Goal: Task Accomplishment & Management: Manage account settings

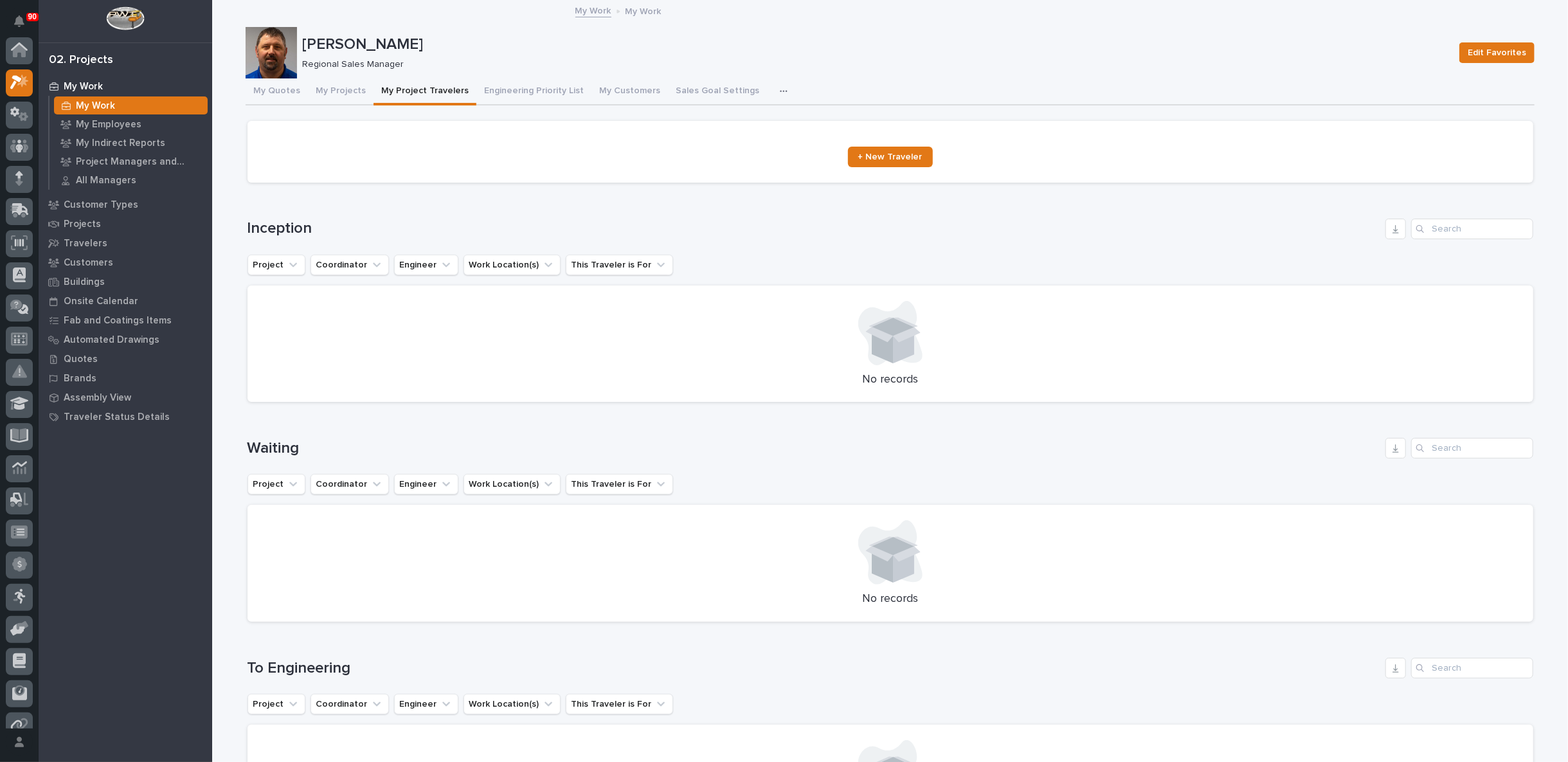
scroll to position [32, 0]
click at [261, 92] on button "My Quotes" at bounding box center [276, 92] width 62 height 27
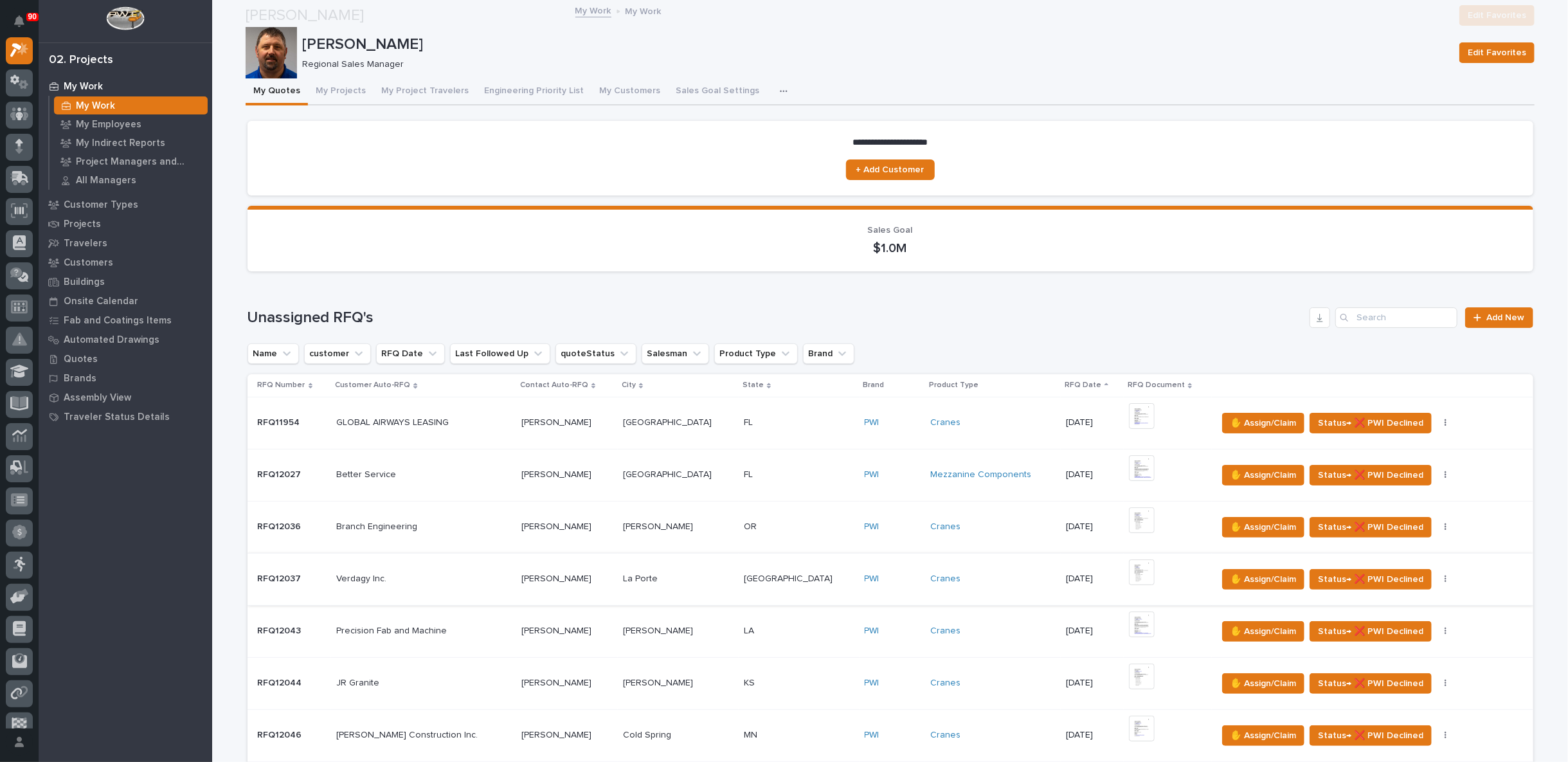
scroll to position [214, 0]
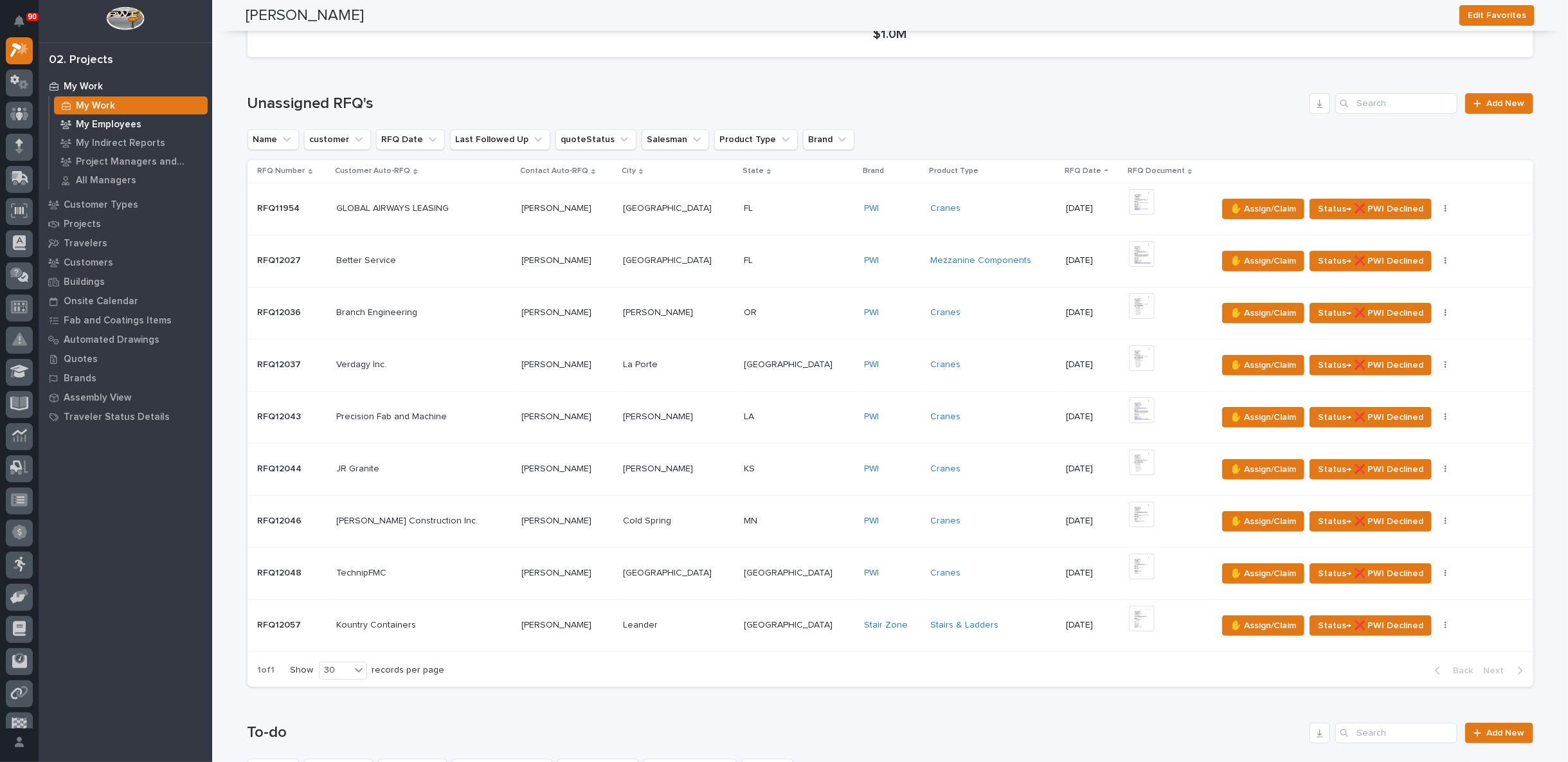
click at [110, 126] on p "My Employees" at bounding box center [108, 124] width 66 height 12
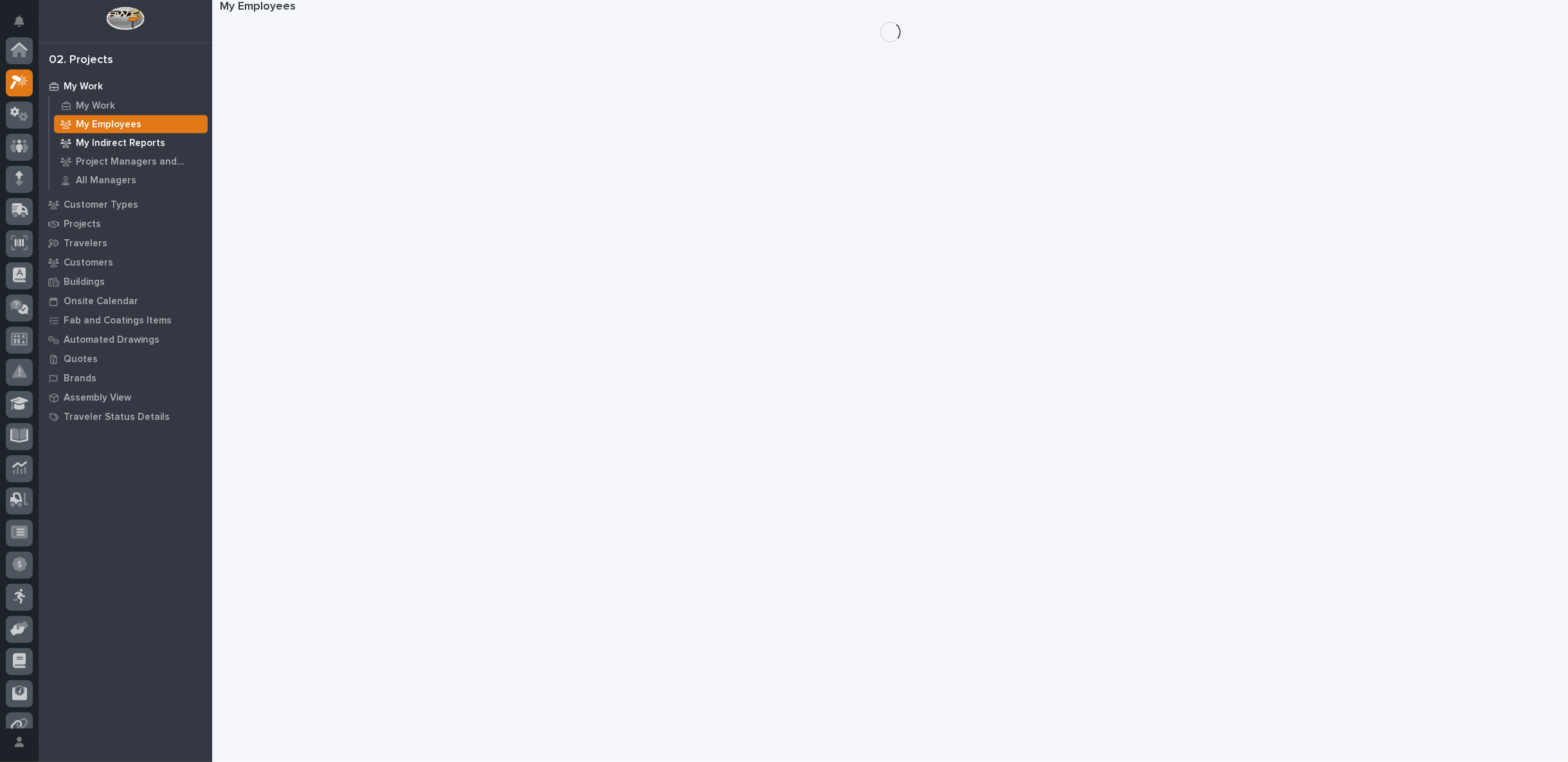
scroll to position [32, 0]
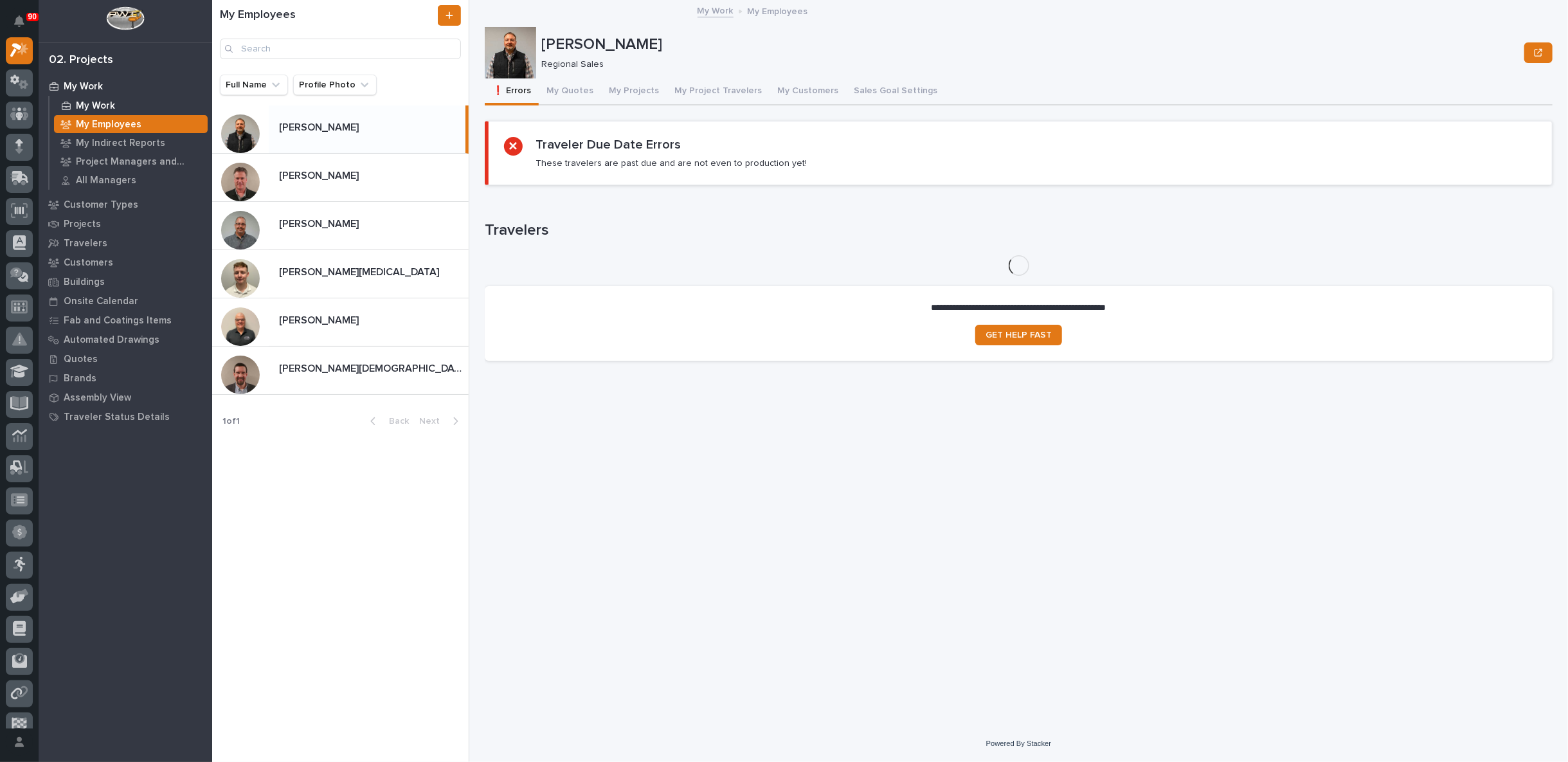
click at [102, 105] on p "My Work" at bounding box center [95, 106] width 40 height 12
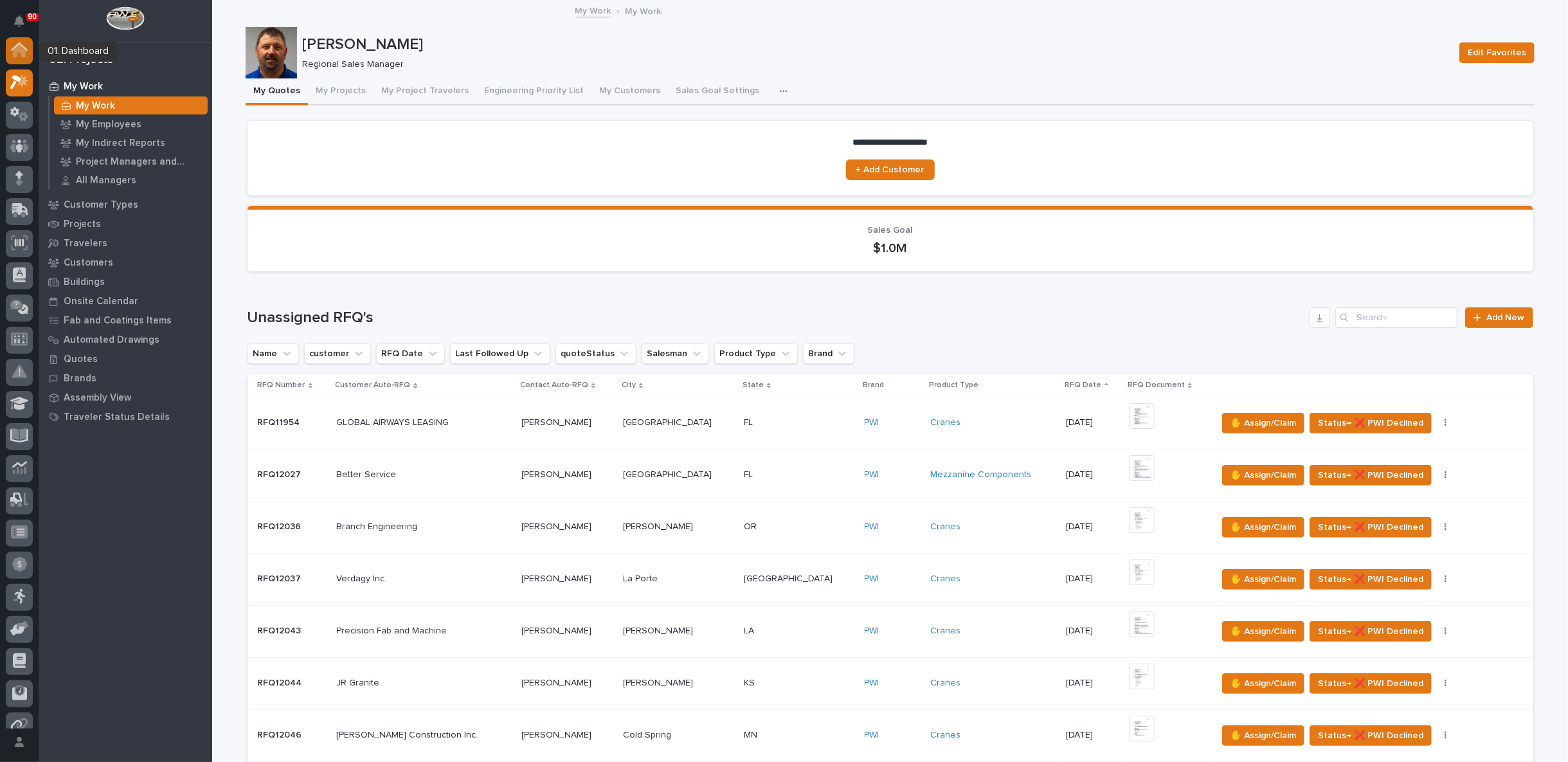
click at [13, 47] on icon at bounding box center [19, 49] width 17 height 14
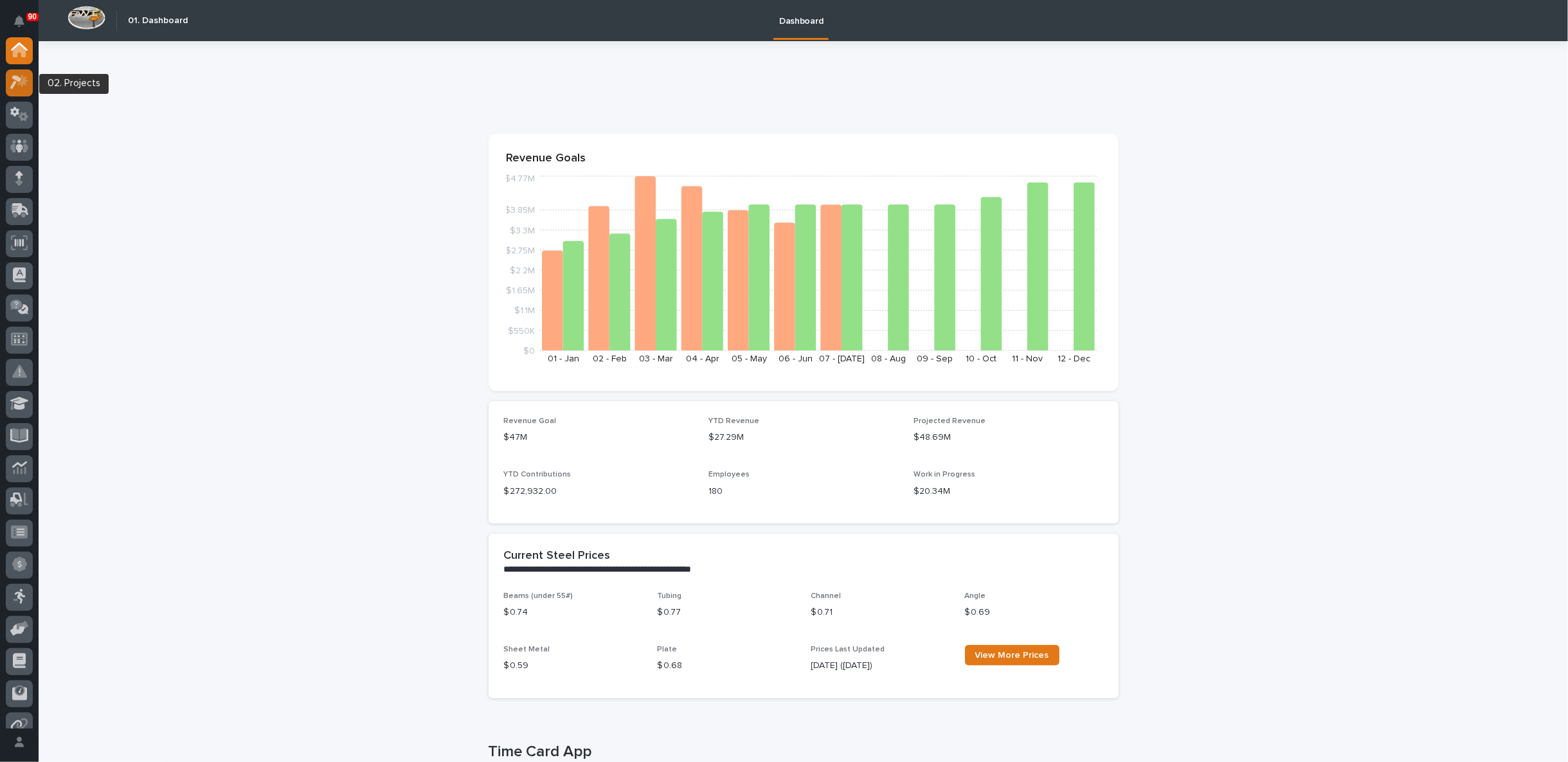
click at [22, 84] on icon at bounding box center [22, 81] width 11 height 13
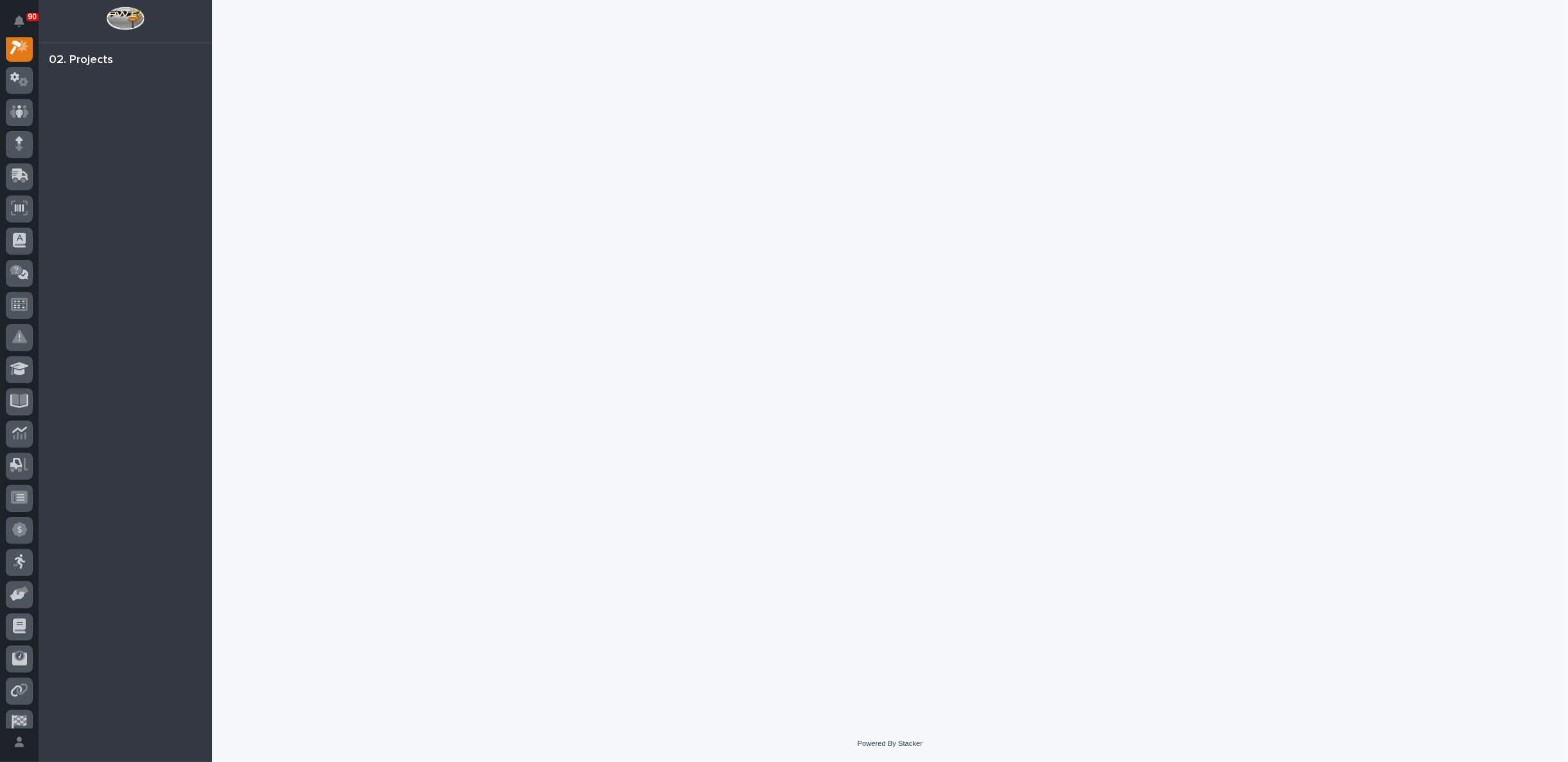
scroll to position [32, 0]
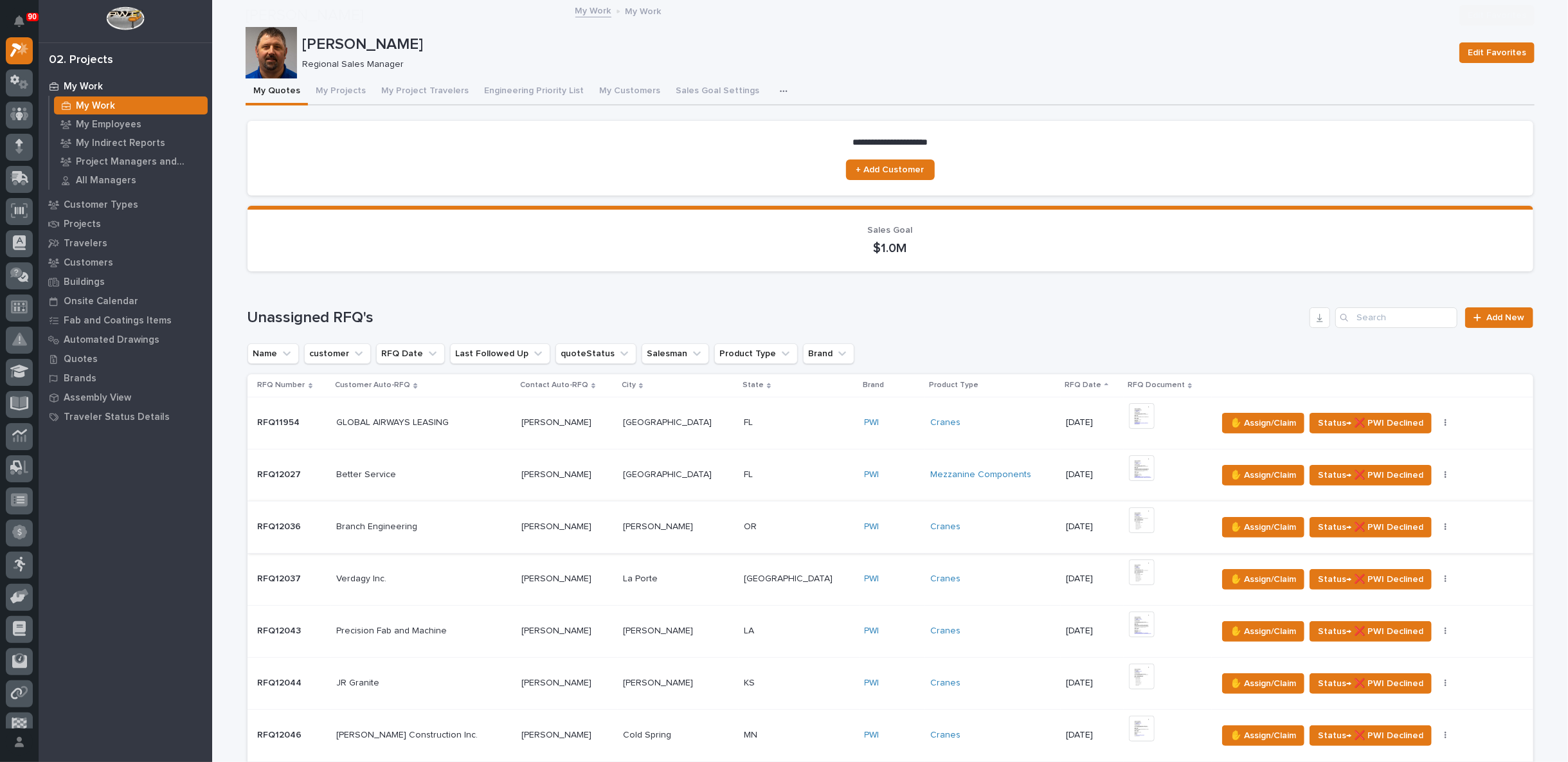
scroll to position [286, 0]
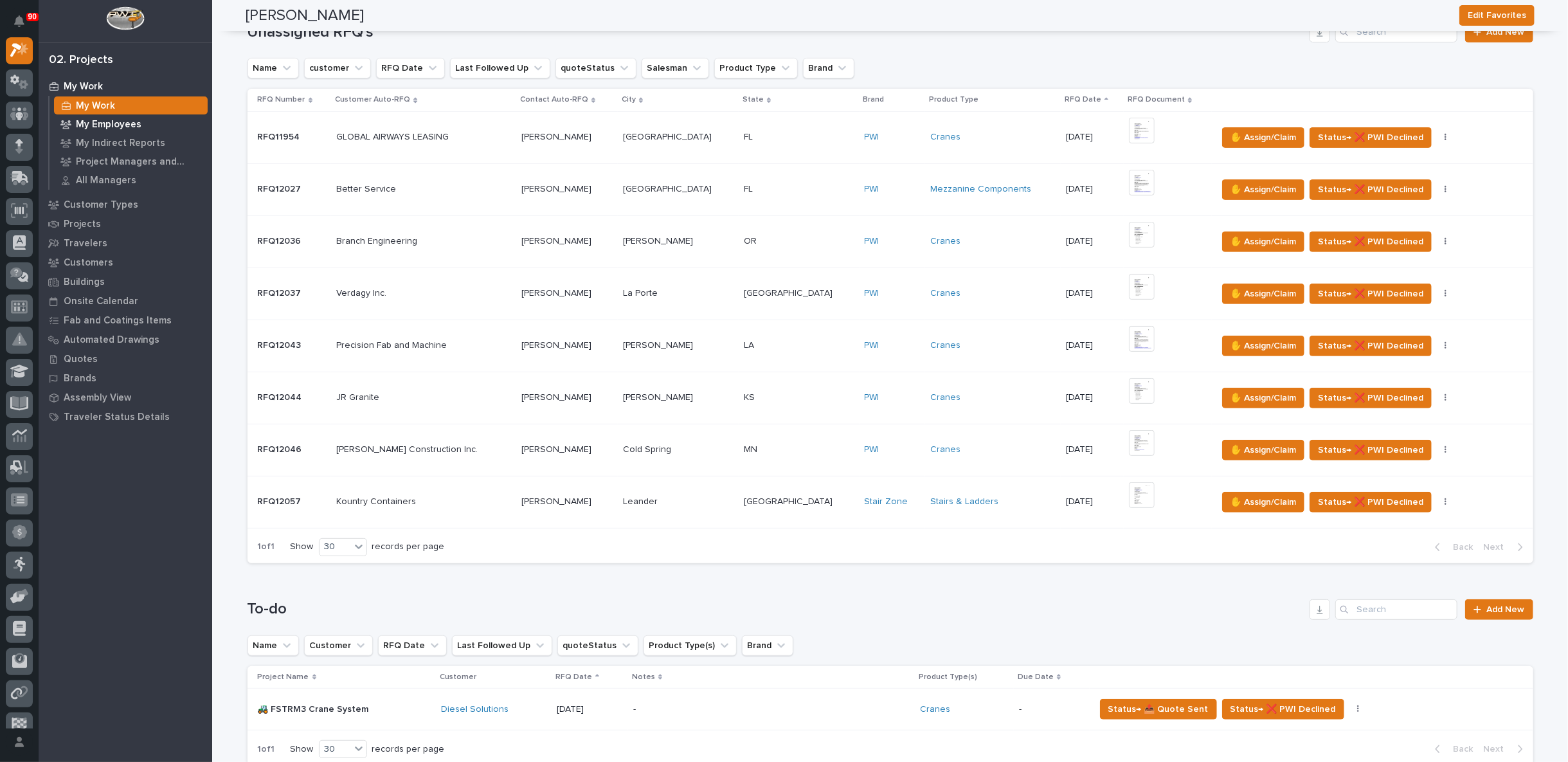
click at [109, 125] on p "My Employees" at bounding box center [108, 124] width 66 height 12
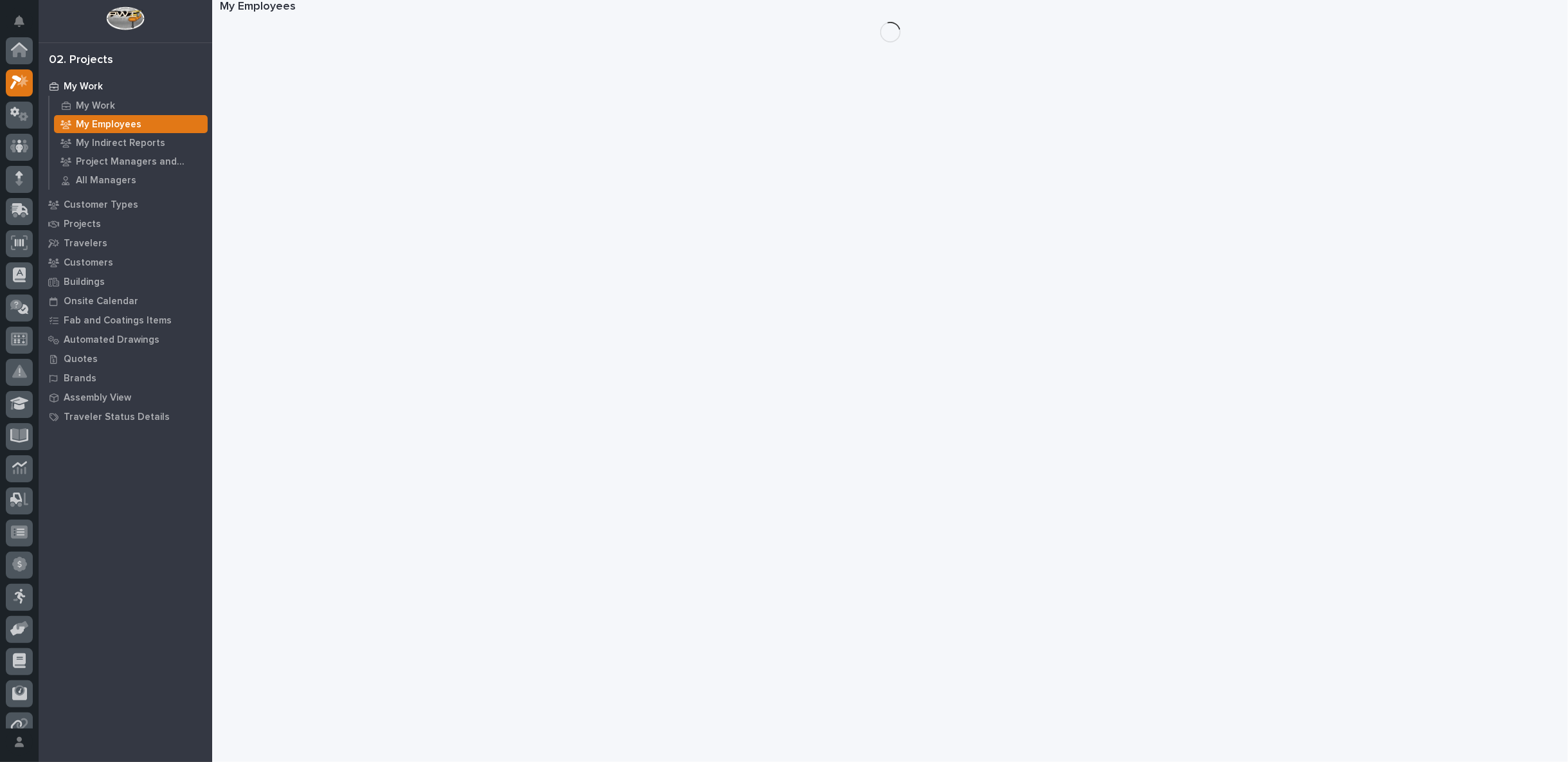
scroll to position [32, 0]
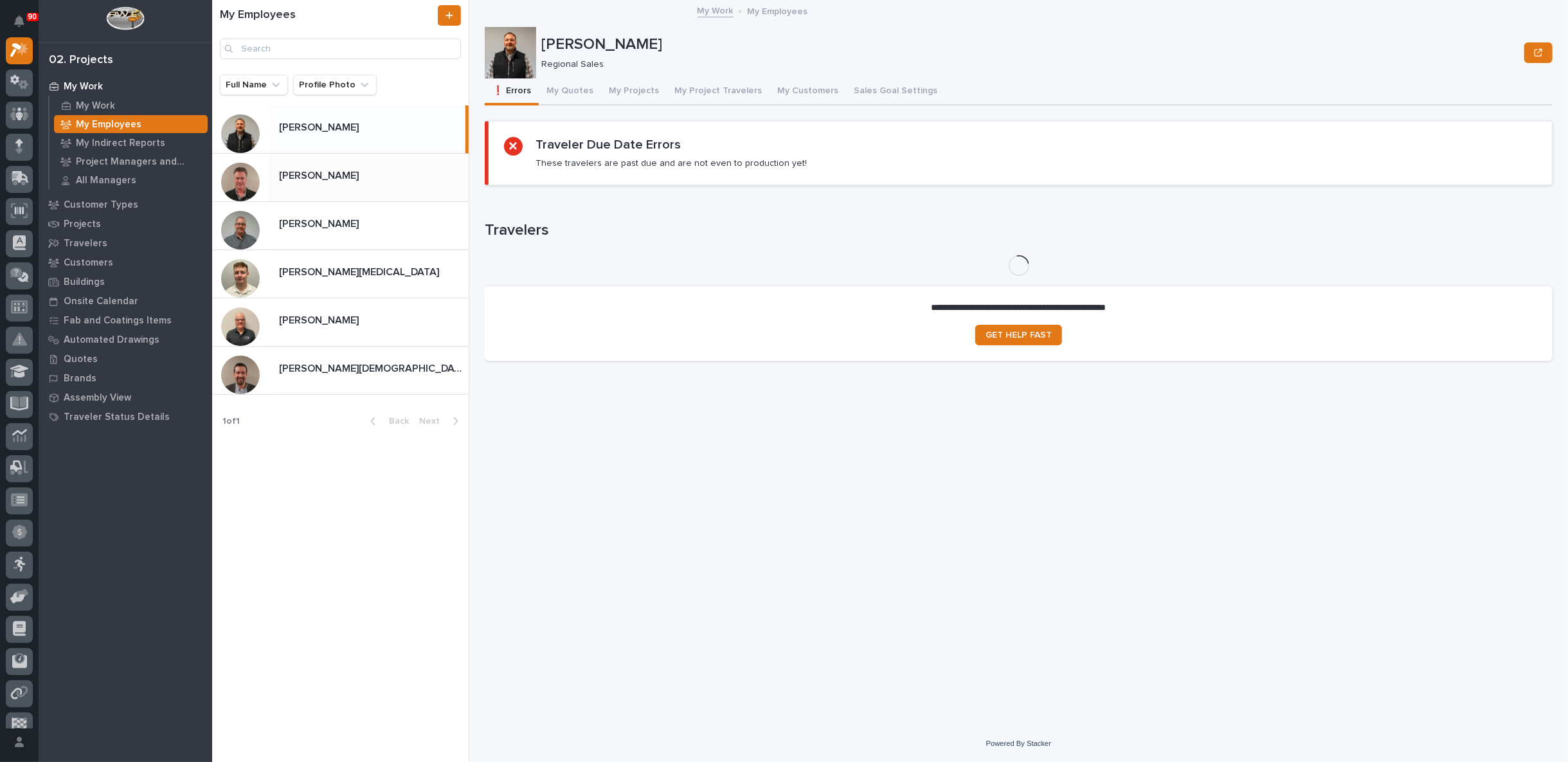
click at [325, 175] on p "[PERSON_NAME]" at bounding box center [320, 174] width 83 height 14
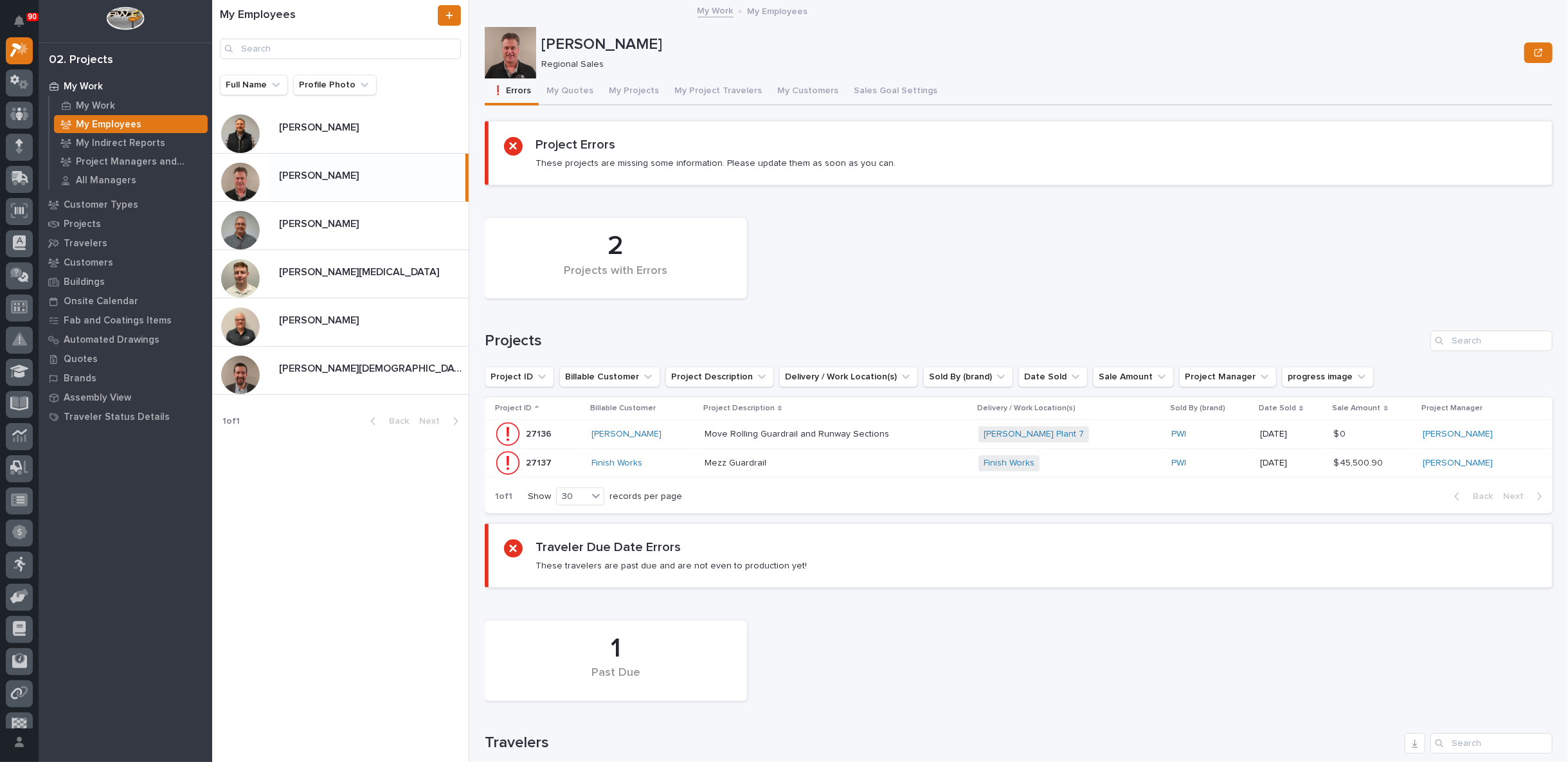
click at [938, 431] on div "Move Rolling Guardrail and Runway Sections Move Rolling Guardrail and Runway Se…" at bounding box center [837, 434] width 264 height 22
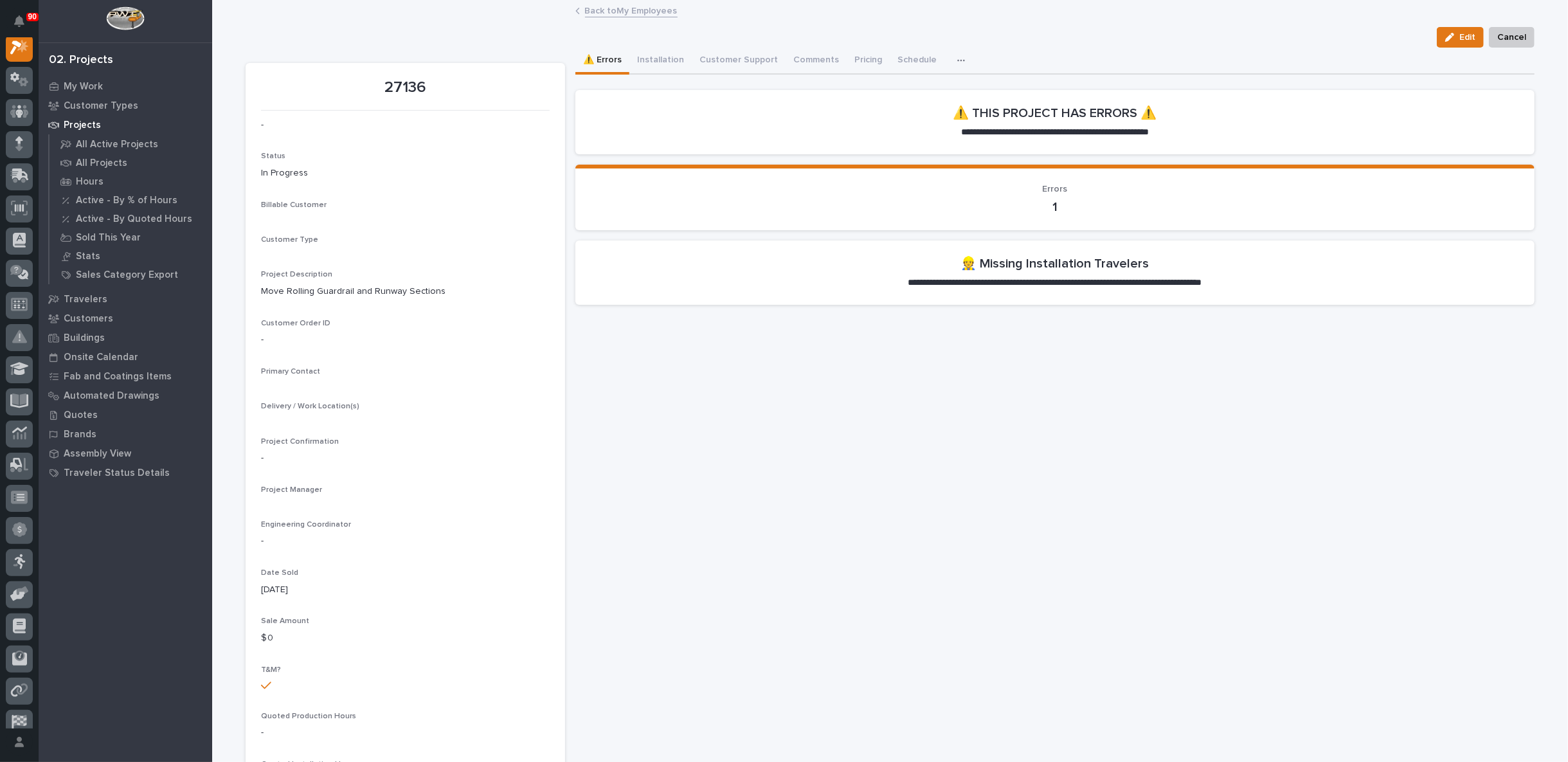
scroll to position [32, 0]
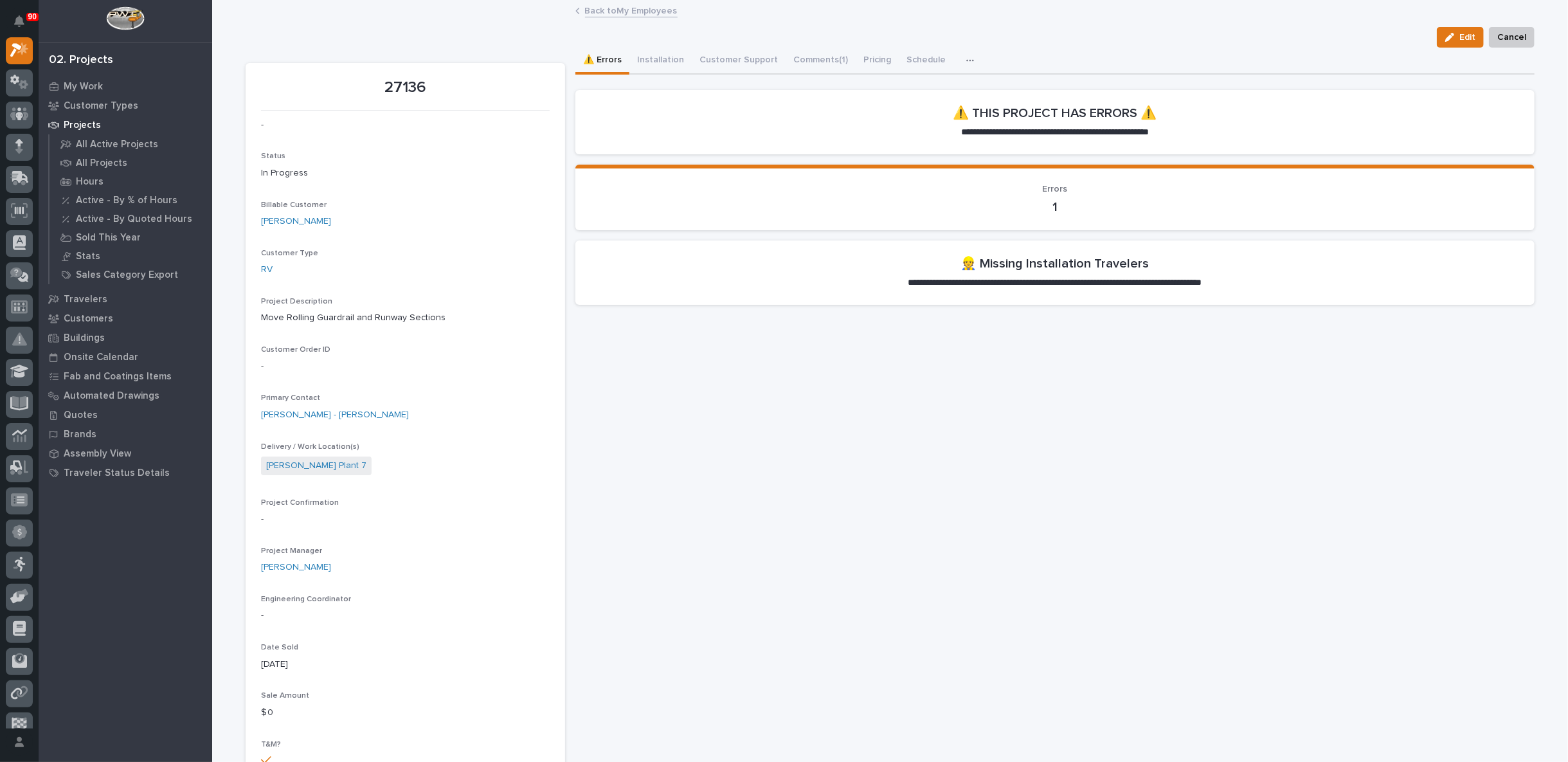
click at [618, 13] on link "Back to My Employees" at bounding box center [631, 10] width 93 height 14
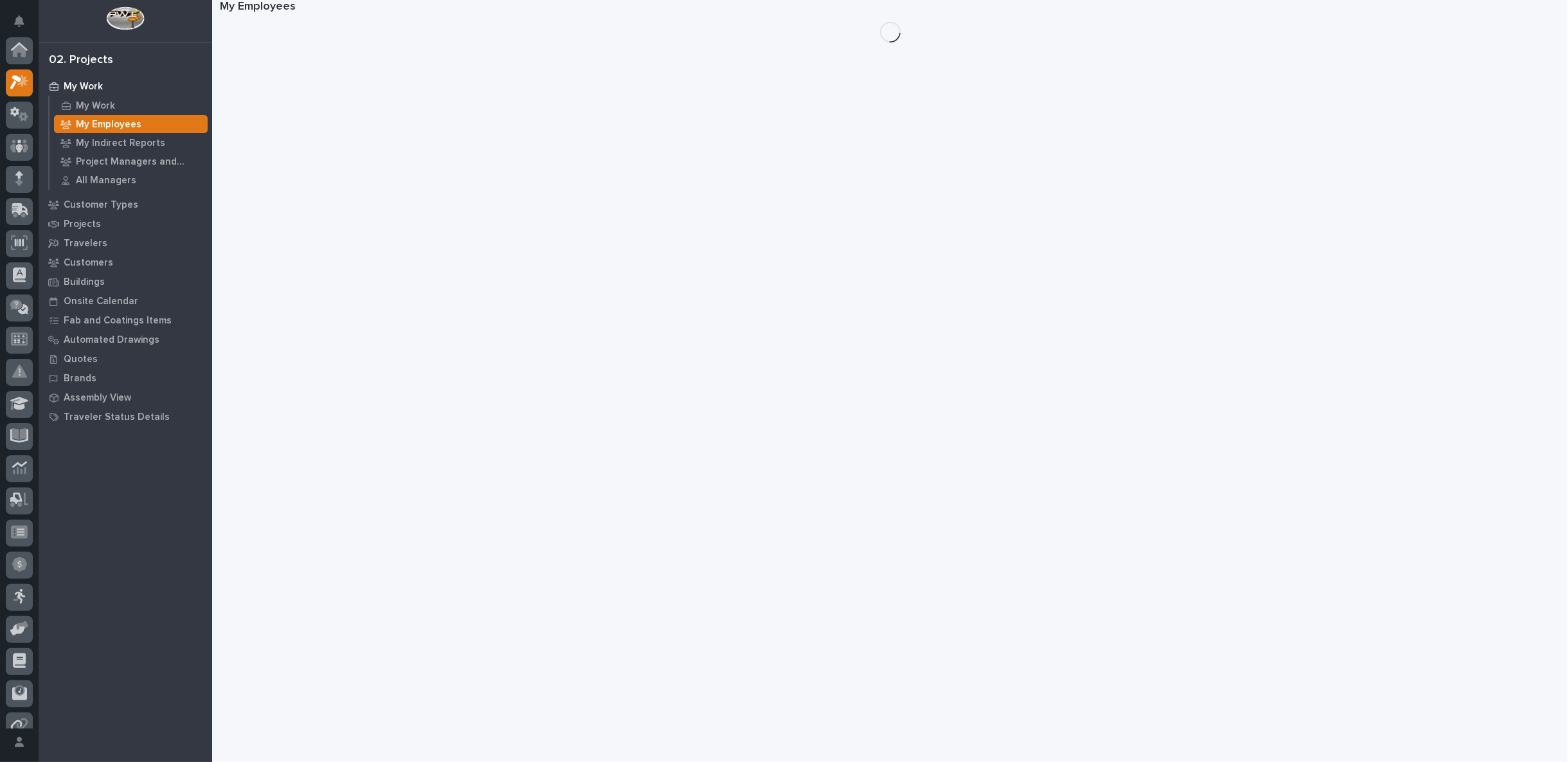
scroll to position [35, 0]
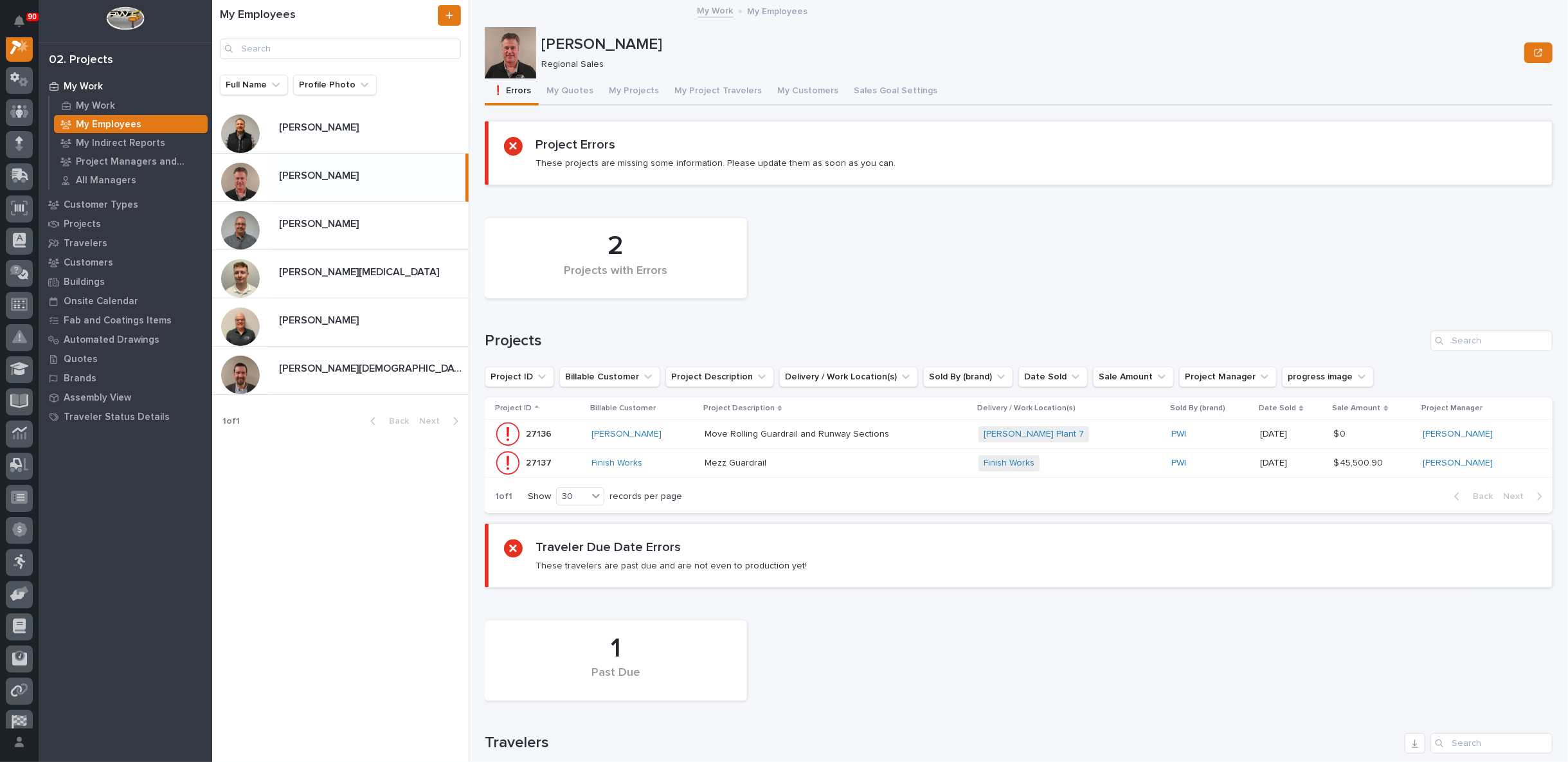
click at [951, 458] on div "Mezz Guardrail Mezz Guardrail" at bounding box center [837, 464] width 264 height 22
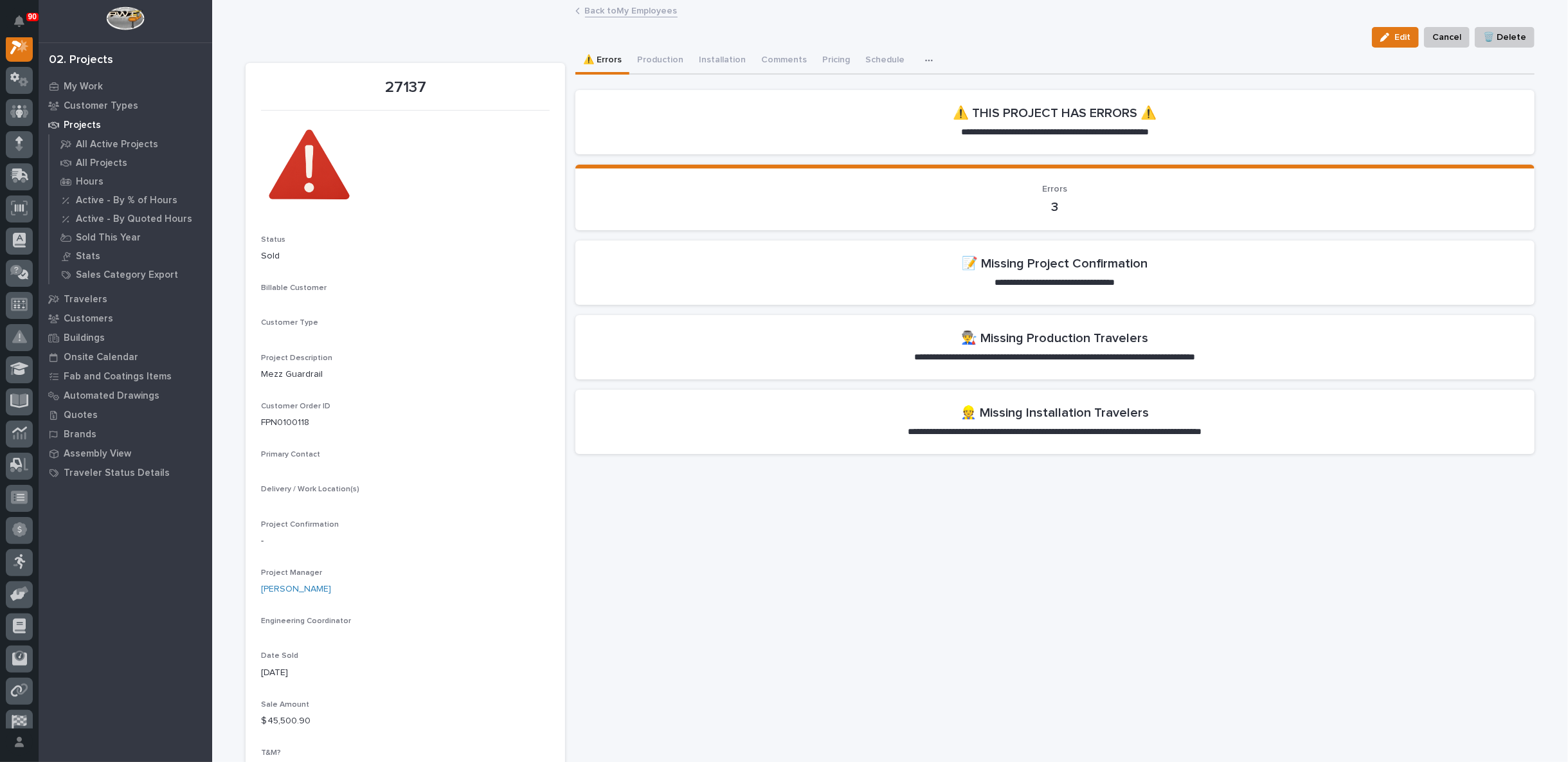
scroll to position [32, 0]
click at [614, 11] on link "Back to My Employees" at bounding box center [631, 10] width 93 height 14
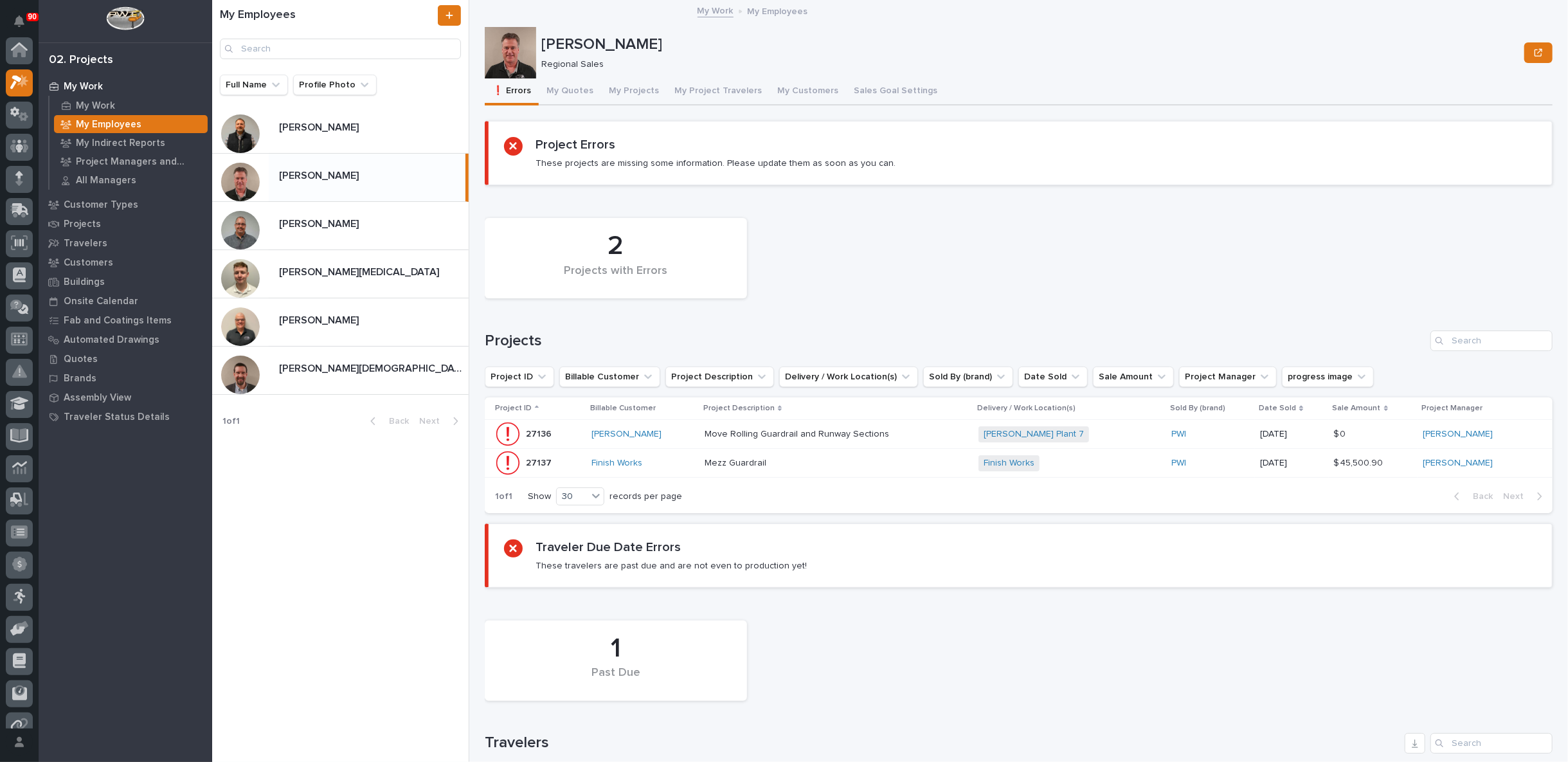
scroll to position [35, 0]
click at [710, 89] on button "My Project Travelers" at bounding box center [718, 92] width 102 height 27
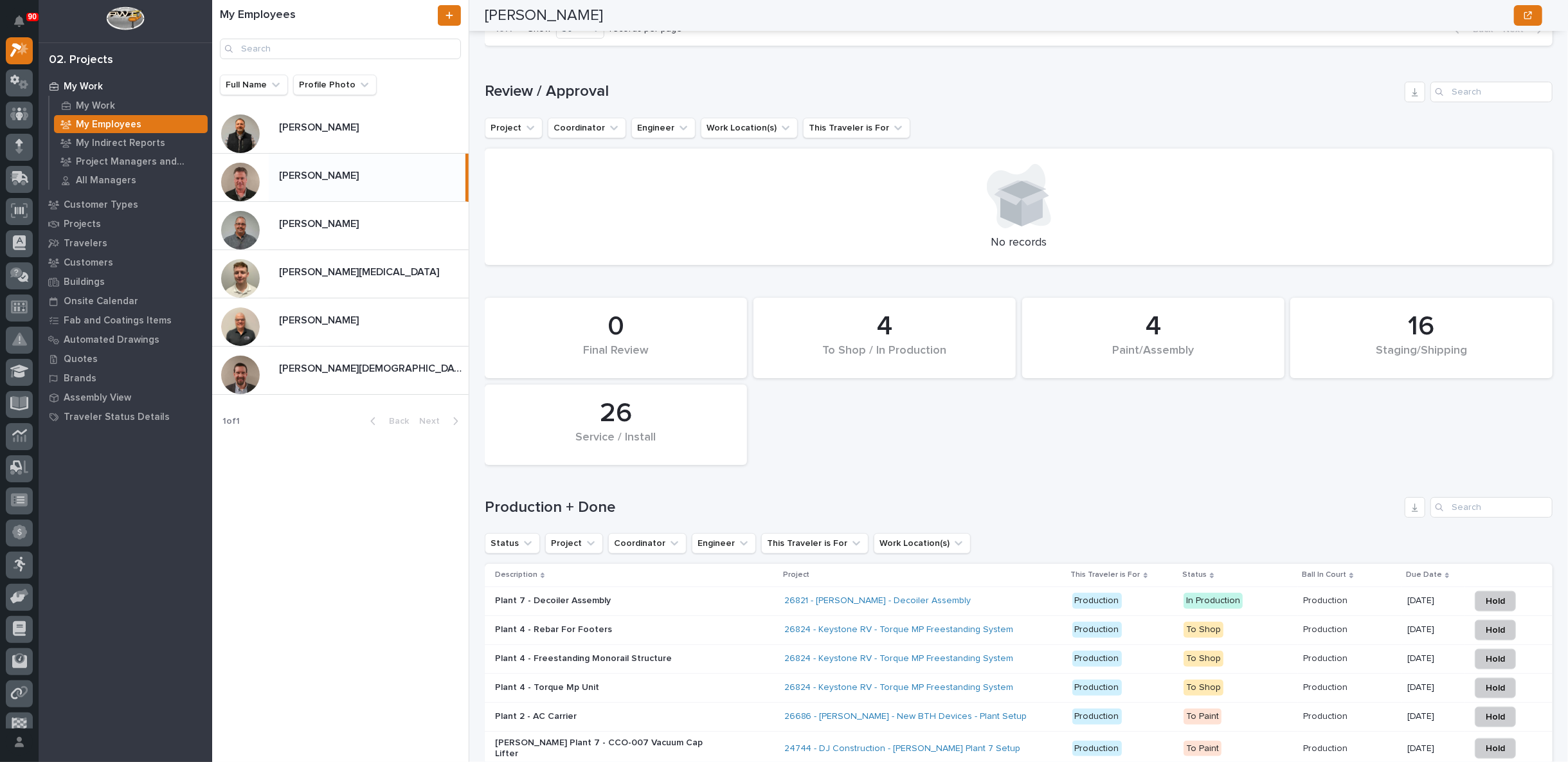
scroll to position [1071, 0]
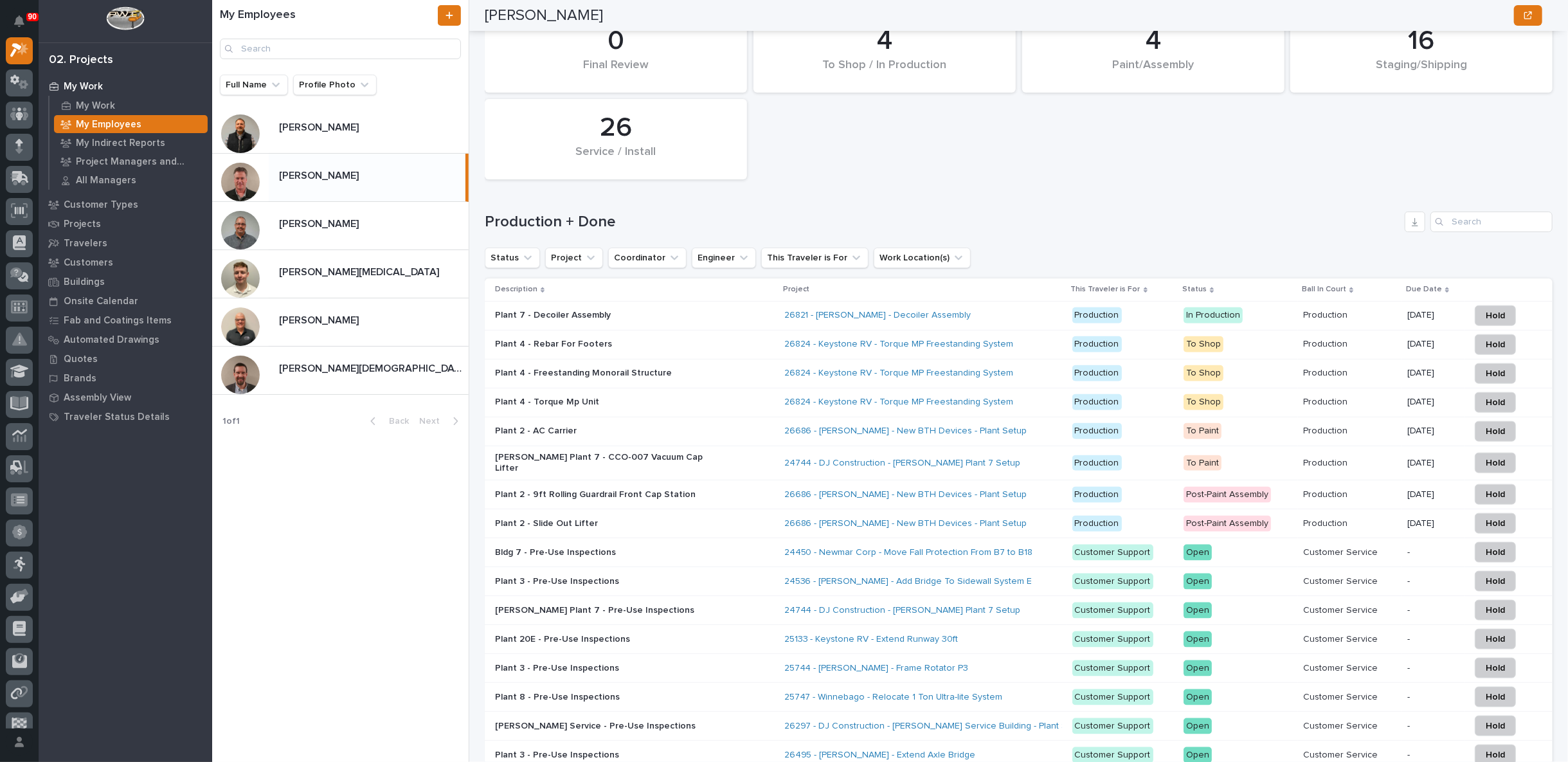
drag, startPoint x: 324, startPoint y: 127, endPoint x: 604, endPoint y: 433, distance: 414.8
click at [324, 126] on p "[PERSON_NAME]" at bounding box center [320, 126] width 83 height 14
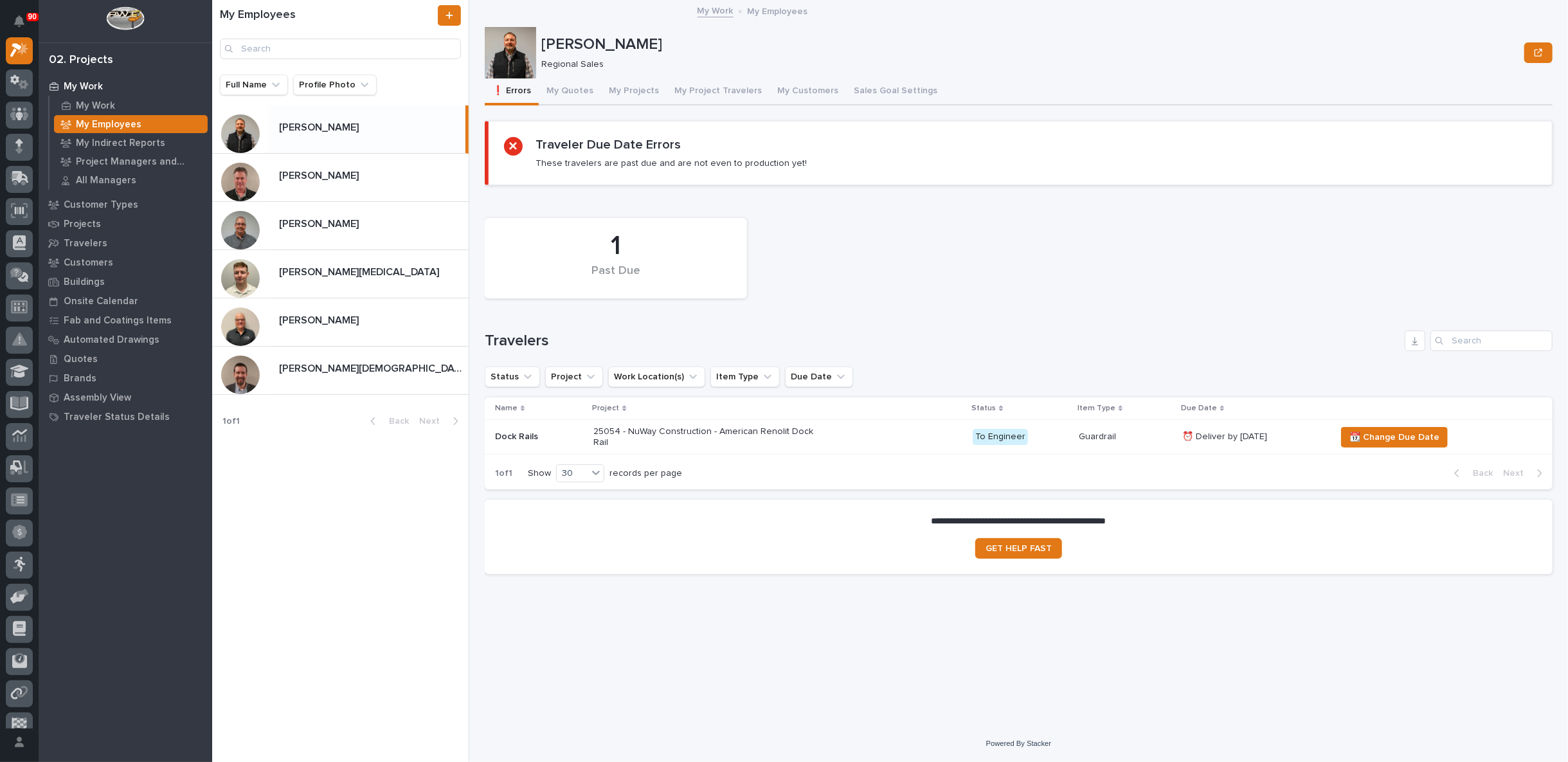
click at [914, 436] on div "25054 - NuWay Construction - American Renolit Dock Rail" at bounding box center [777, 438] width 369 height 32
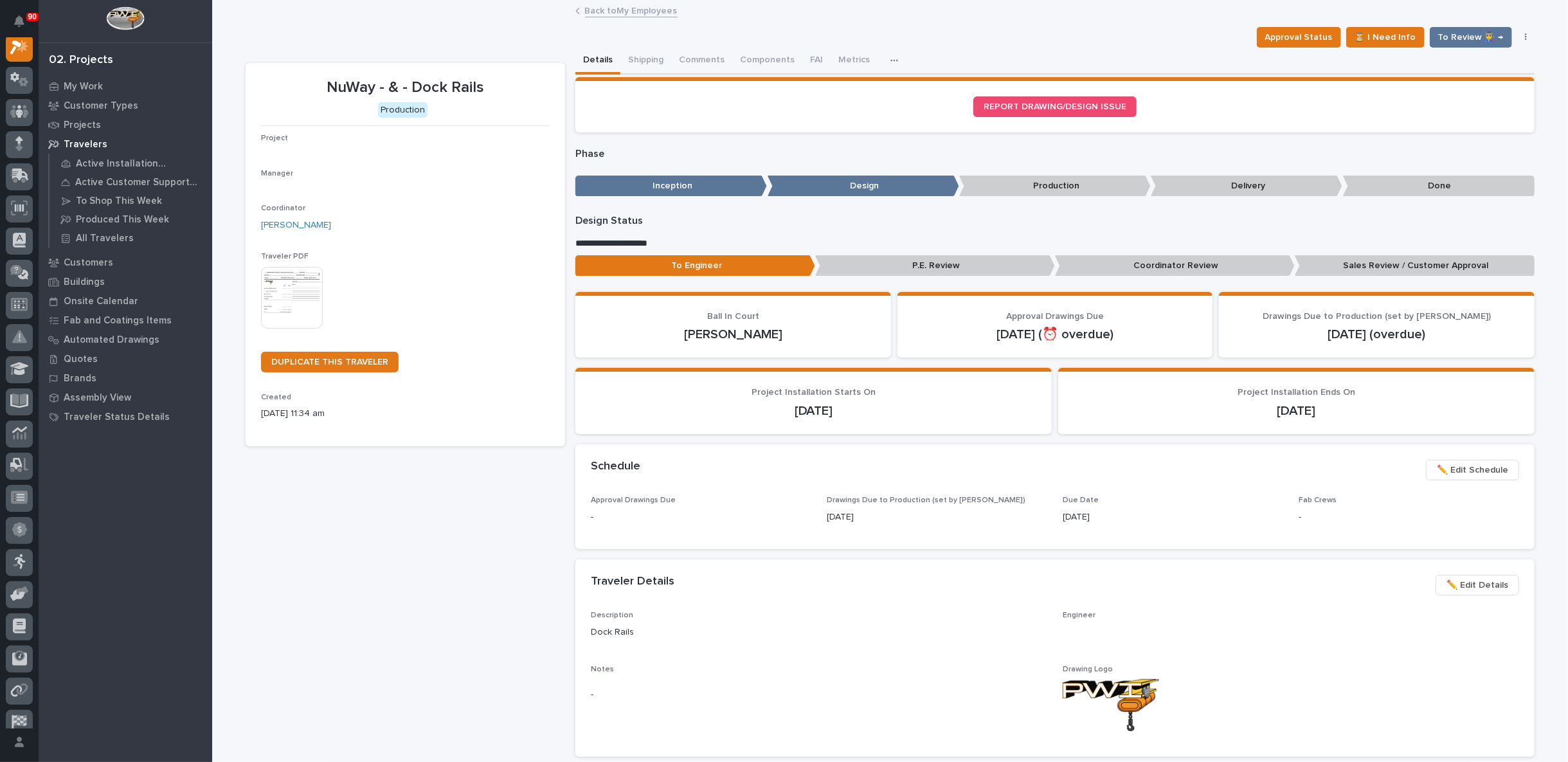
scroll to position [32, 0]
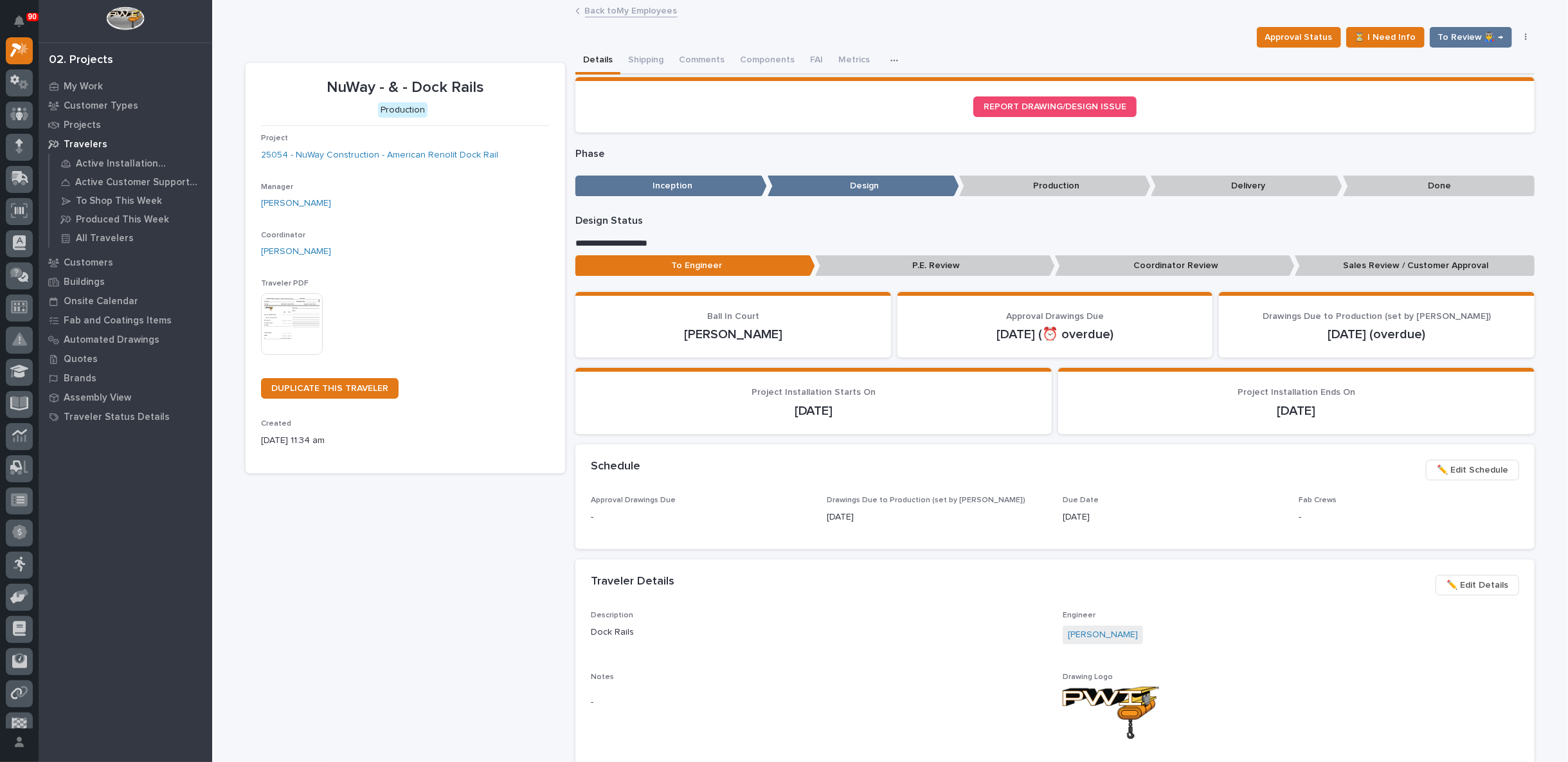
click at [617, 6] on link "Back to My Employees" at bounding box center [631, 10] width 93 height 14
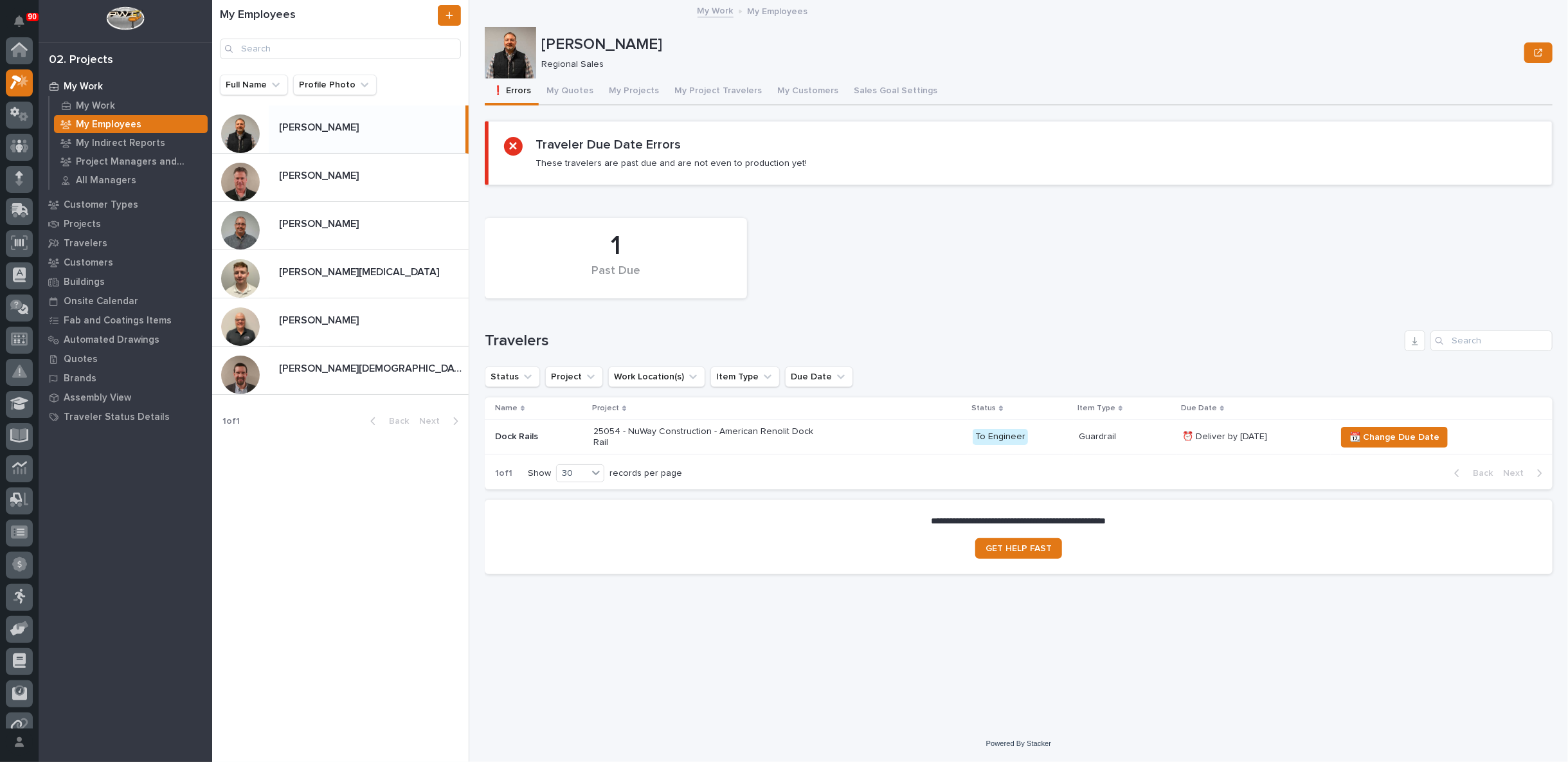
scroll to position [35, 0]
click at [941, 428] on div "25054 - NuWay Construction - American Renolit Dock Rail" at bounding box center [777, 438] width 369 height 32
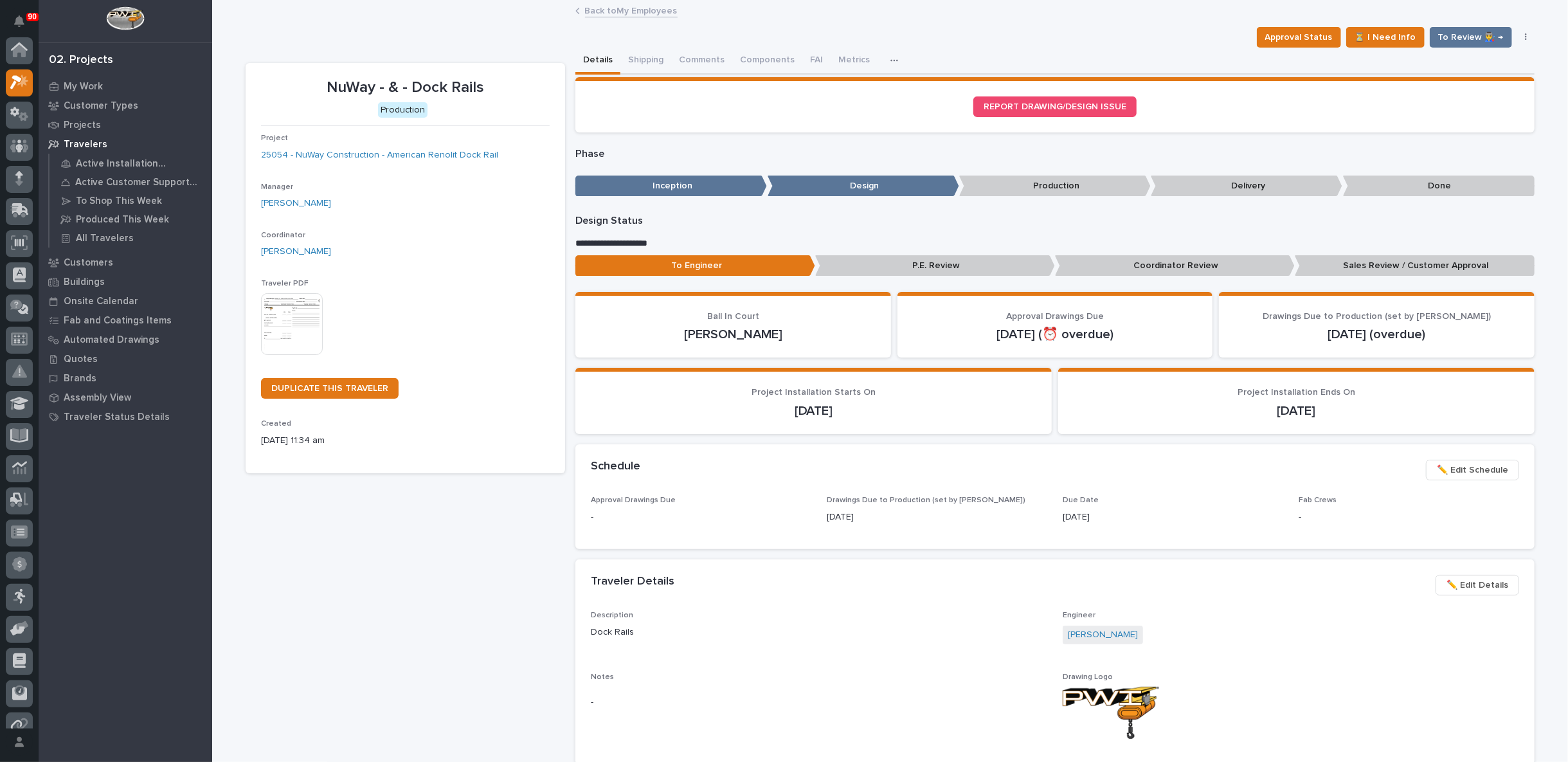
scroll to position [32, 0]
click at [620, 12] on link "Back to My Employees" at bounding box center [631, 10] width 93 height 14
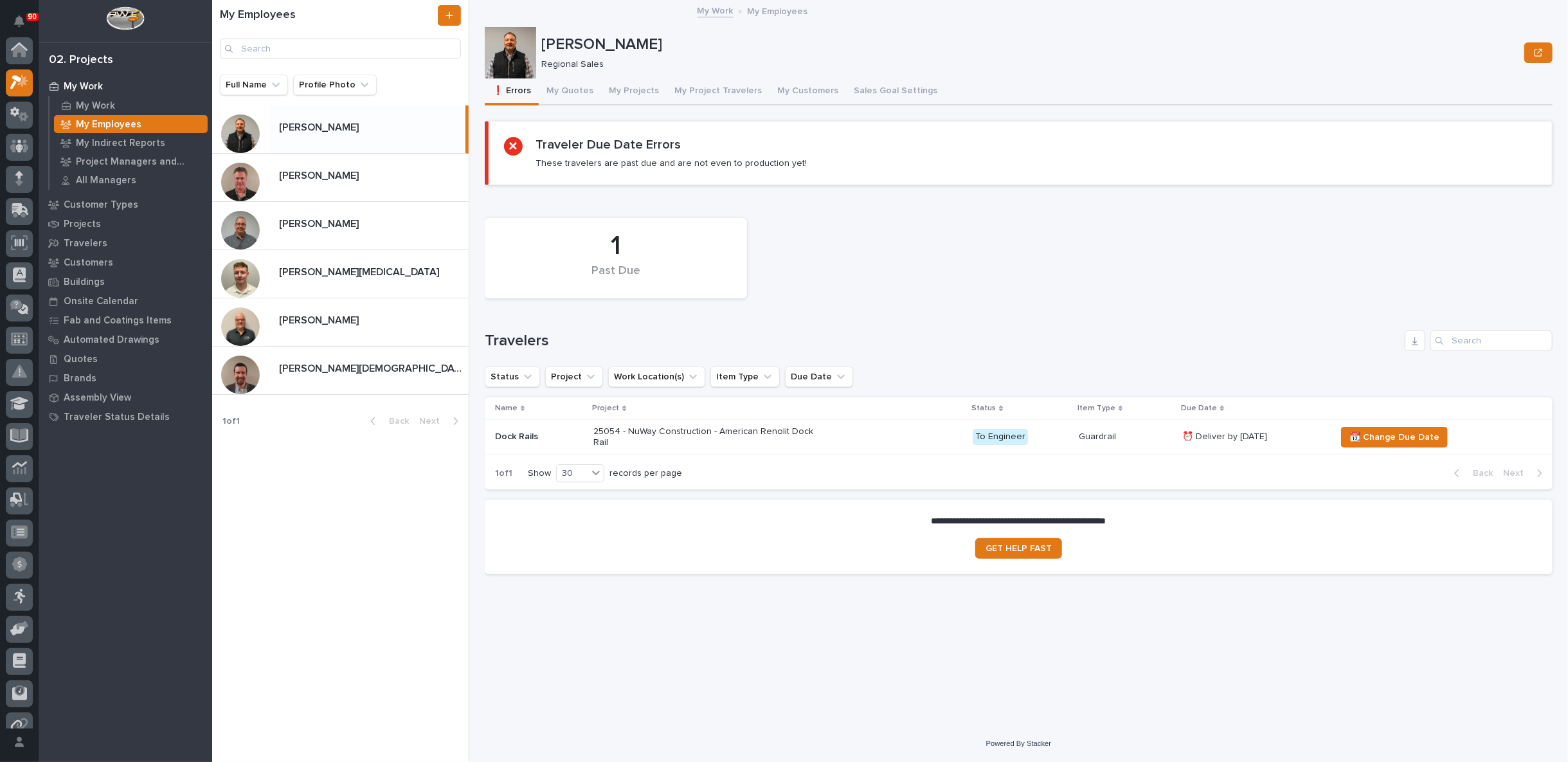
scroll to position [35, 0]
click at [320, 358] on div "[PERSON_NAME][DEMOGRAPHIC_DATA] [PERSON_NAME][DEMOGRAPHIC_DATA]" at bounding box center [368, 370] width 199 height 25
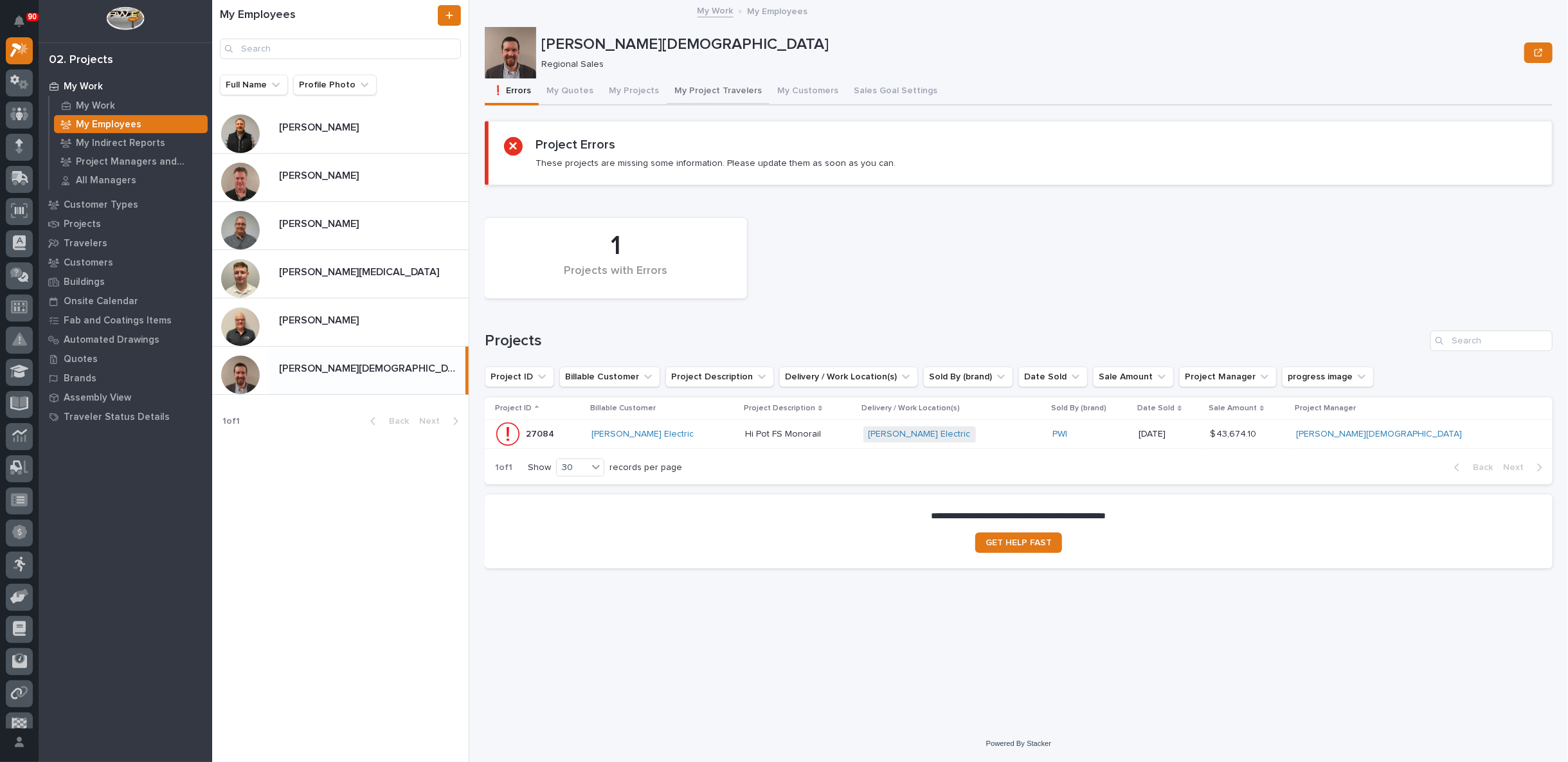
click at [702, 84] on button "My Project Travelers" at bounding box center [718, 92] width 102 height 27
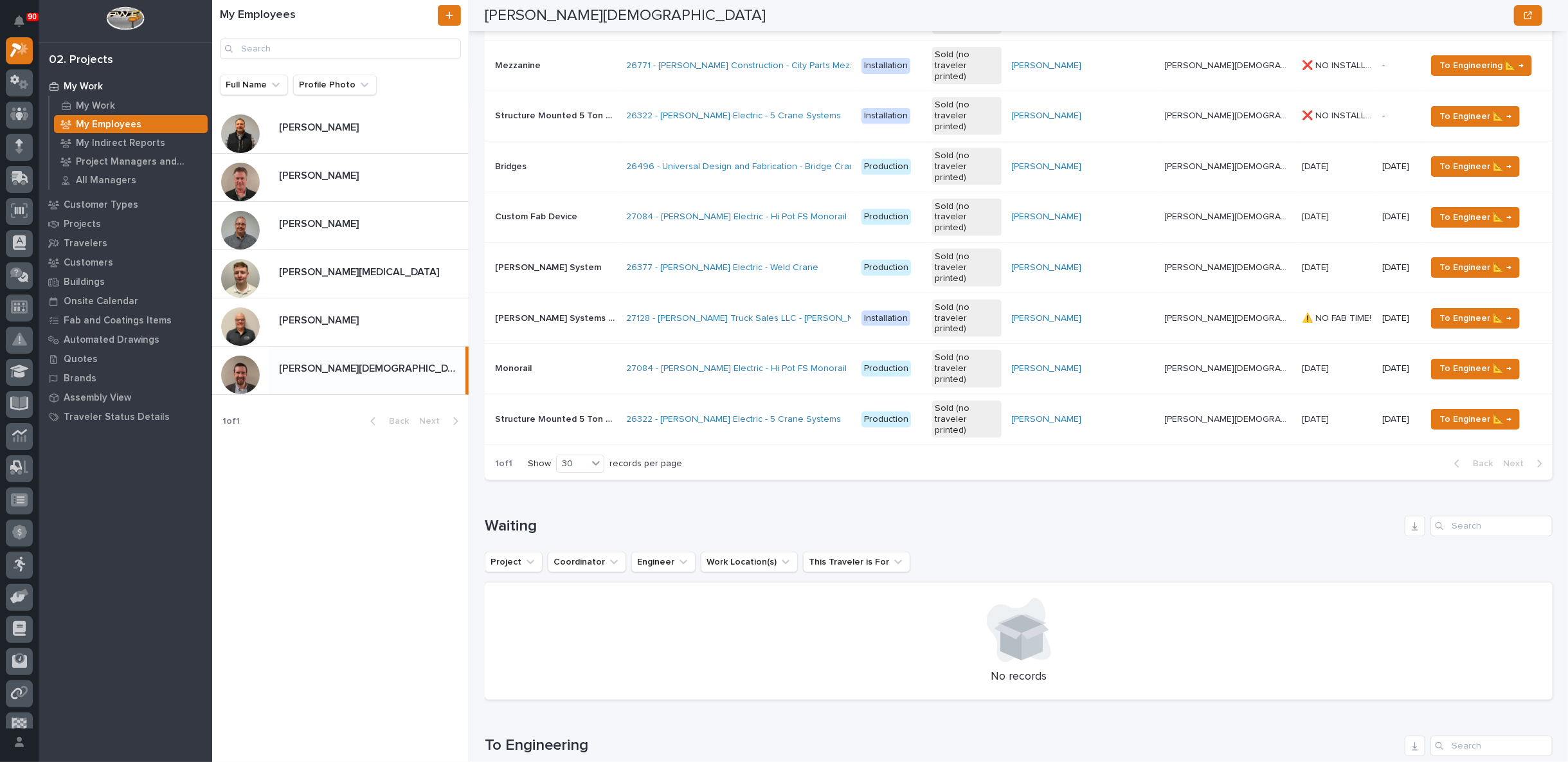
scroll to position [714, 0]
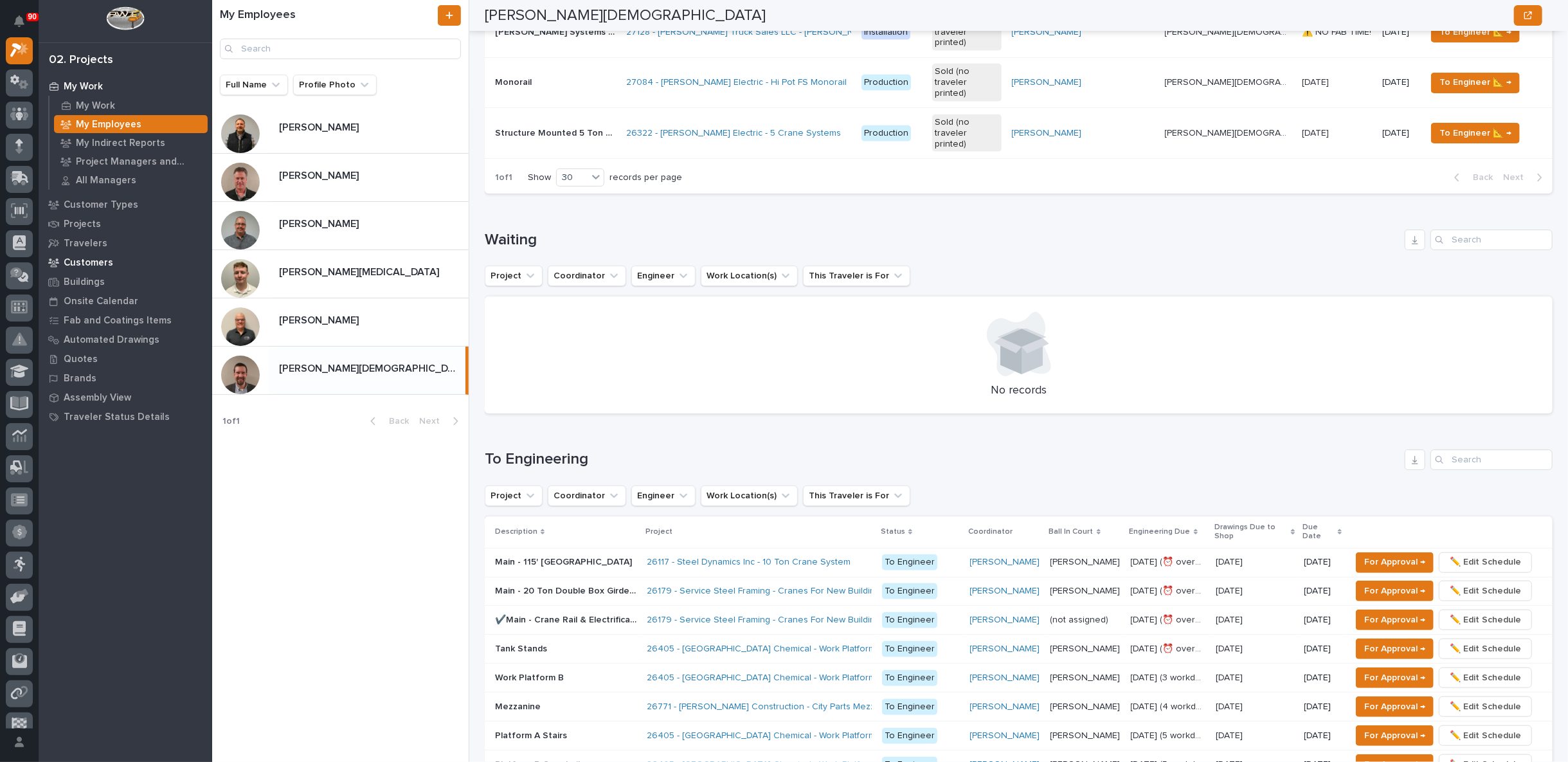
click at [92, 262] on p "Customers" at bounding box center [88, 262] width 49 height 12
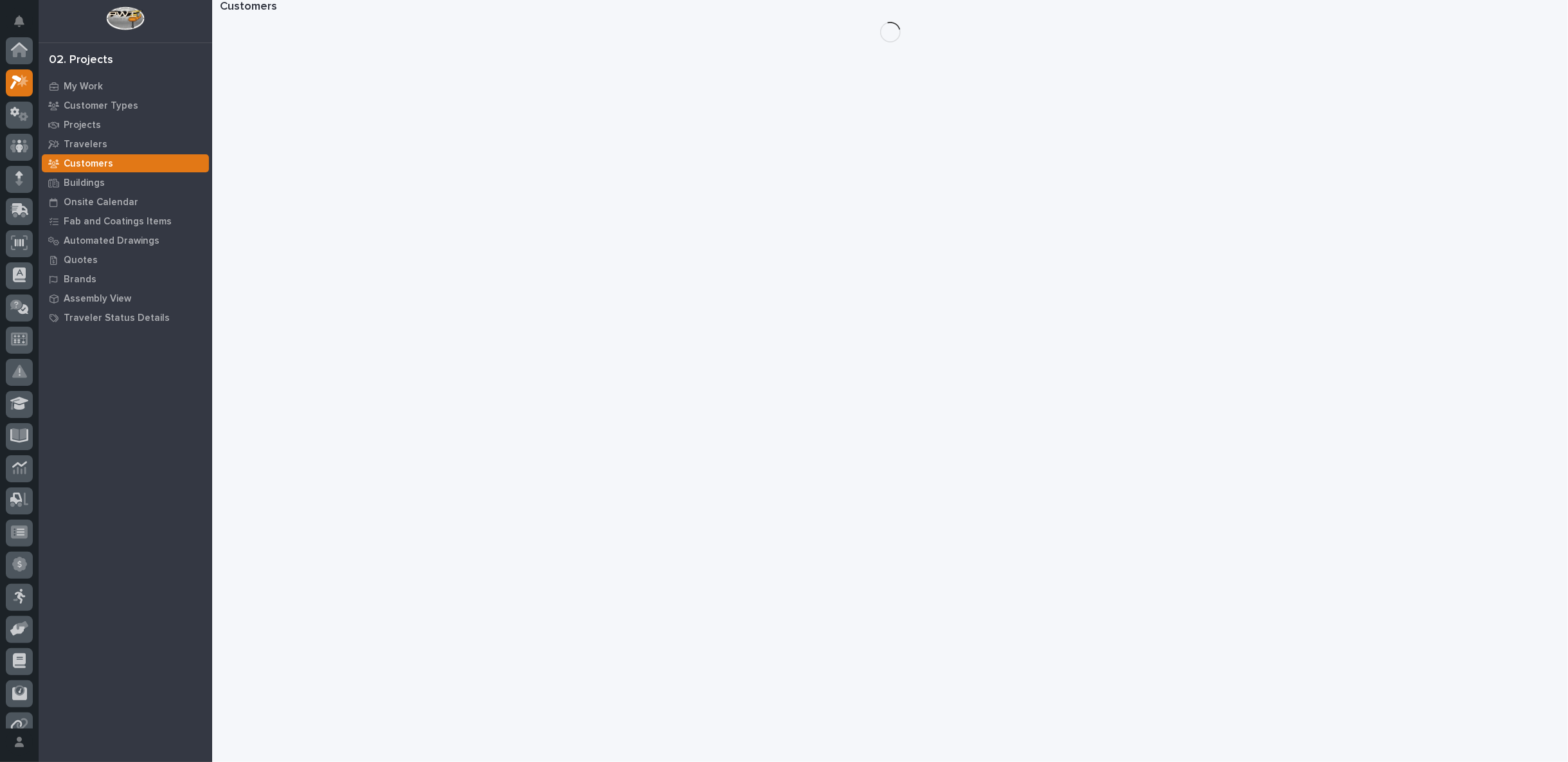
scroll to position [32, 0]
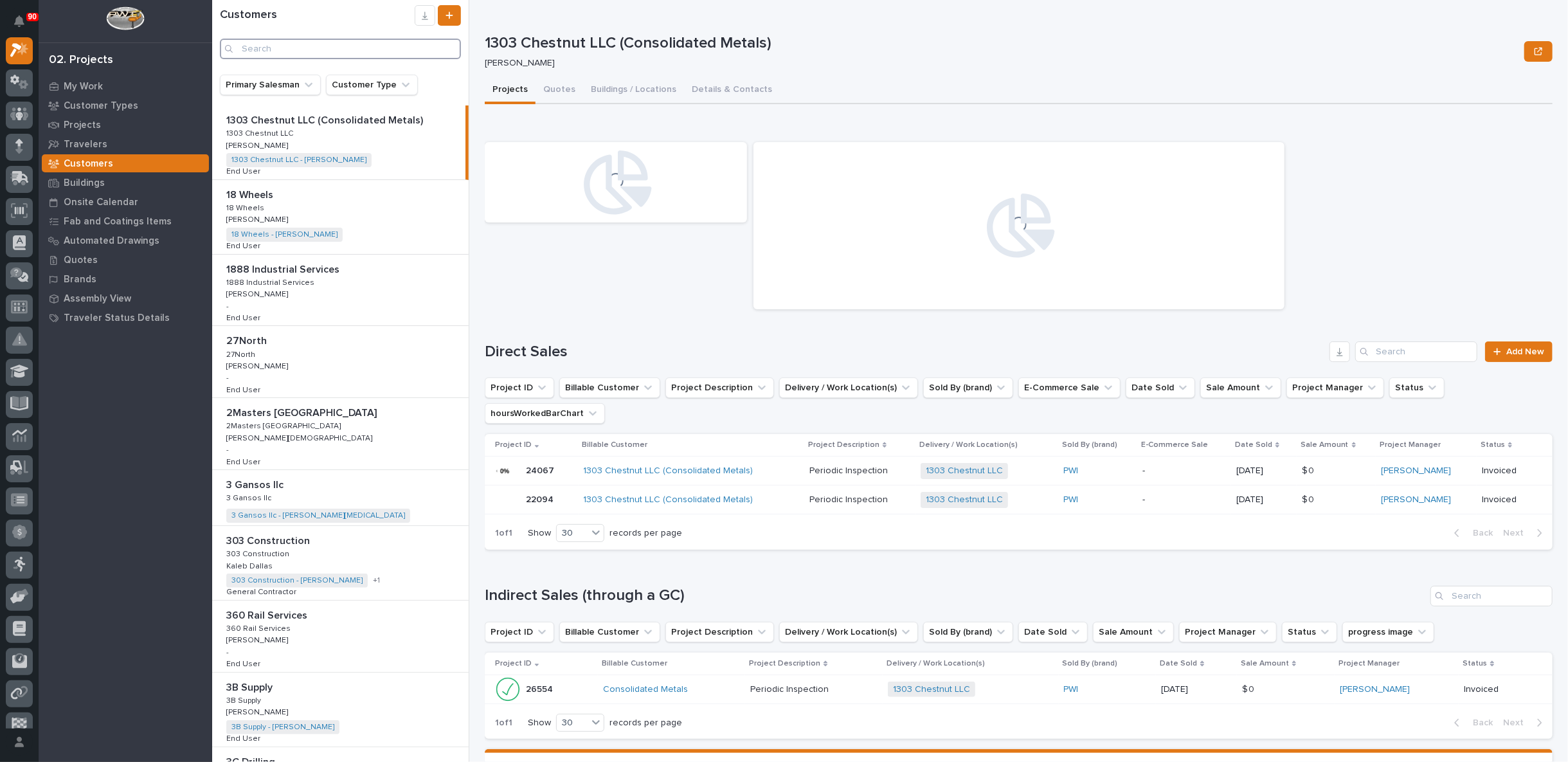
click at [288, 49] on input "Search" at bounding box center [341, 49] width 241 height 21
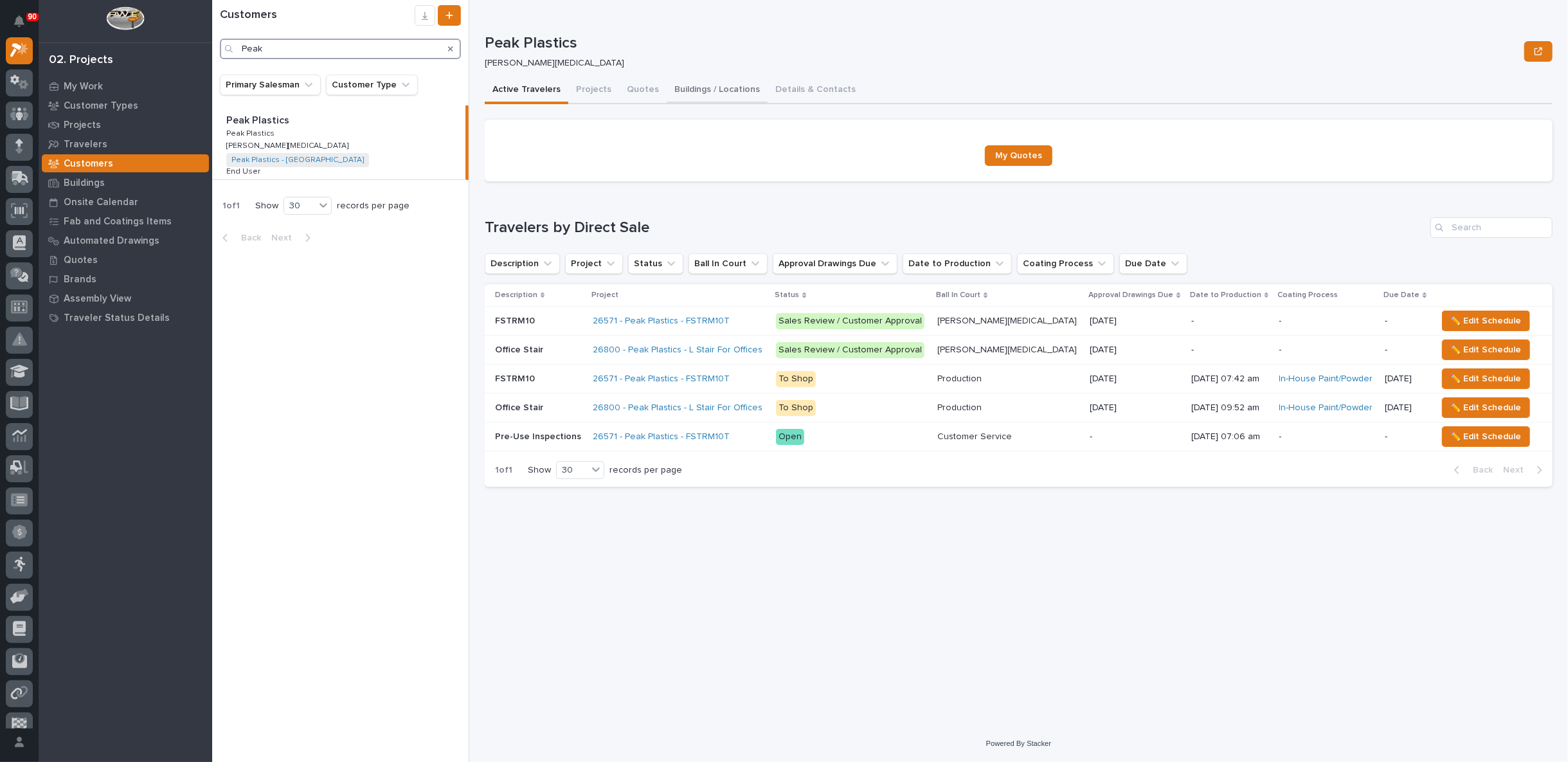
type input "Peak"
click at [708, 89] on button "Buildings / Locations" at bounding box center [717, 91] width 101 height 27
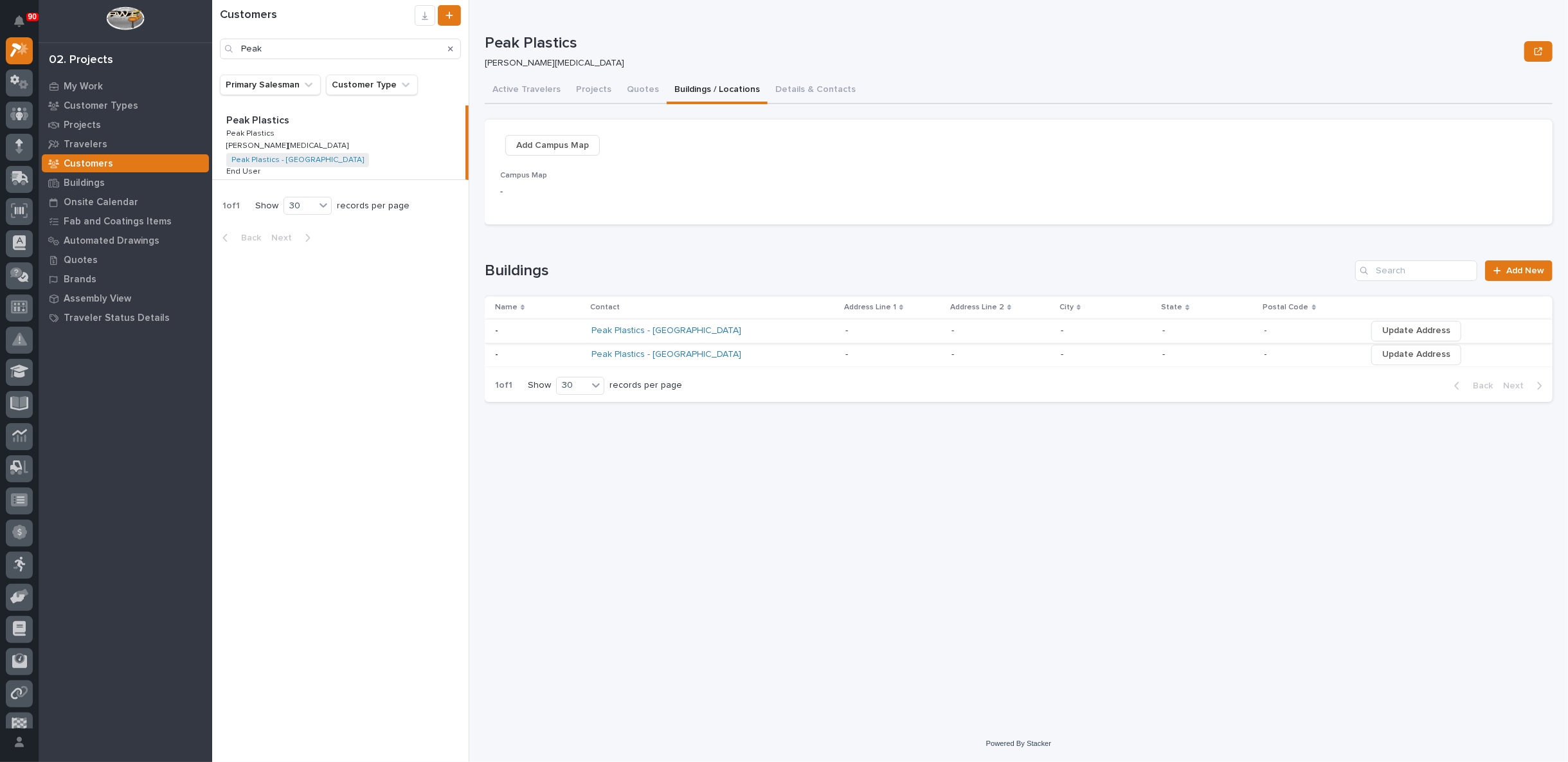
click at [1385, 331] on span "Update Address" at bounding box center [1416, 330] width 68 height 15
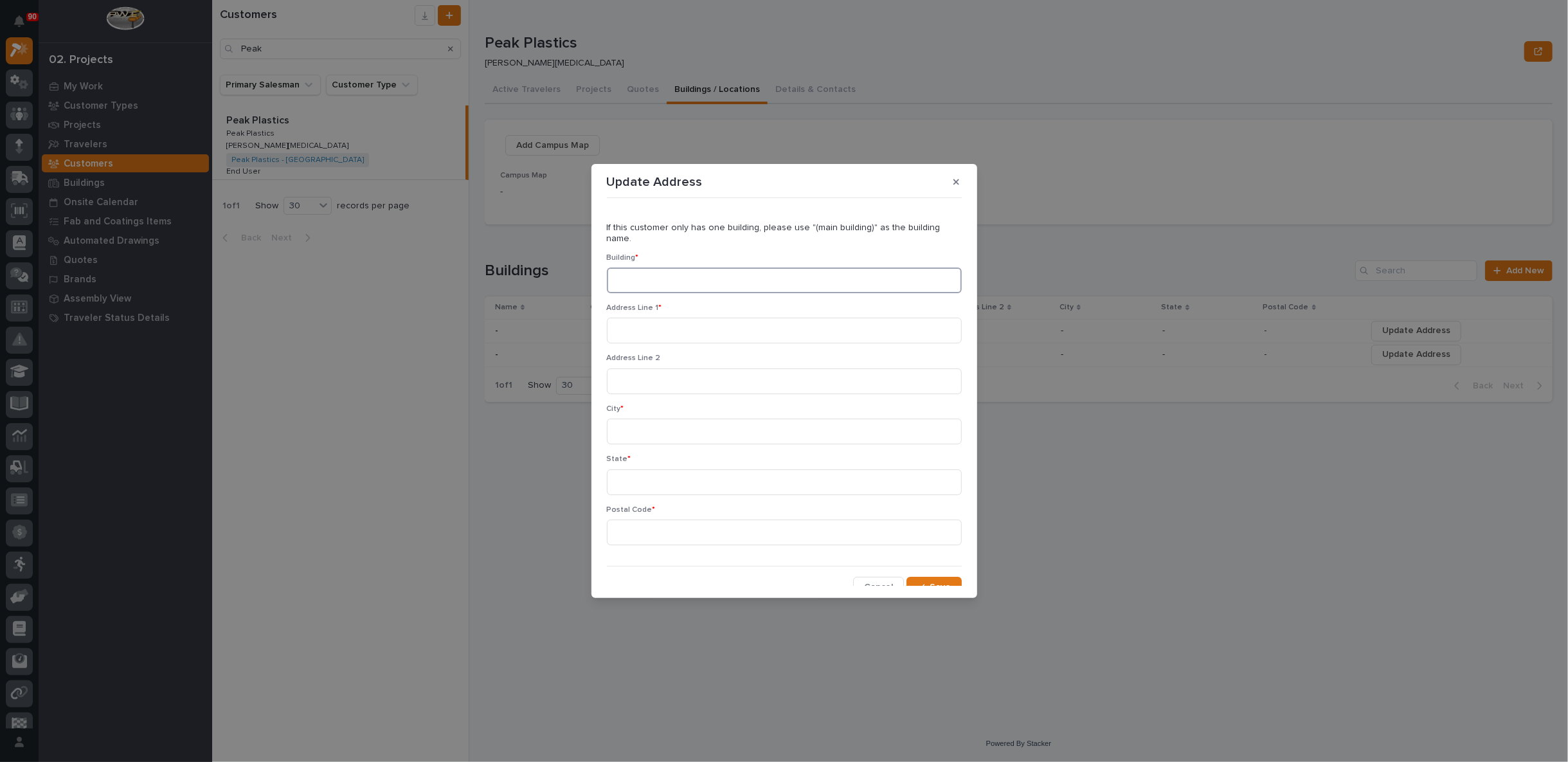
click at [647, 270] on input at bounding box center [784, 280] width 355 height 26
type input "Main"
type input "[STREET_ADDRESS][PERSON_NAME]"
type input "White Pigeon"
type input "MI"
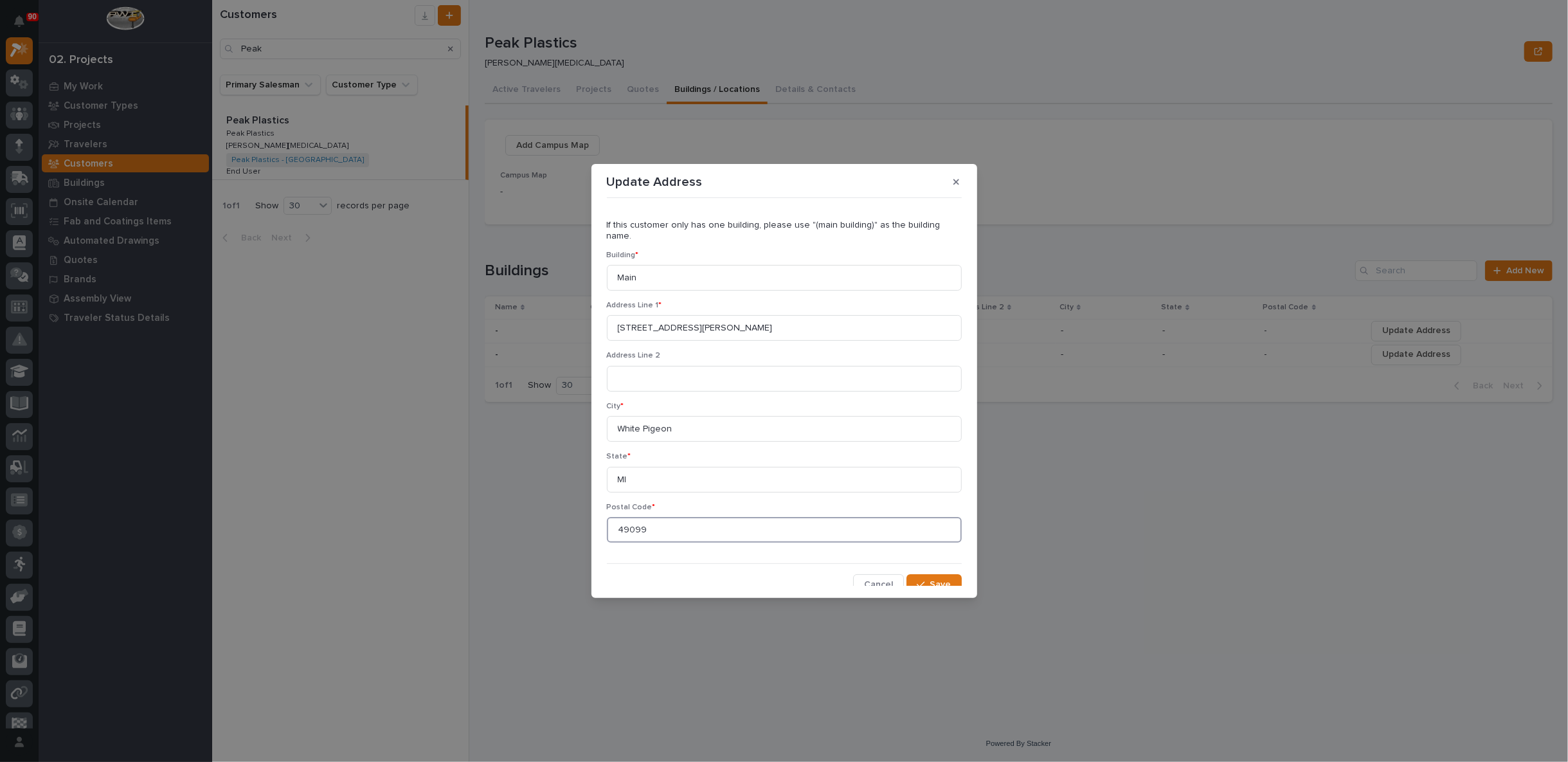
scroll to position [4, 0]
type input "49099"
click at [949, 573] on button "Save" at bounding box center [934, 583] width 55 height 21
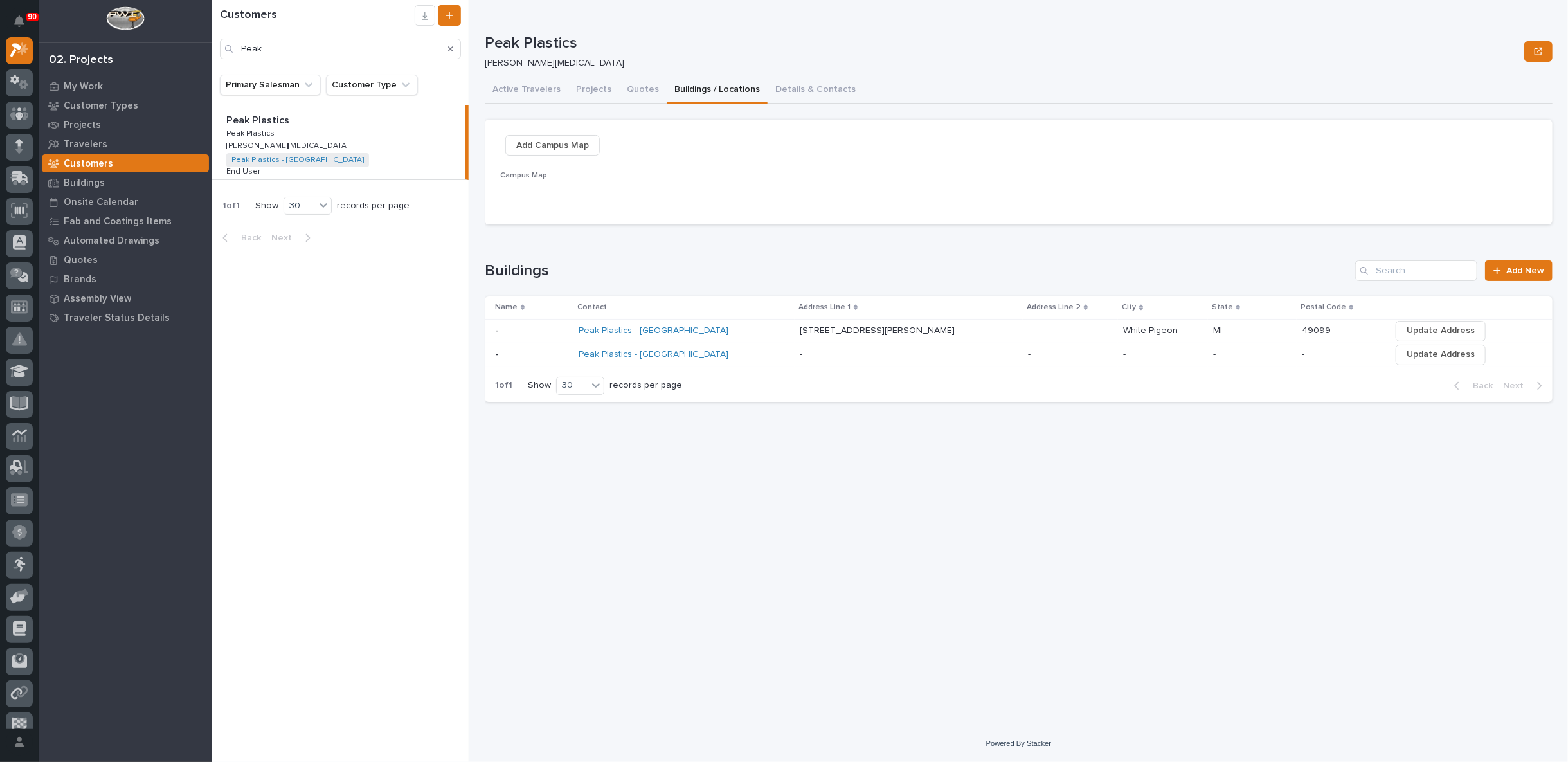
click at [740, 353] on div "Peak Plastics - [GEOGRAPHIC_DATA]" at bounding box center [684, 354] width 211 height 11
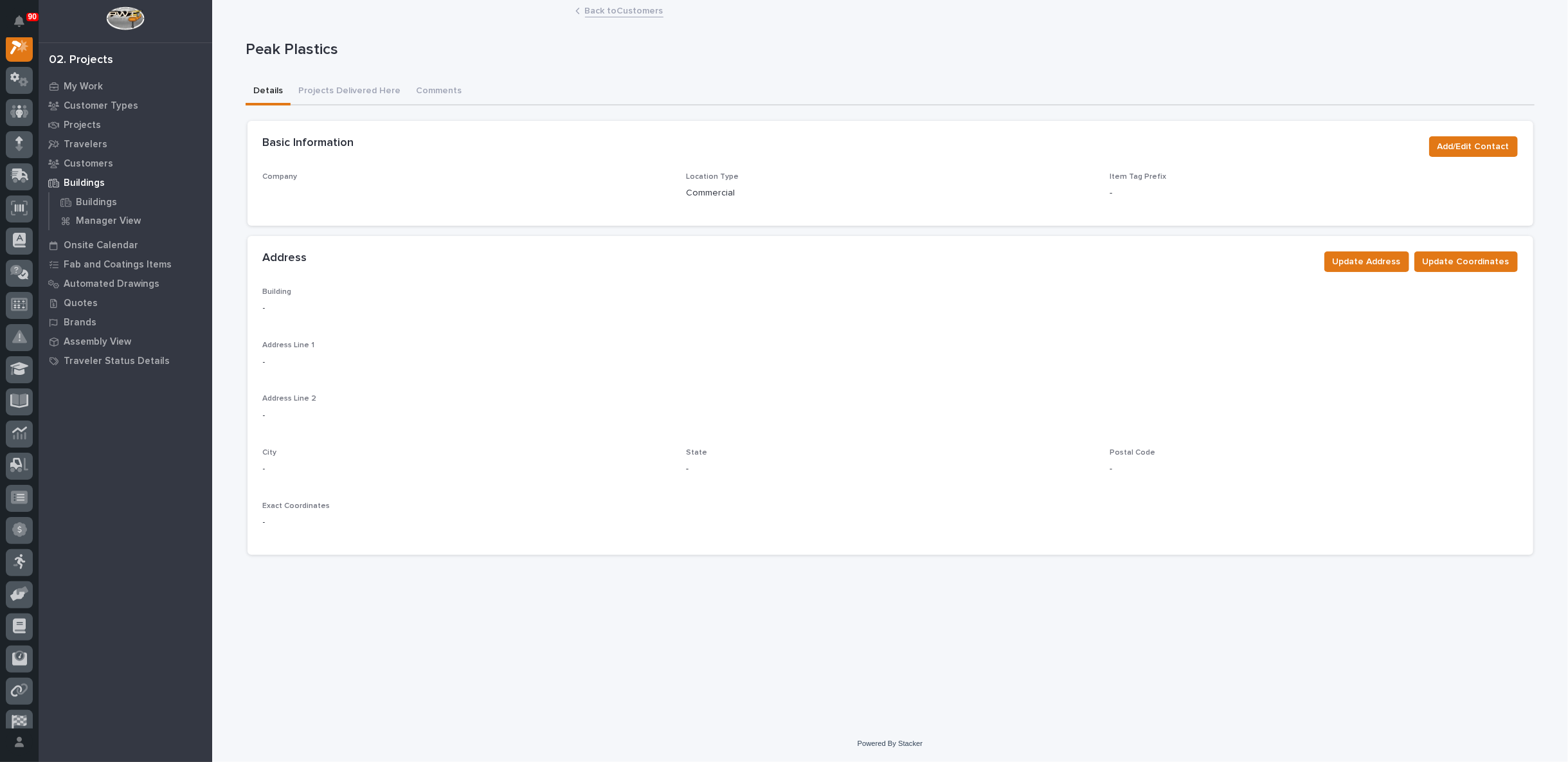
scroll to position [32, 0]
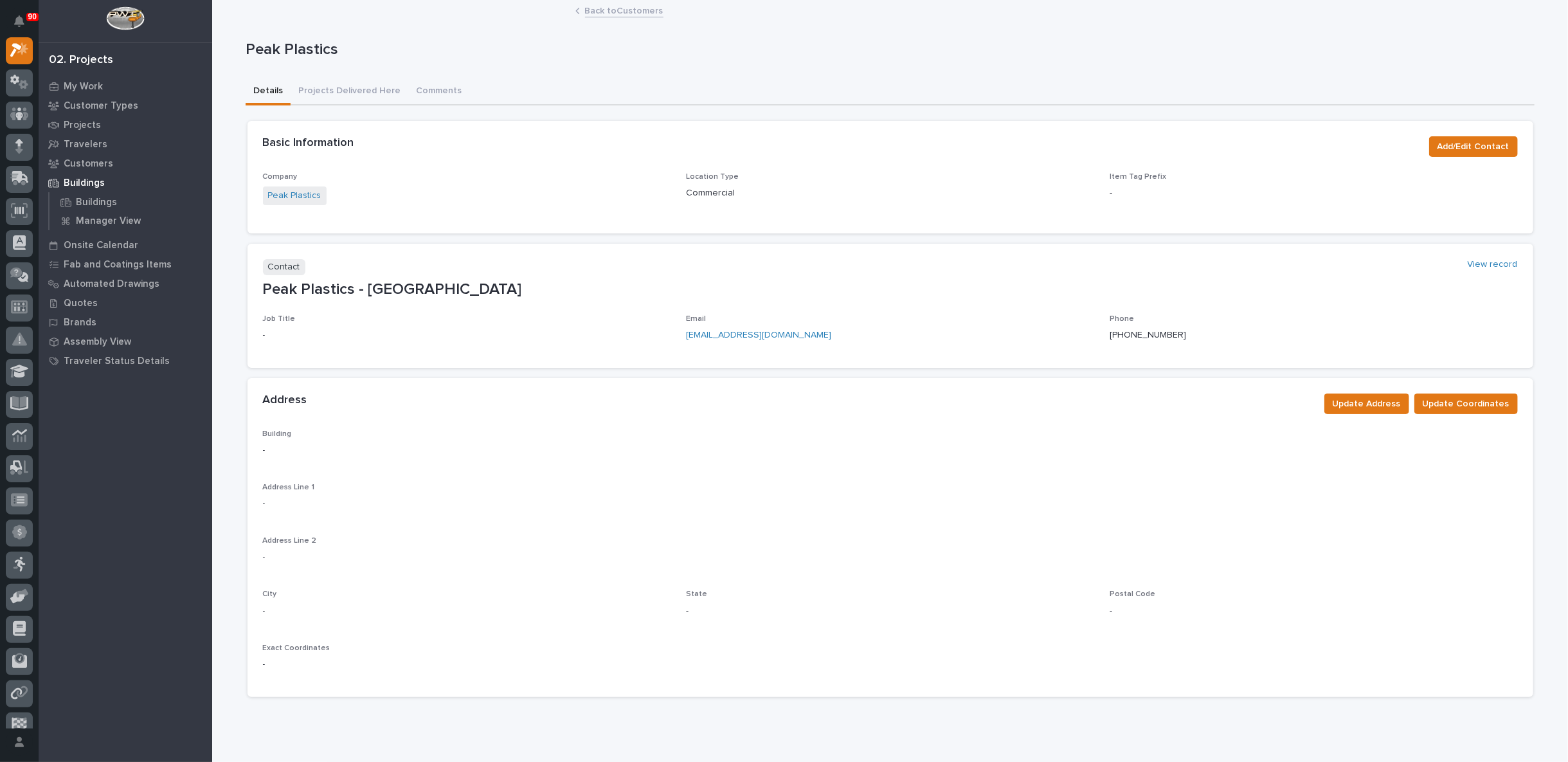
click at [592, 8] on link "Back to Customers" at bounding box center [624, 10] width 78 height 14
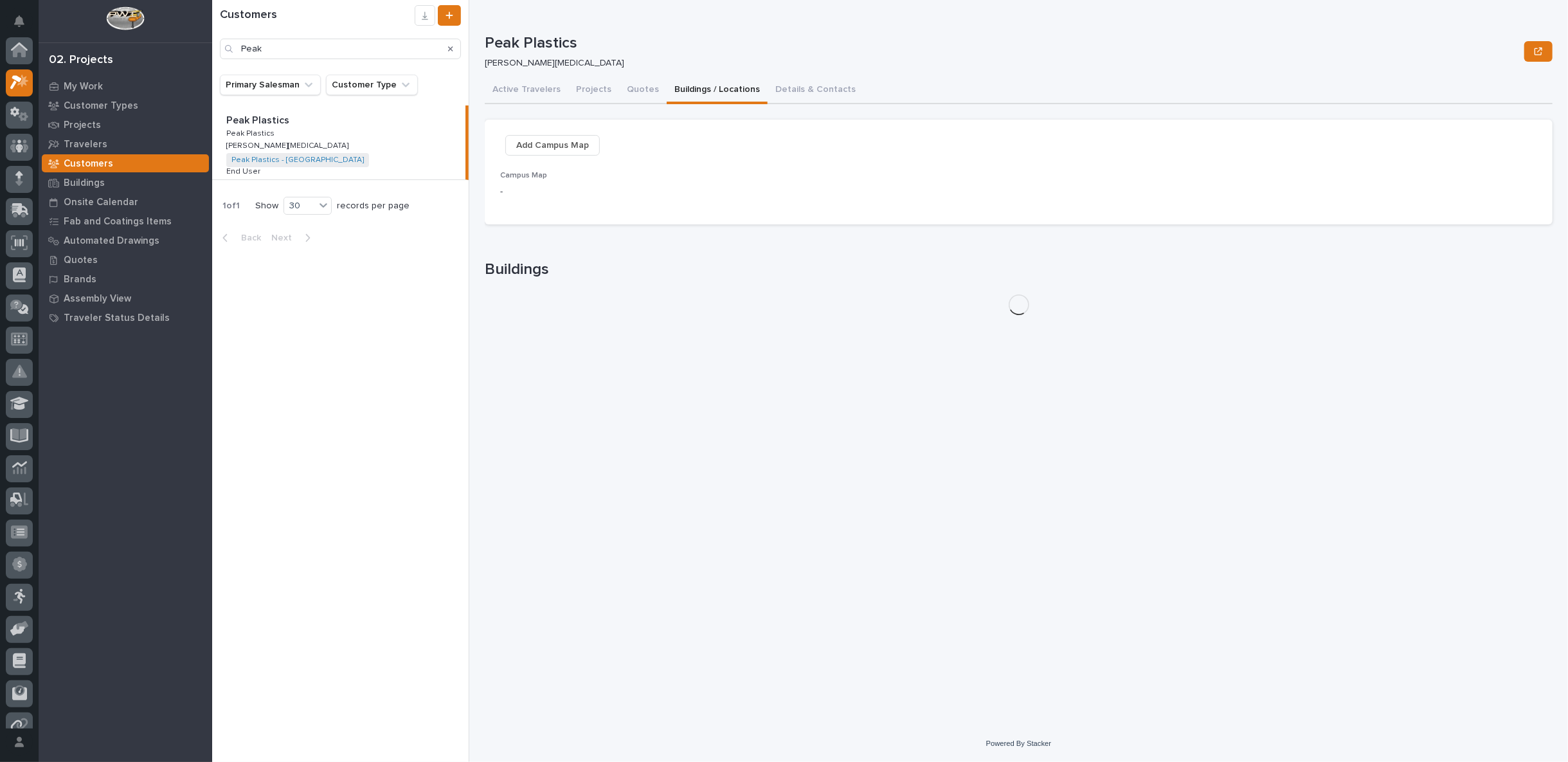
scroll to position [35, 0]
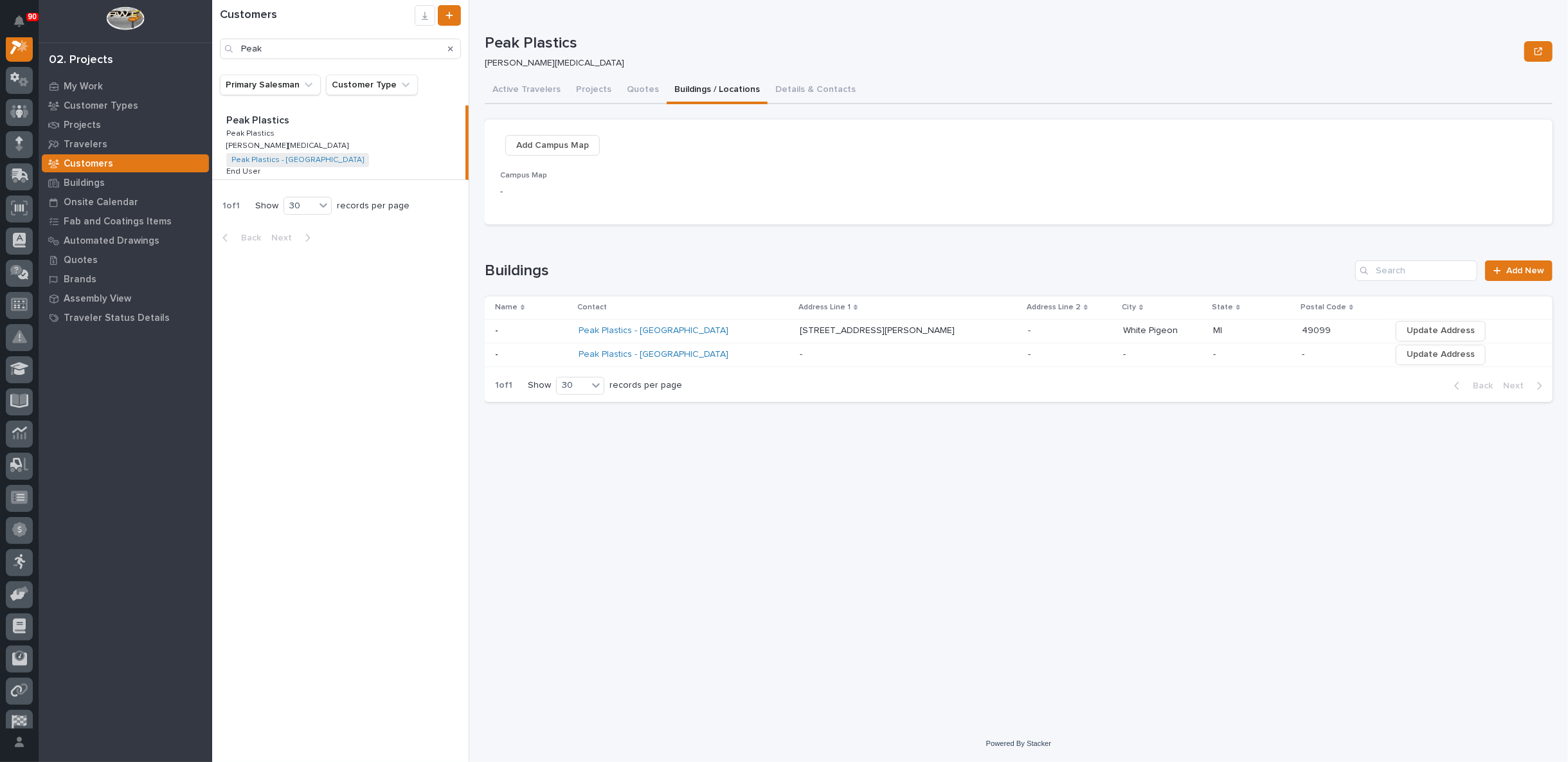
click at [1028, 327] on p at bounding box center [1070, 331] width 84 height 11
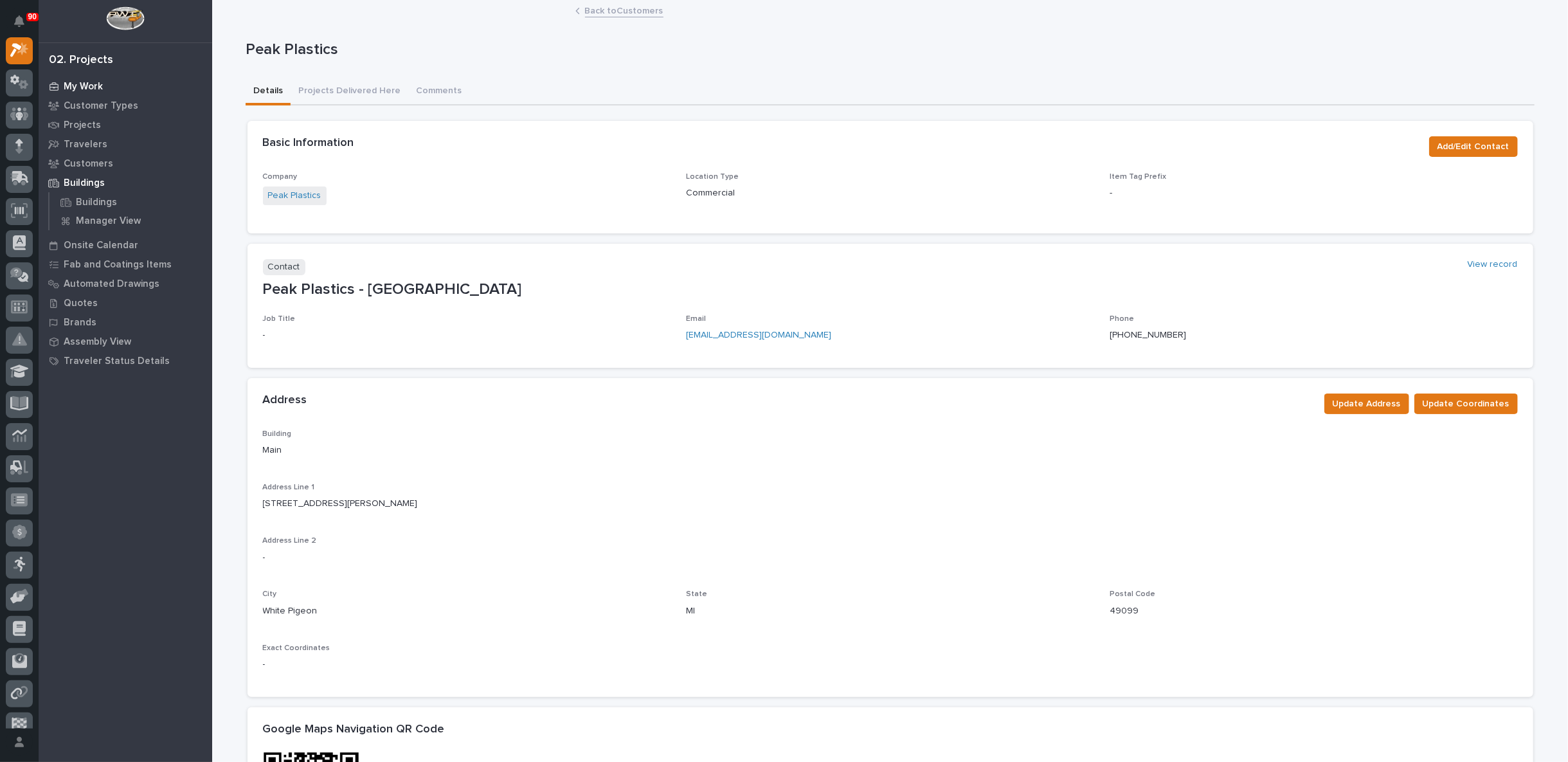
click at [87, 83] on p "My Work" at bounding box center [84, 86] width 40 height 12
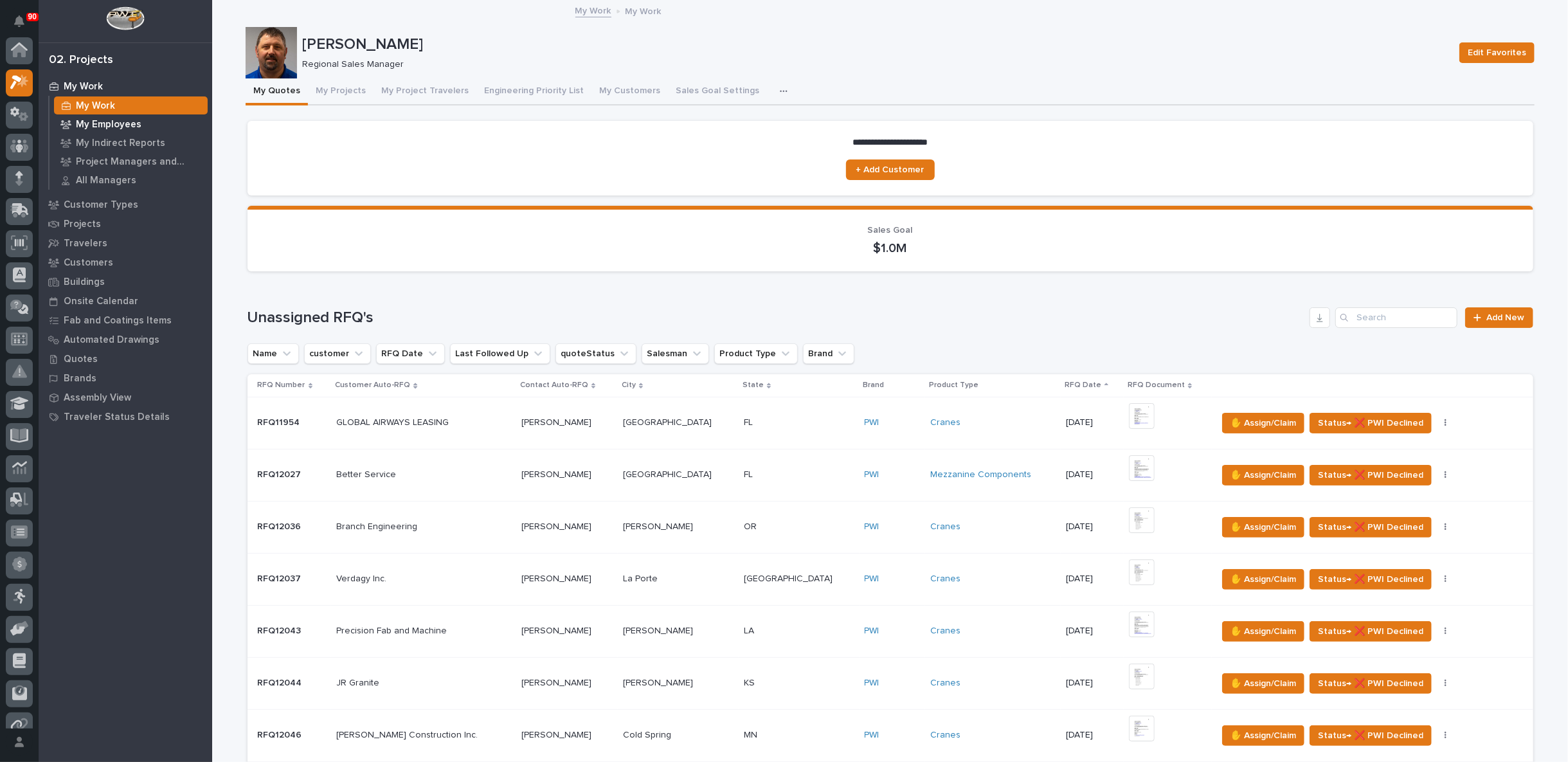
click at [102, 124] on p "My Employees" at bounding box center [108, 124] width 66 height 12
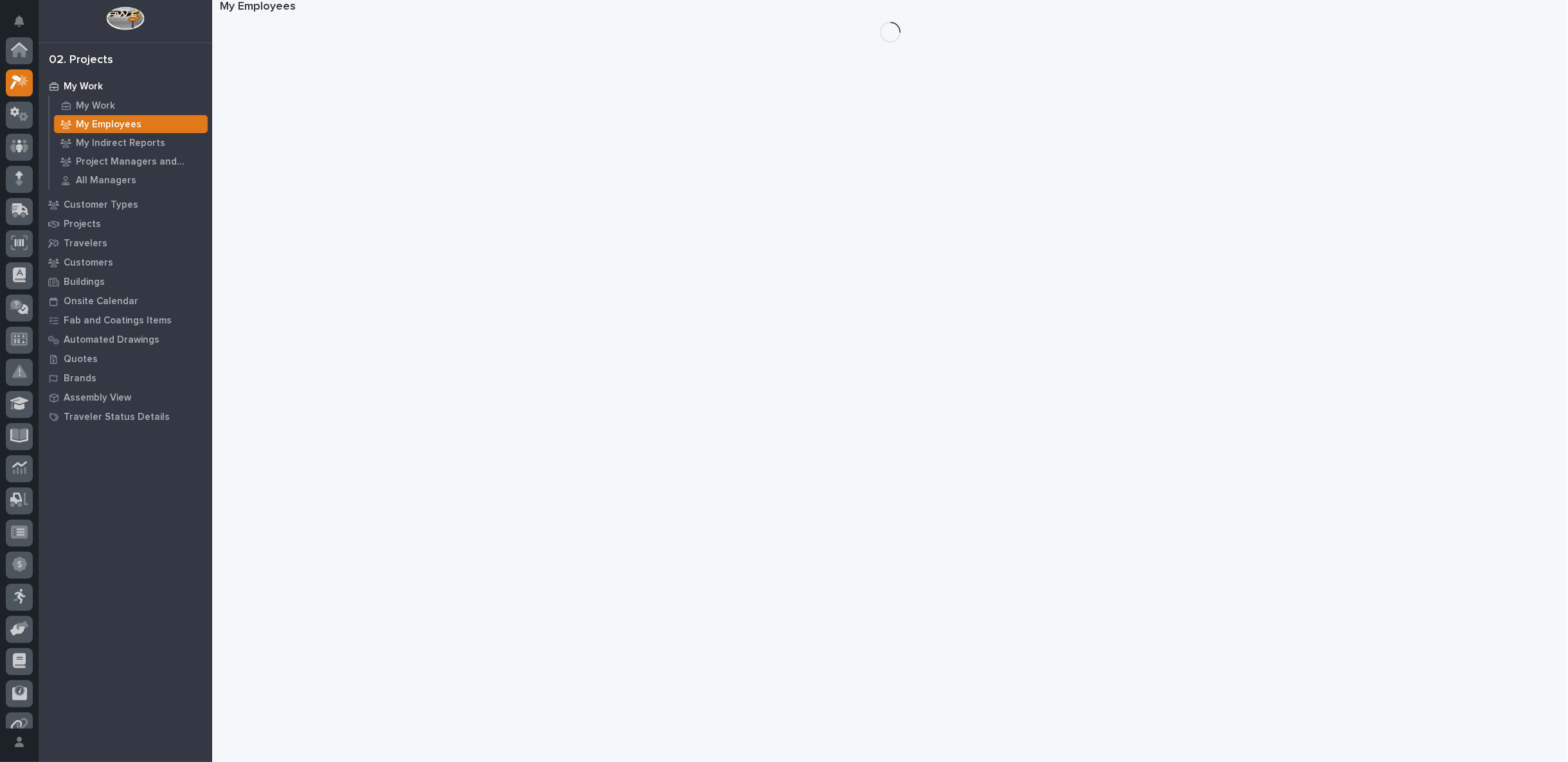
scroll to position [32, 0]
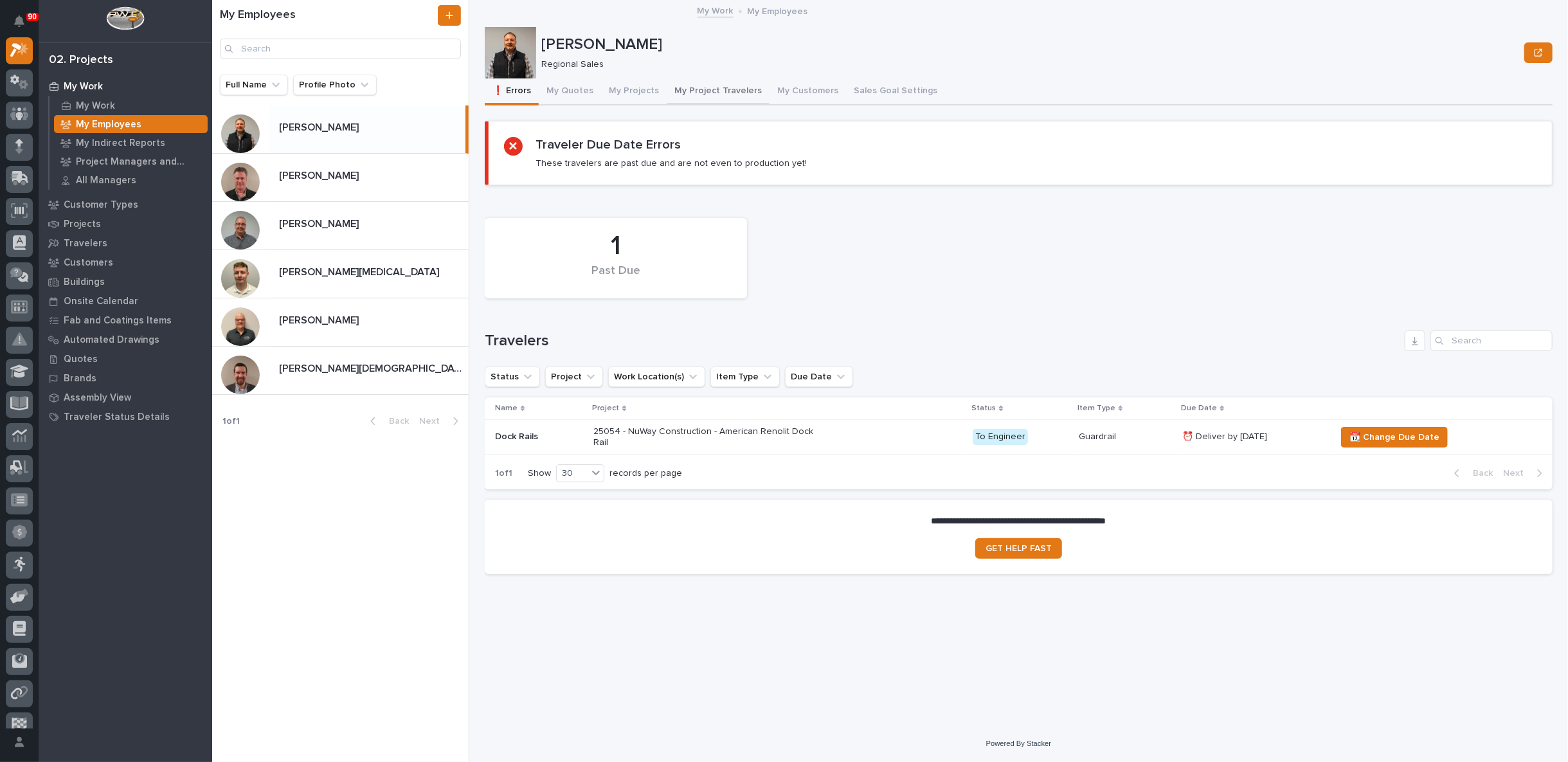
click at [697, 91] on button "My Project Travelers" at bounding box center [718, 92] width 102 height 27
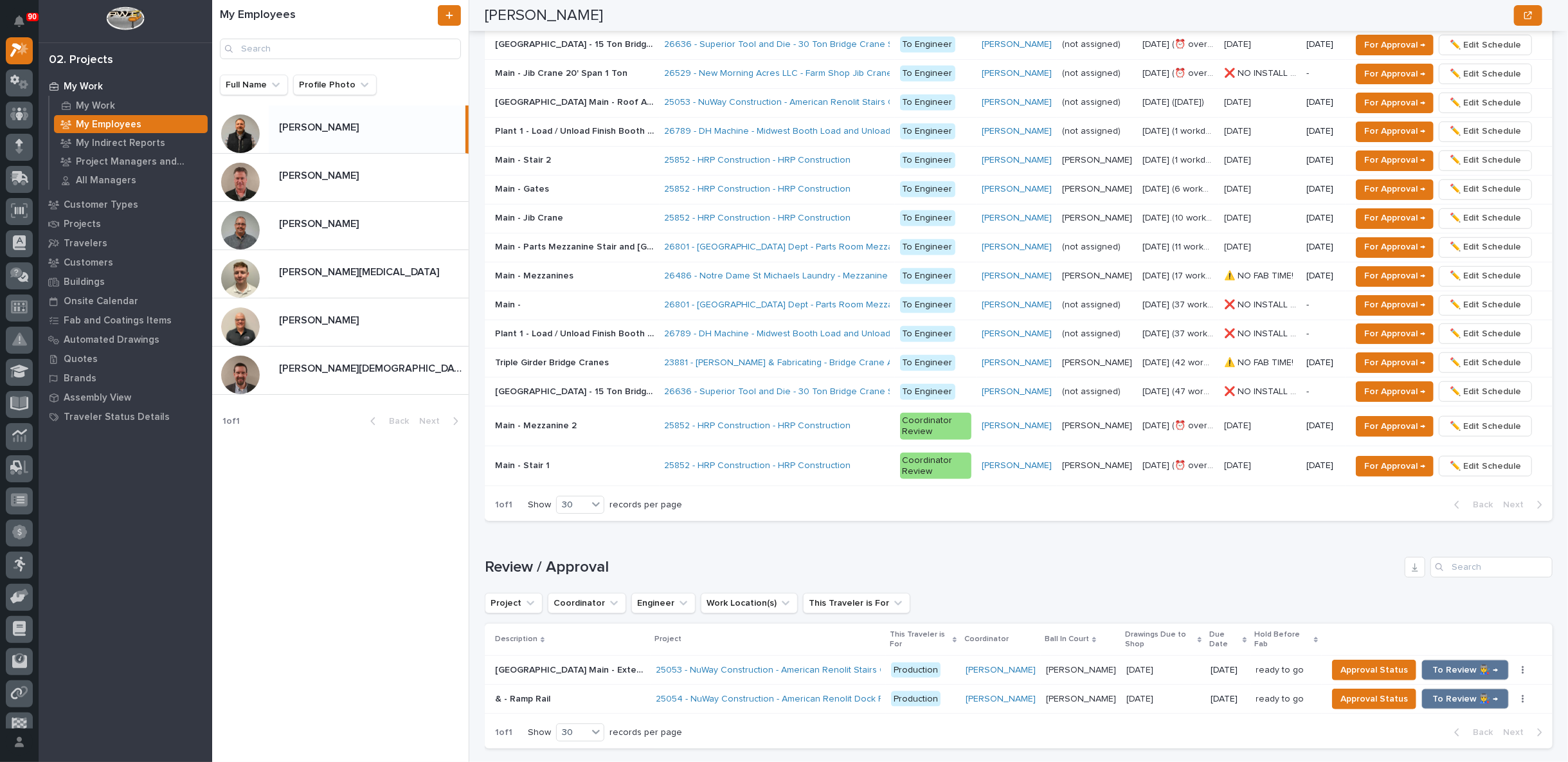
scroll to position [642, 0]
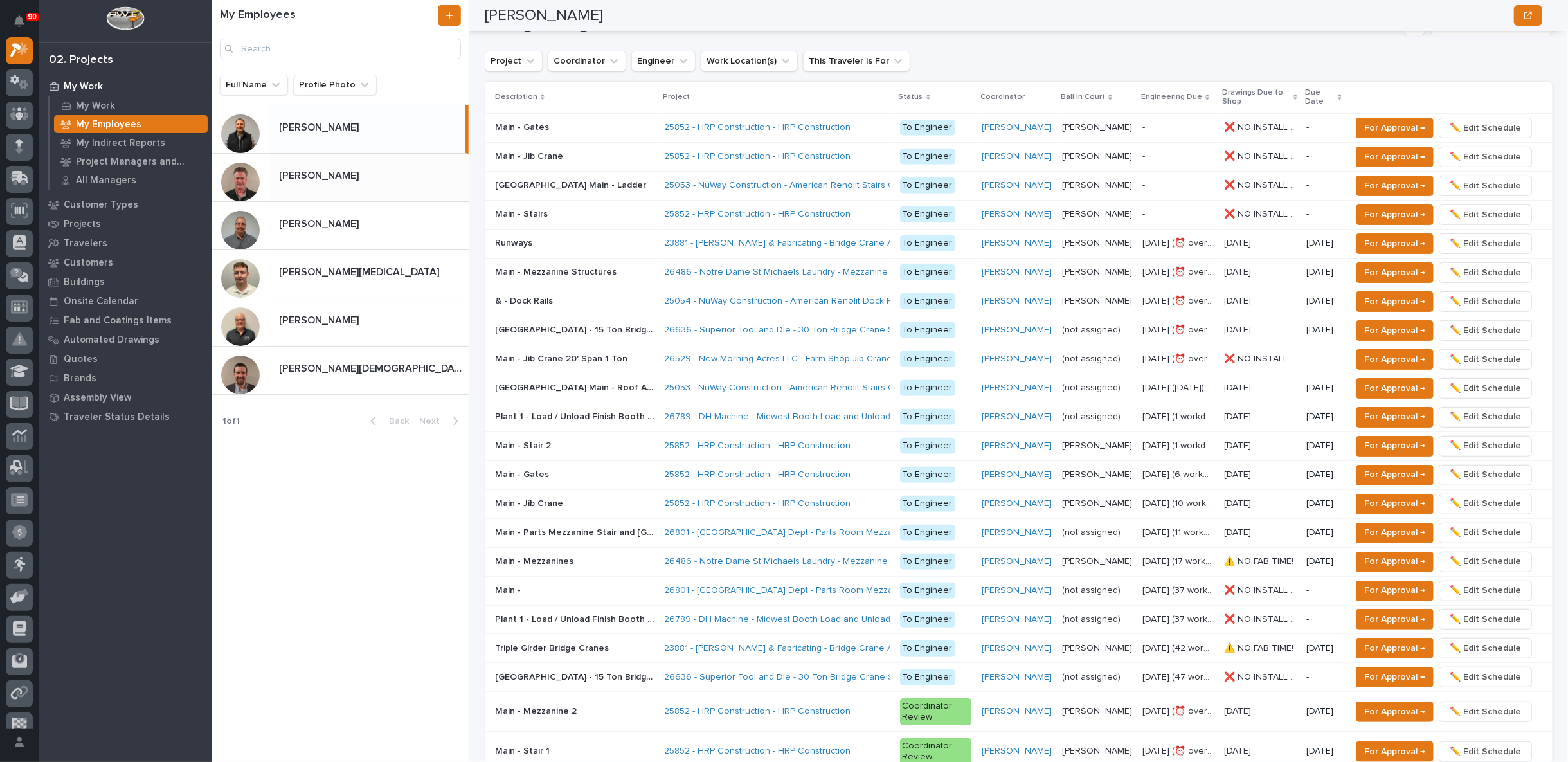
click at [324, 177] on p "[PERSON_NAME]" at bounding box center [320, 174] width 83 height 14
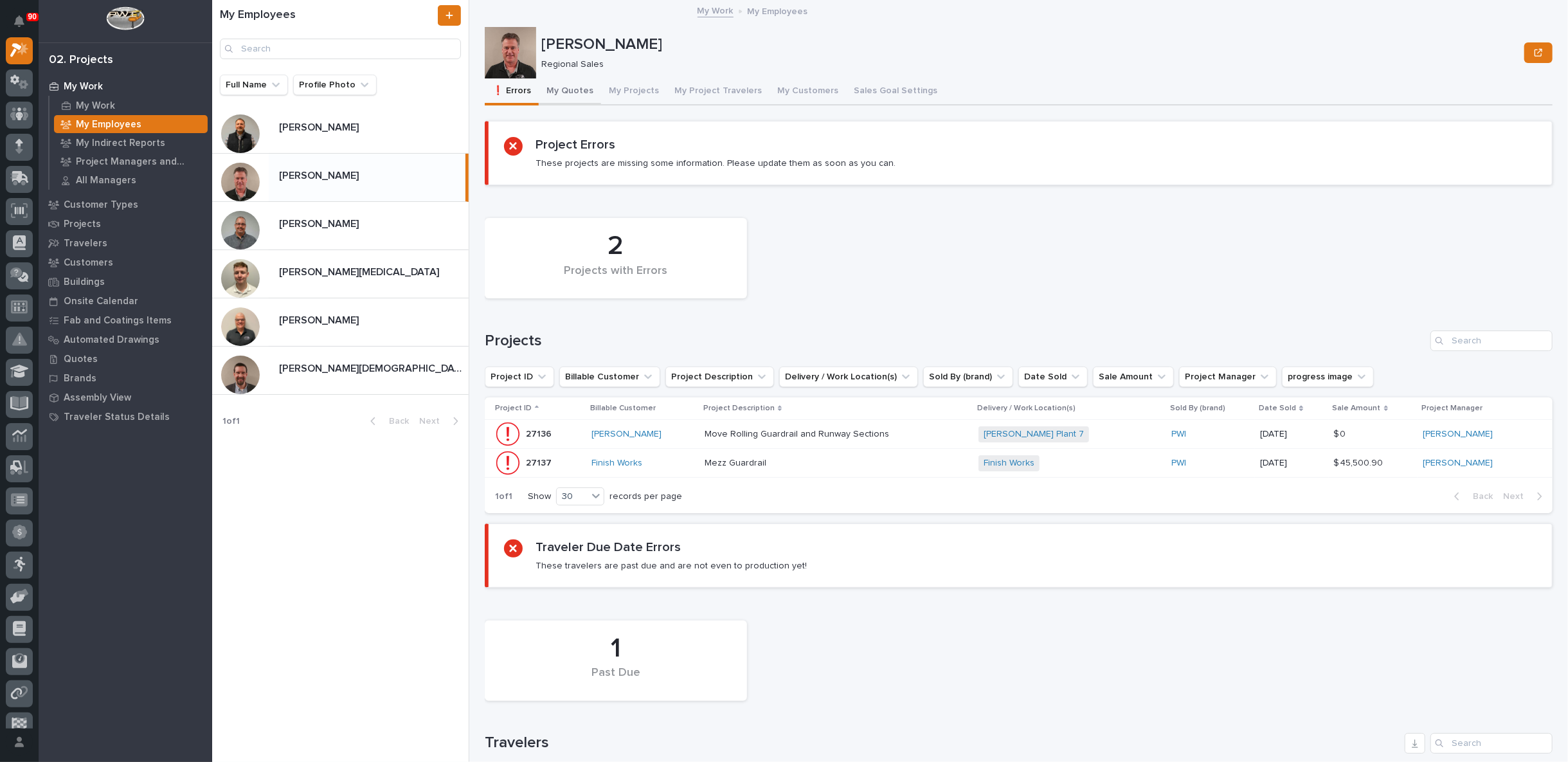
click at [572, 90] on button "My Quotes" at bounding box center [569, 92] width 62 height 27
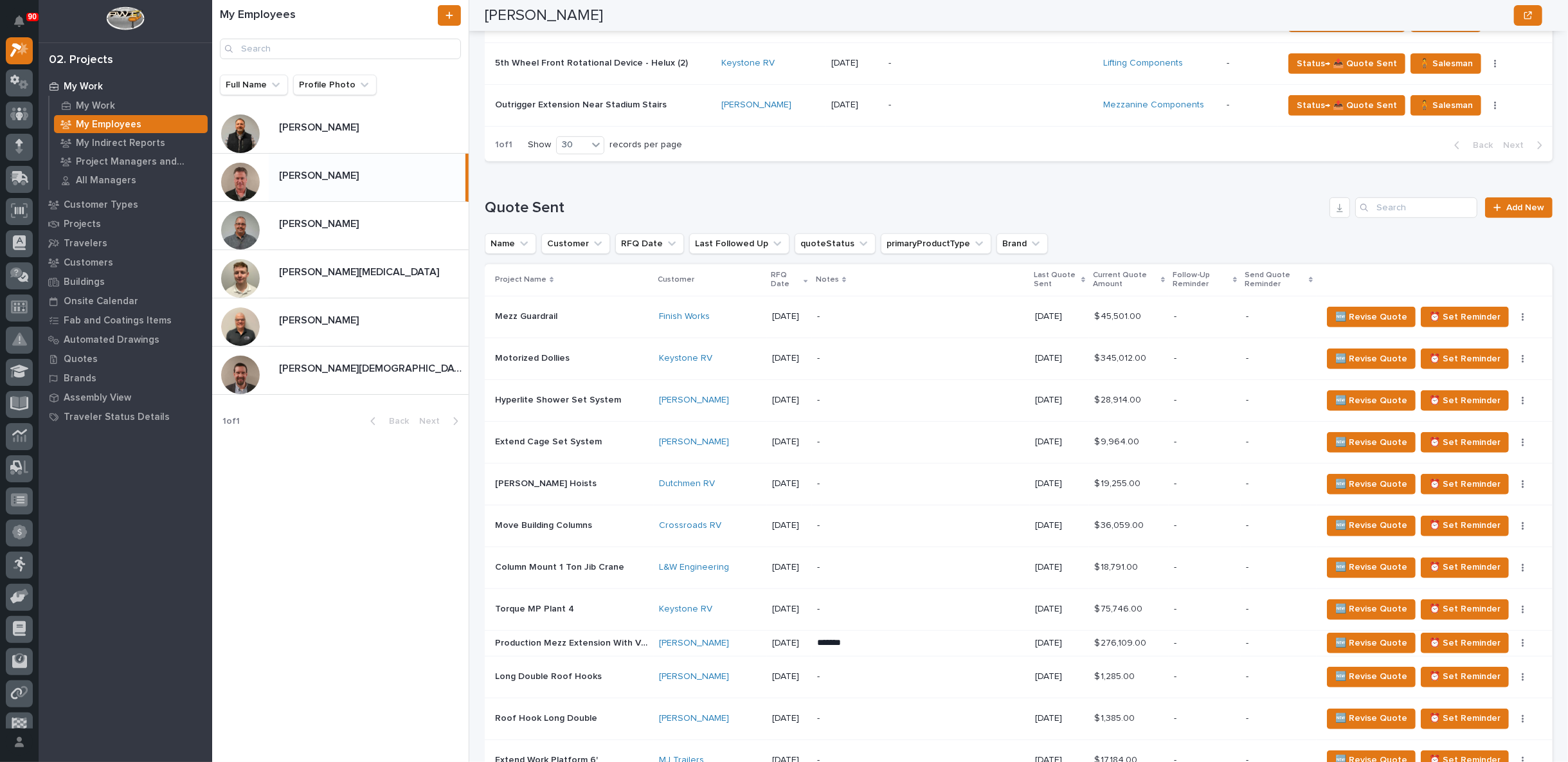
scroll to position [500, 0]
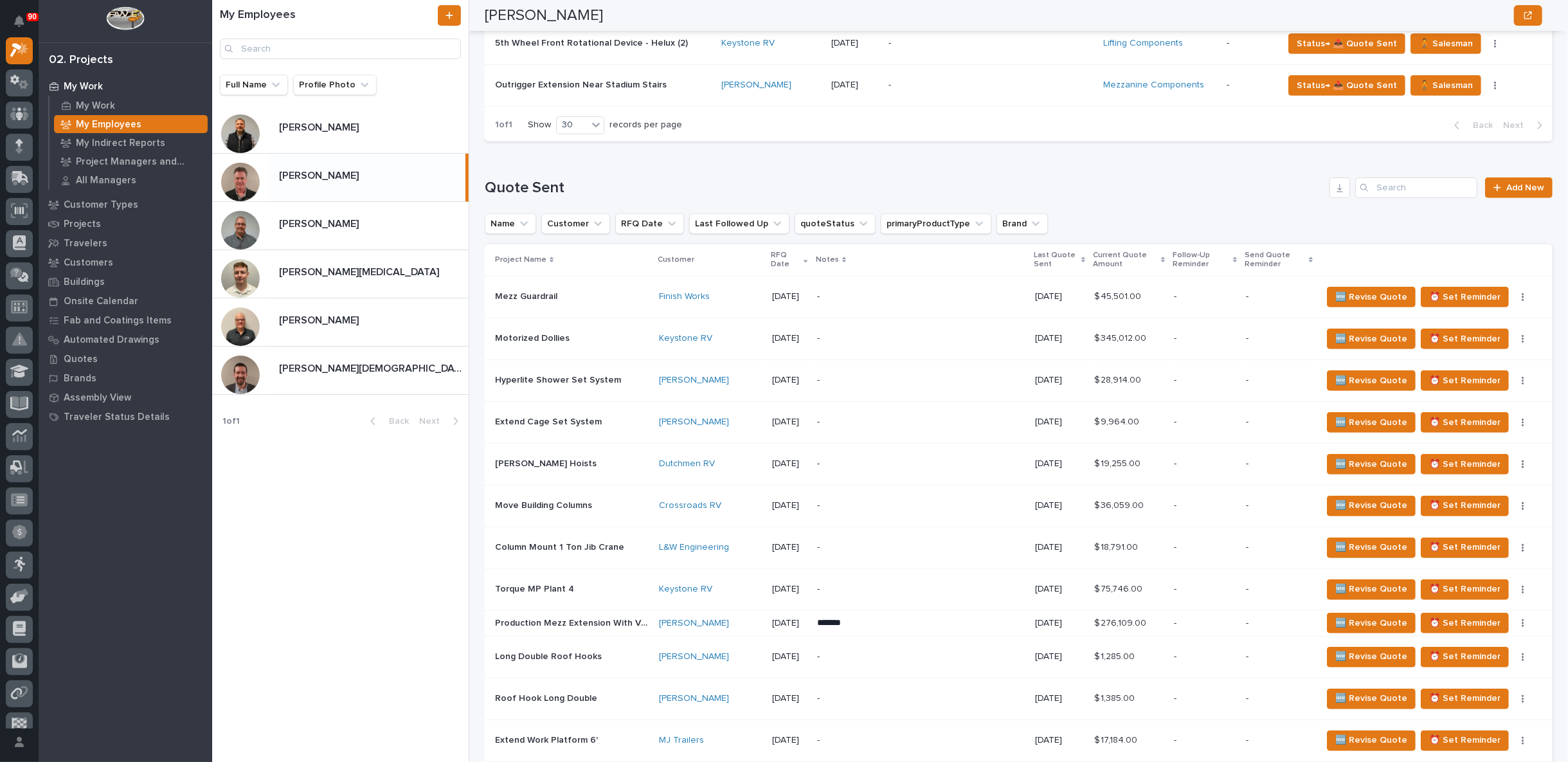
click at [874, 375] on p "-" at bounding box center [920, 380] width 208 height 11
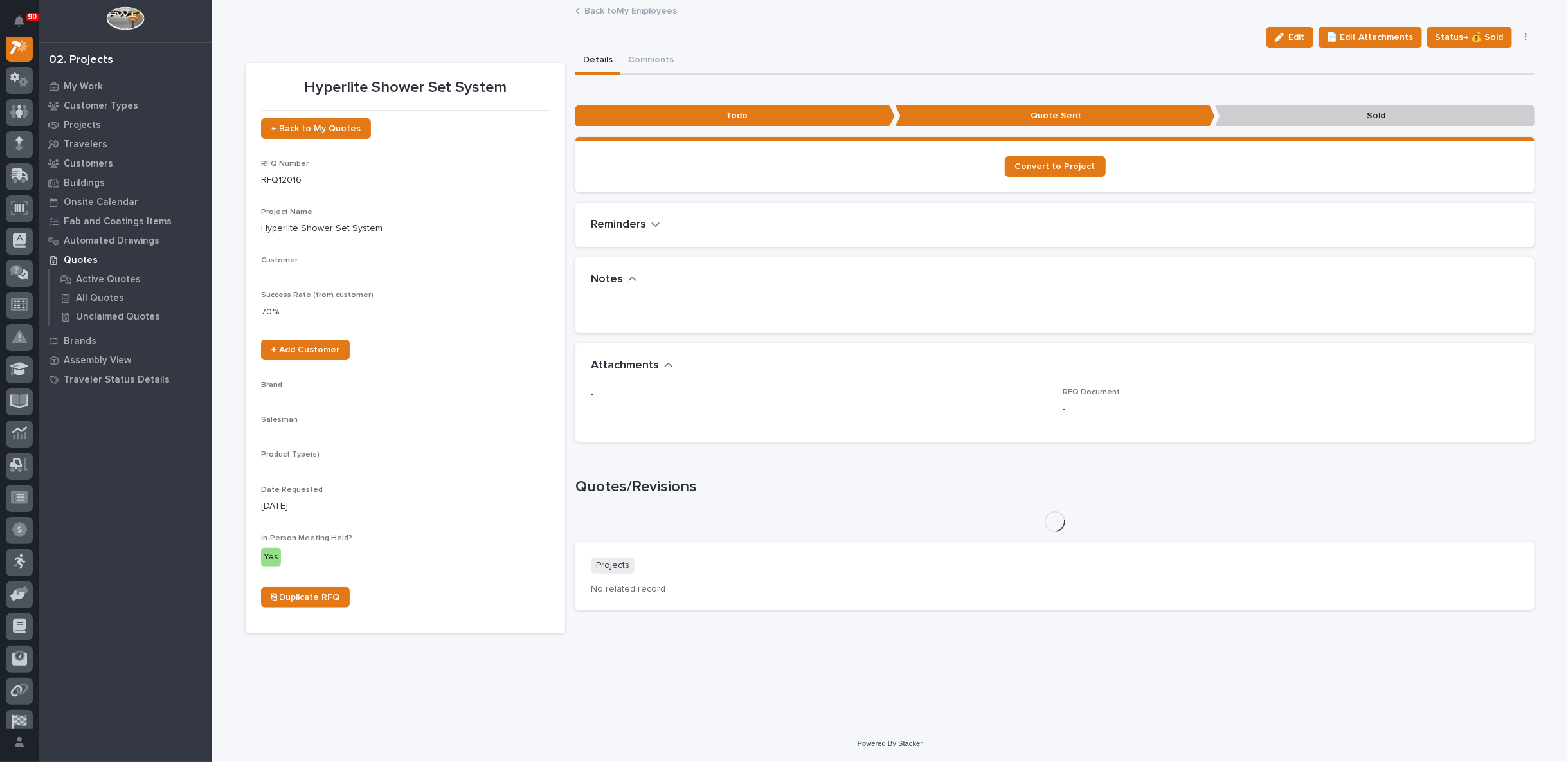
scroll to position [32, 0]
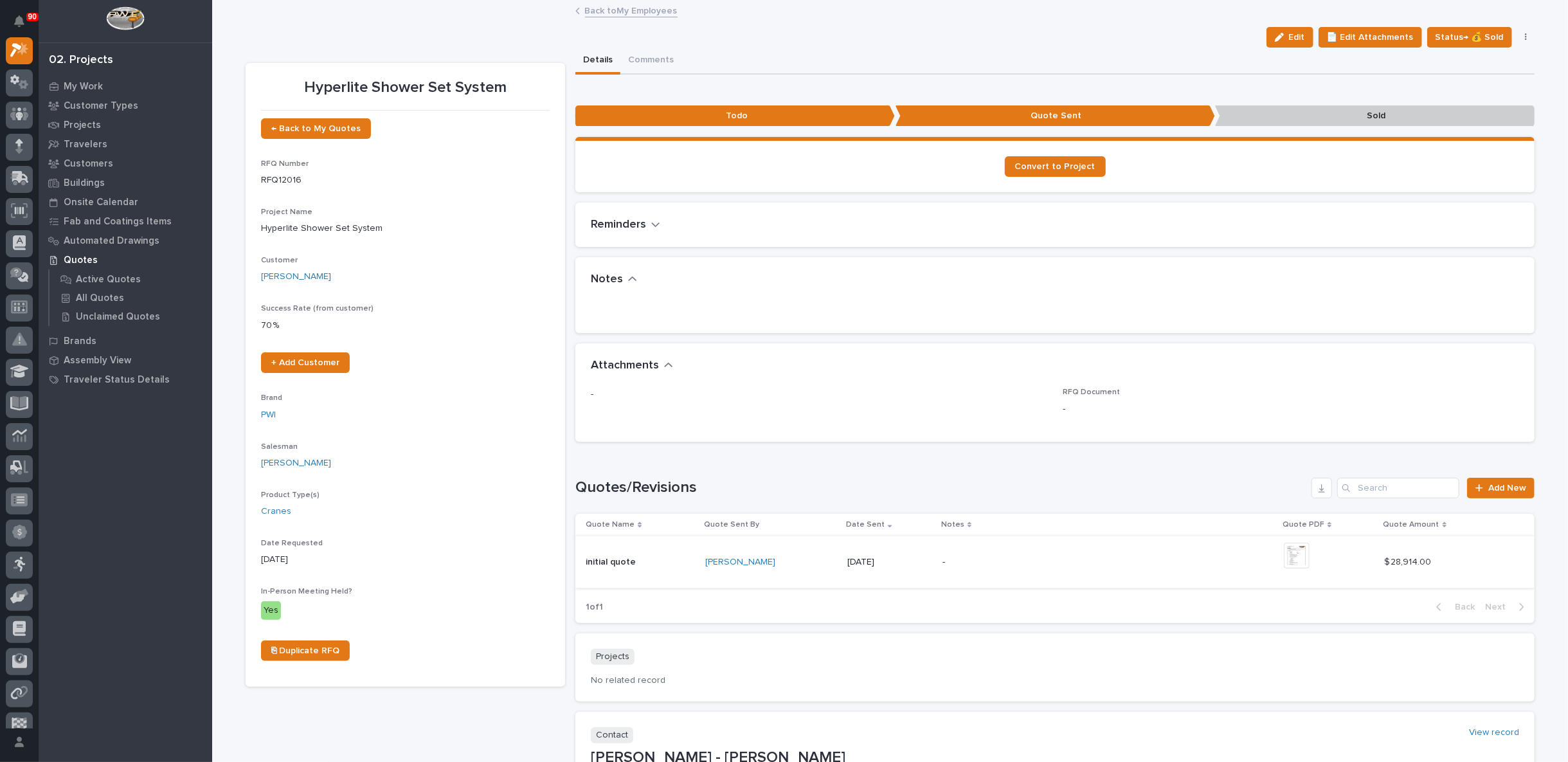
drag, startPoint x: 1124, startPoint y: 582, endPoint x: 1290, endPoint y: 555, distance: 168.2
click at [1290, 555] on img at bounding box center [1296, 555] width 26 height 26
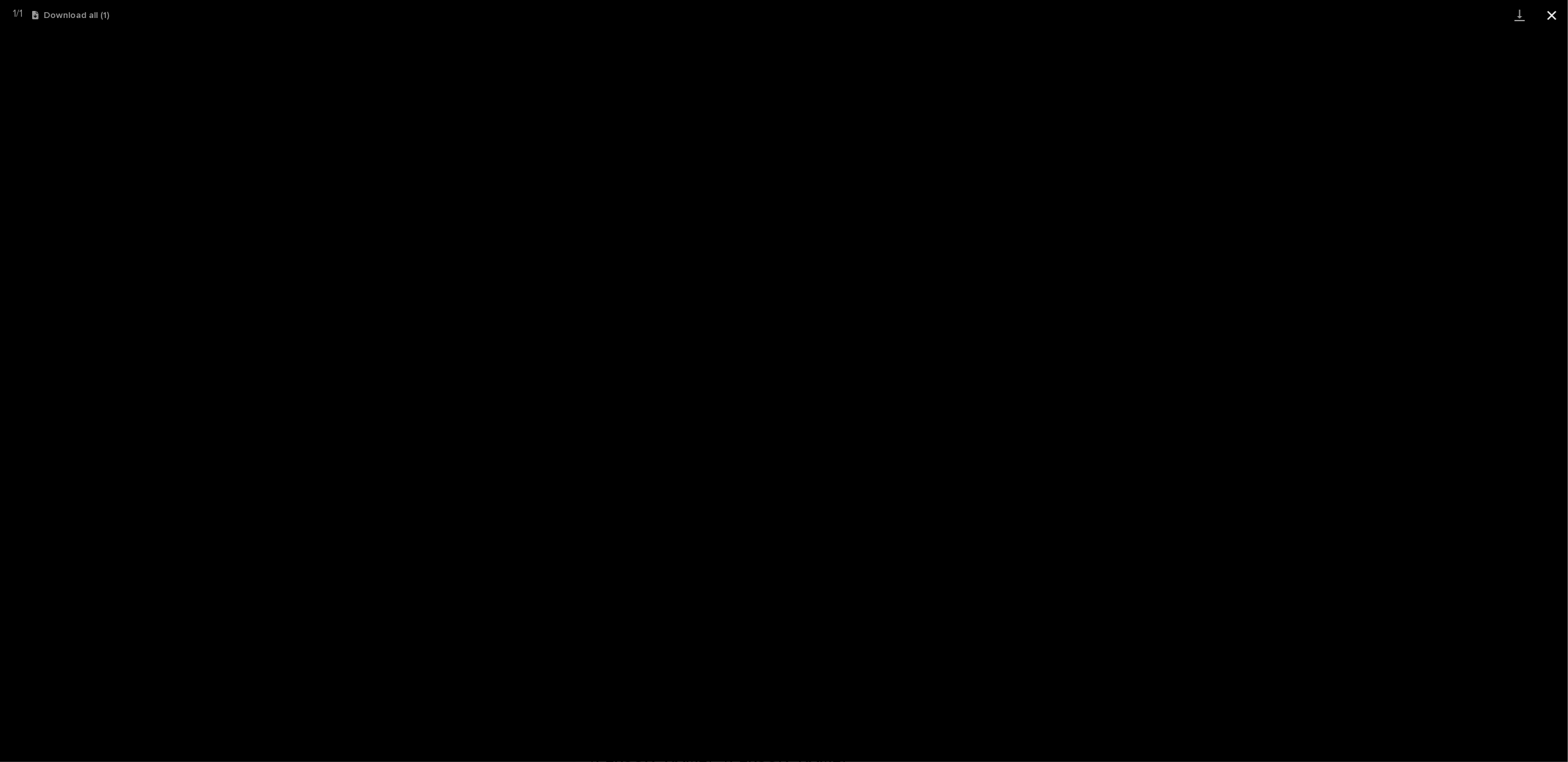
click at [1551, 15] on button "Close gallery" at bounding box center [1552, 15] width 32 height 31
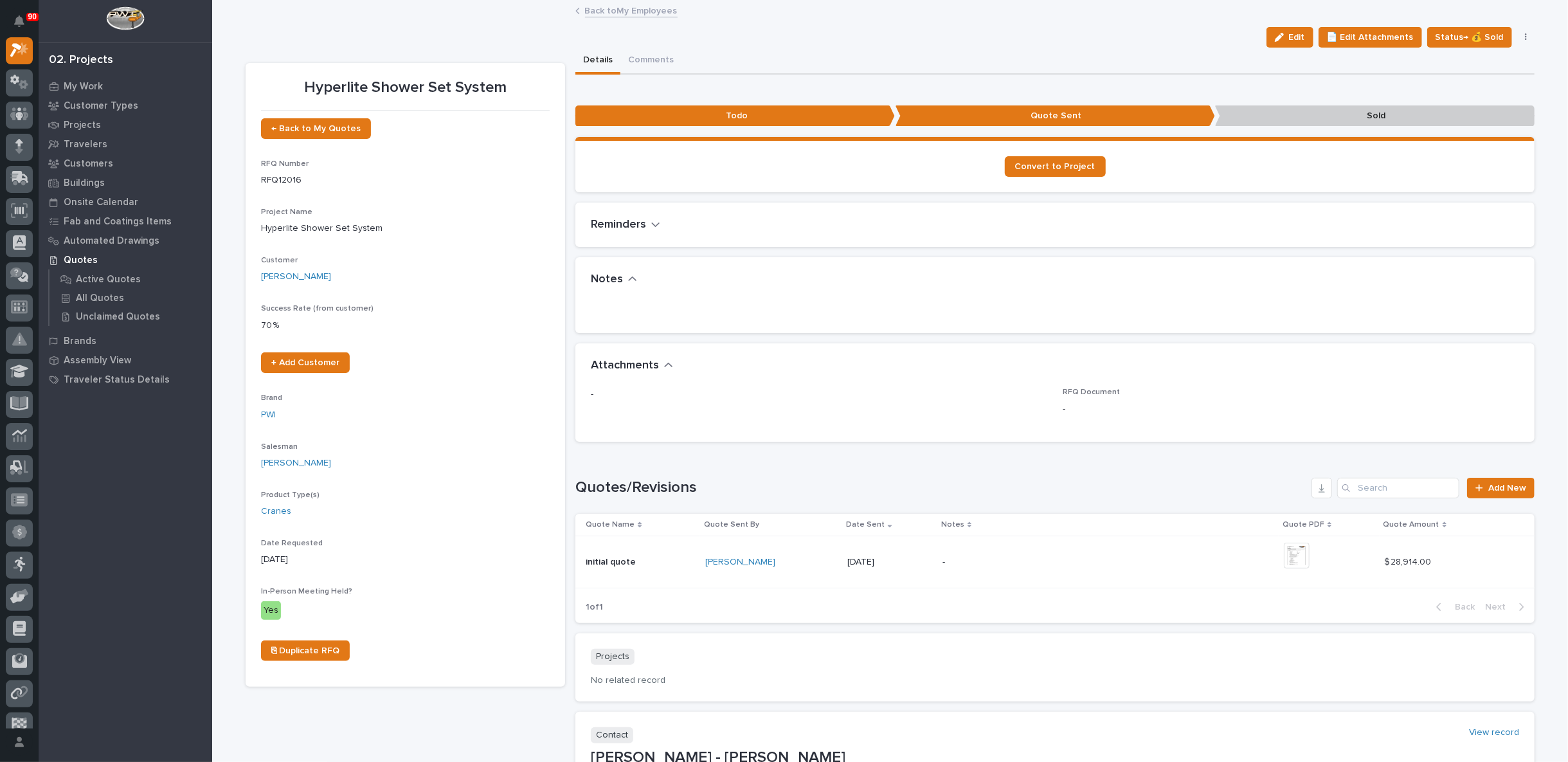
click at [622, 11] on link "Back to My Employees" at bounding box center [631, 10] width 93 height 14
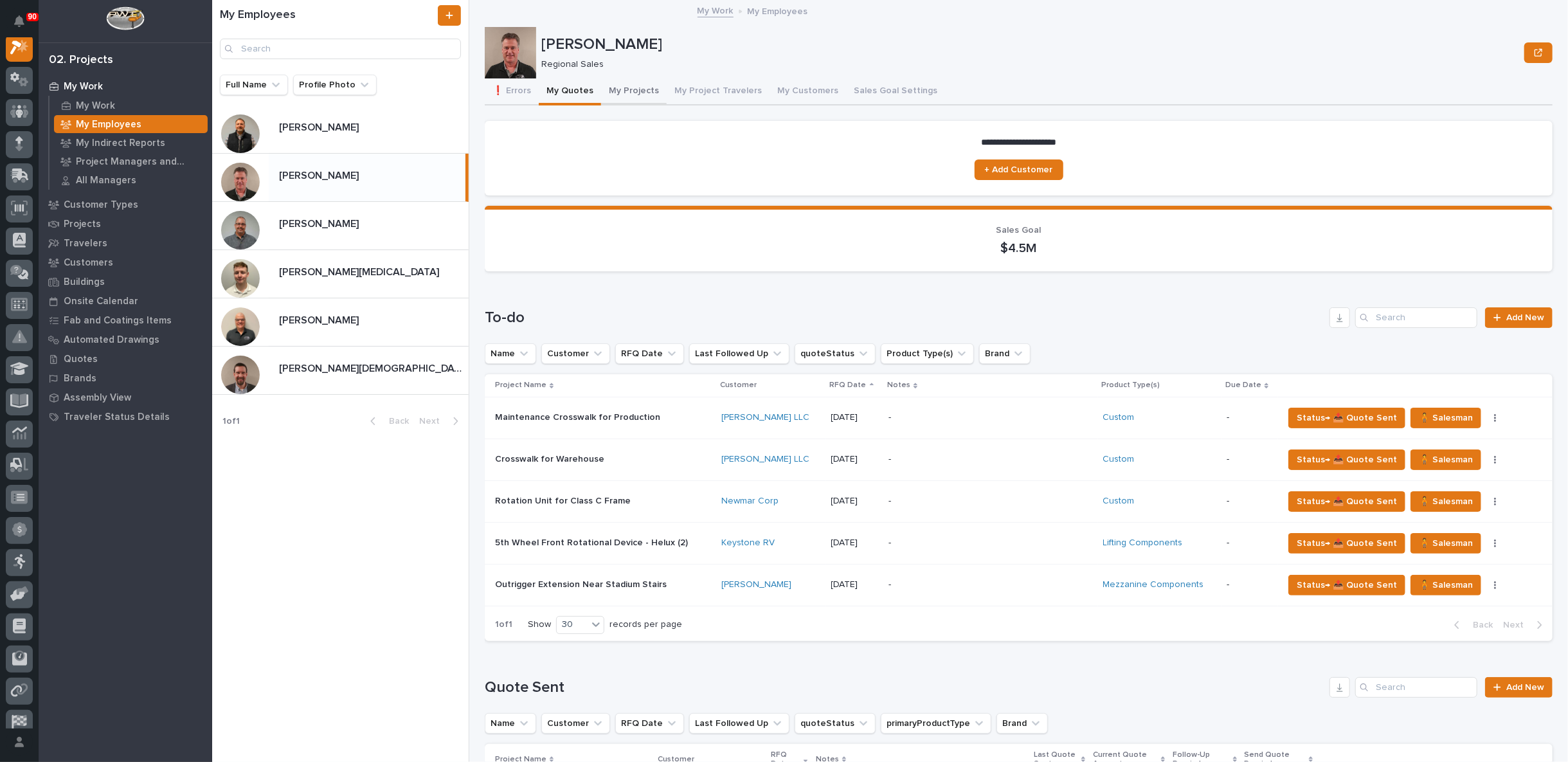
click at [638, 93] on button "My Projects" at bounding box center [633, 92] width 66 height 27
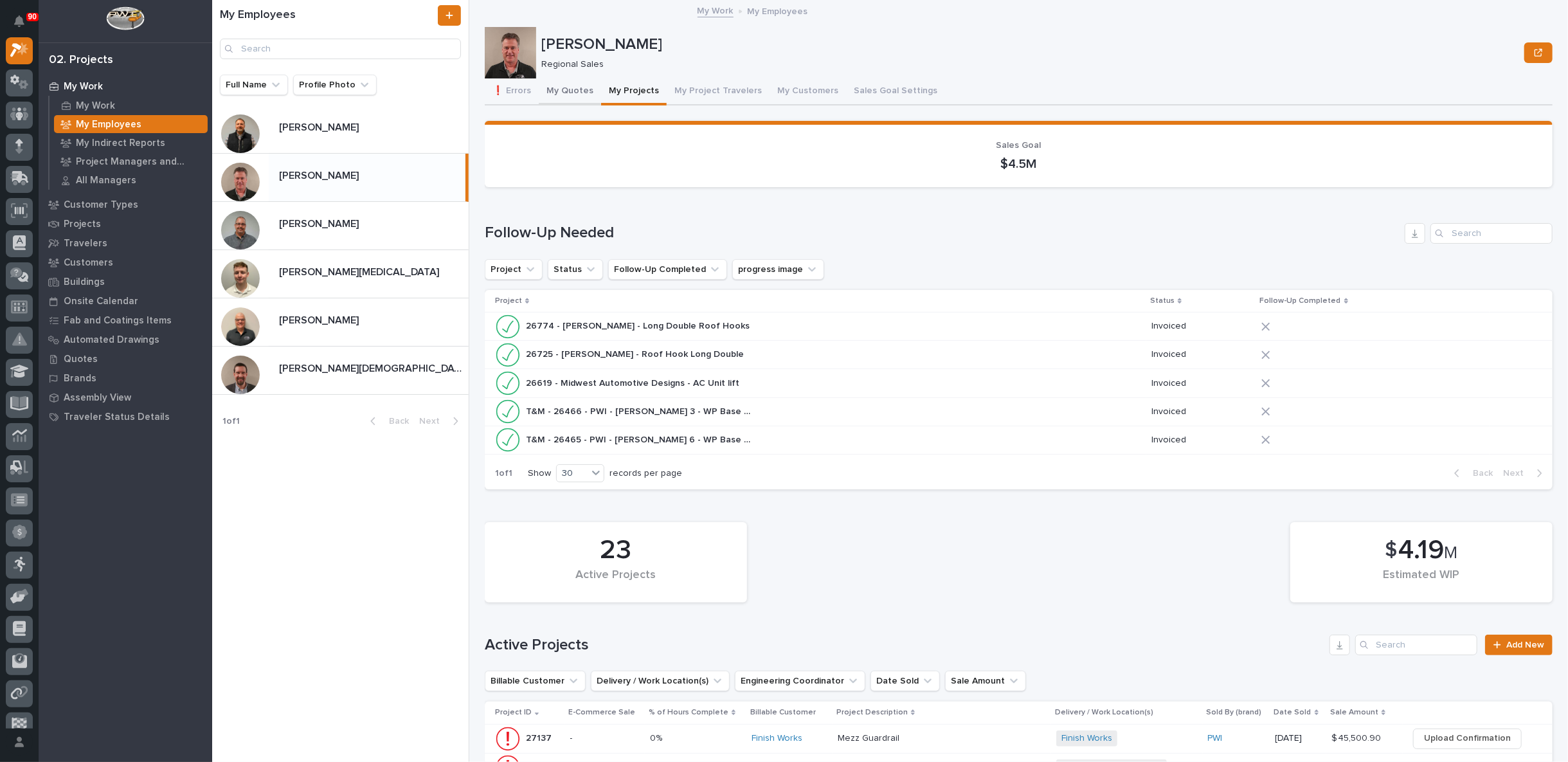
click at [563, 89] on button "My Quotes" at bounding box center [569, 92] width 62 height 27
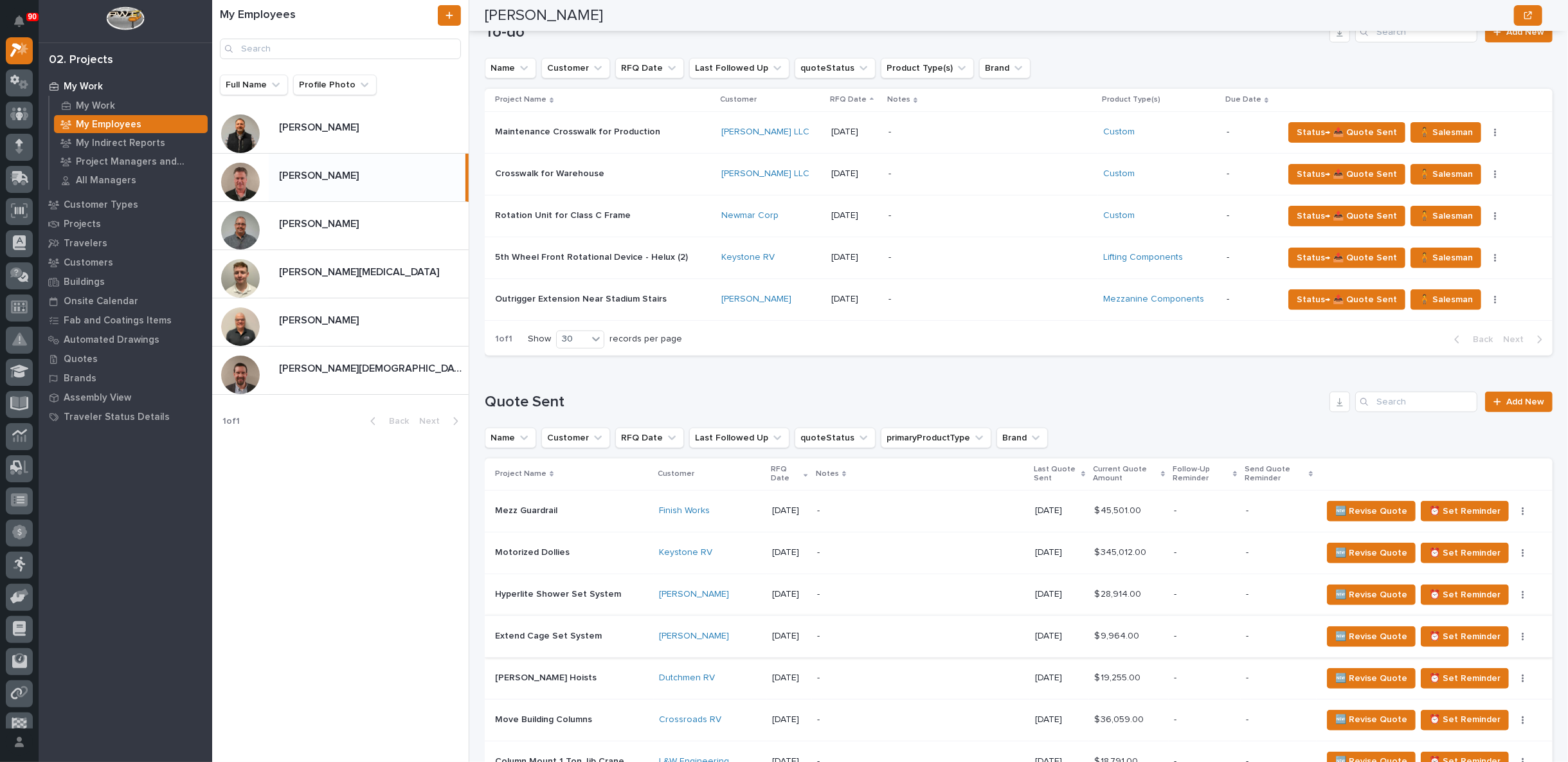
scroll to position [428, 0]
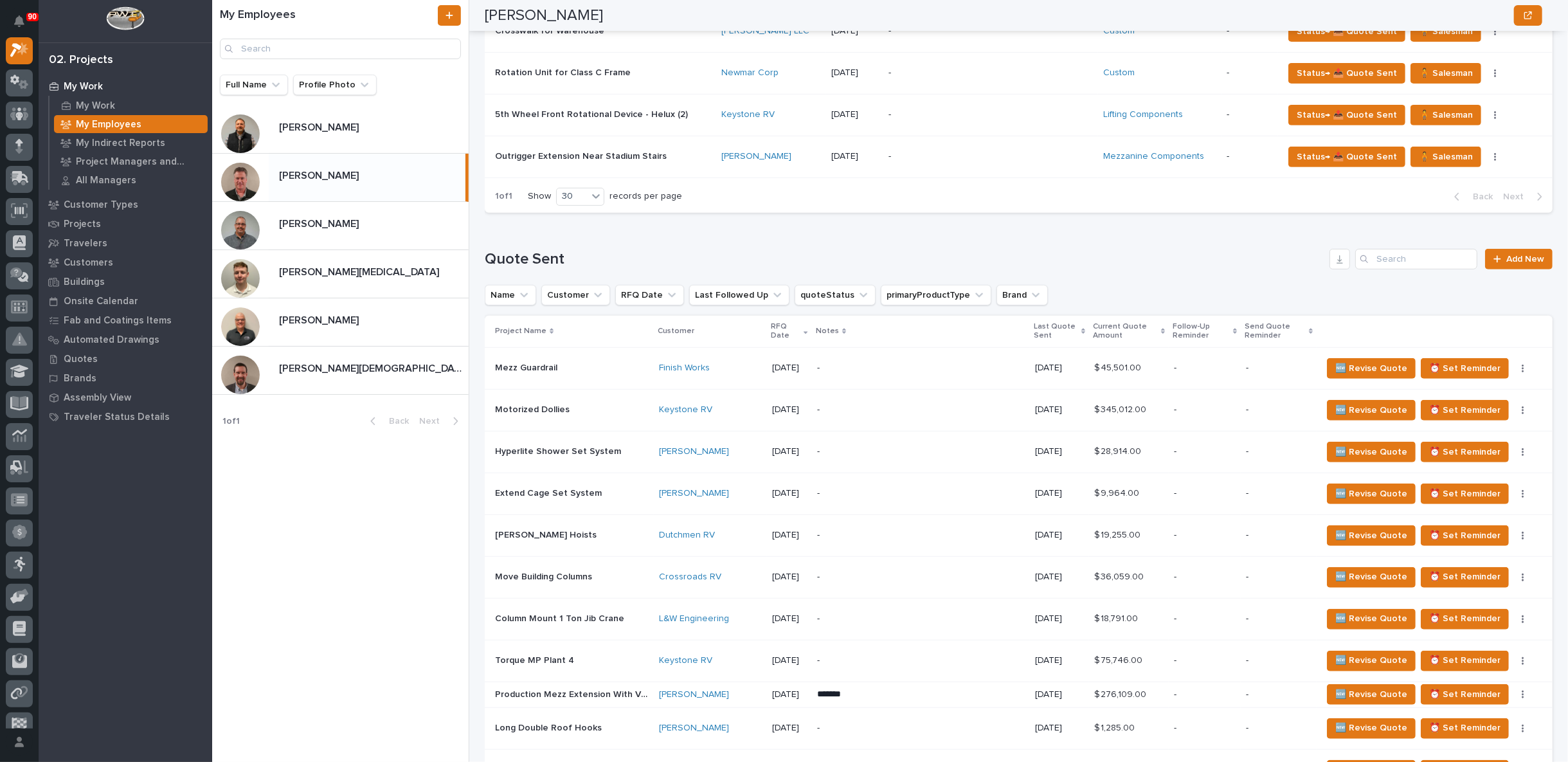
click at [917, 369] on p "-" at bounding box center [920, 368] width 208 height 11
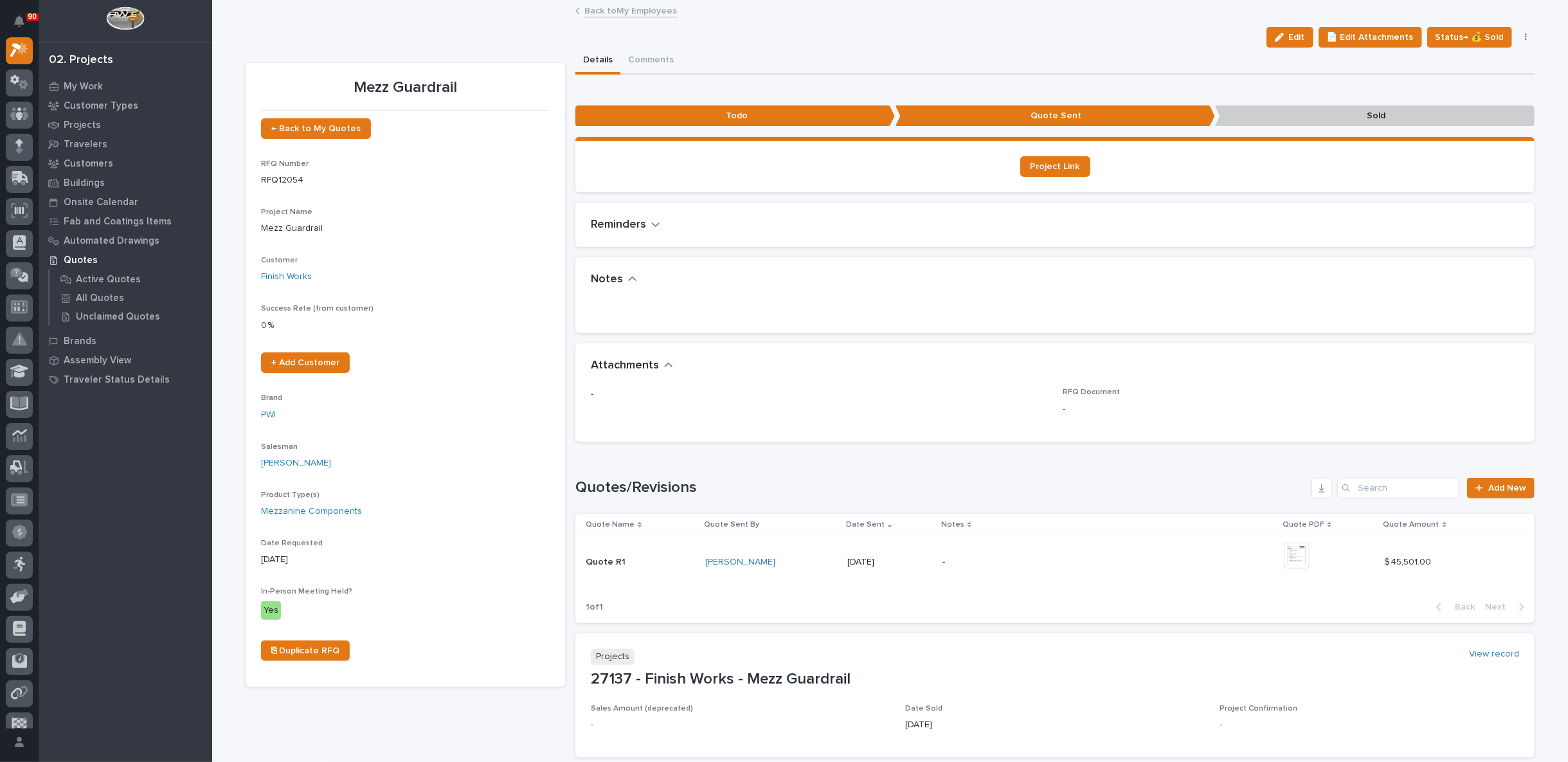
click at [631, 9] on link "Back to My Employees" at bounding box center [631, 10] width 93 height 14
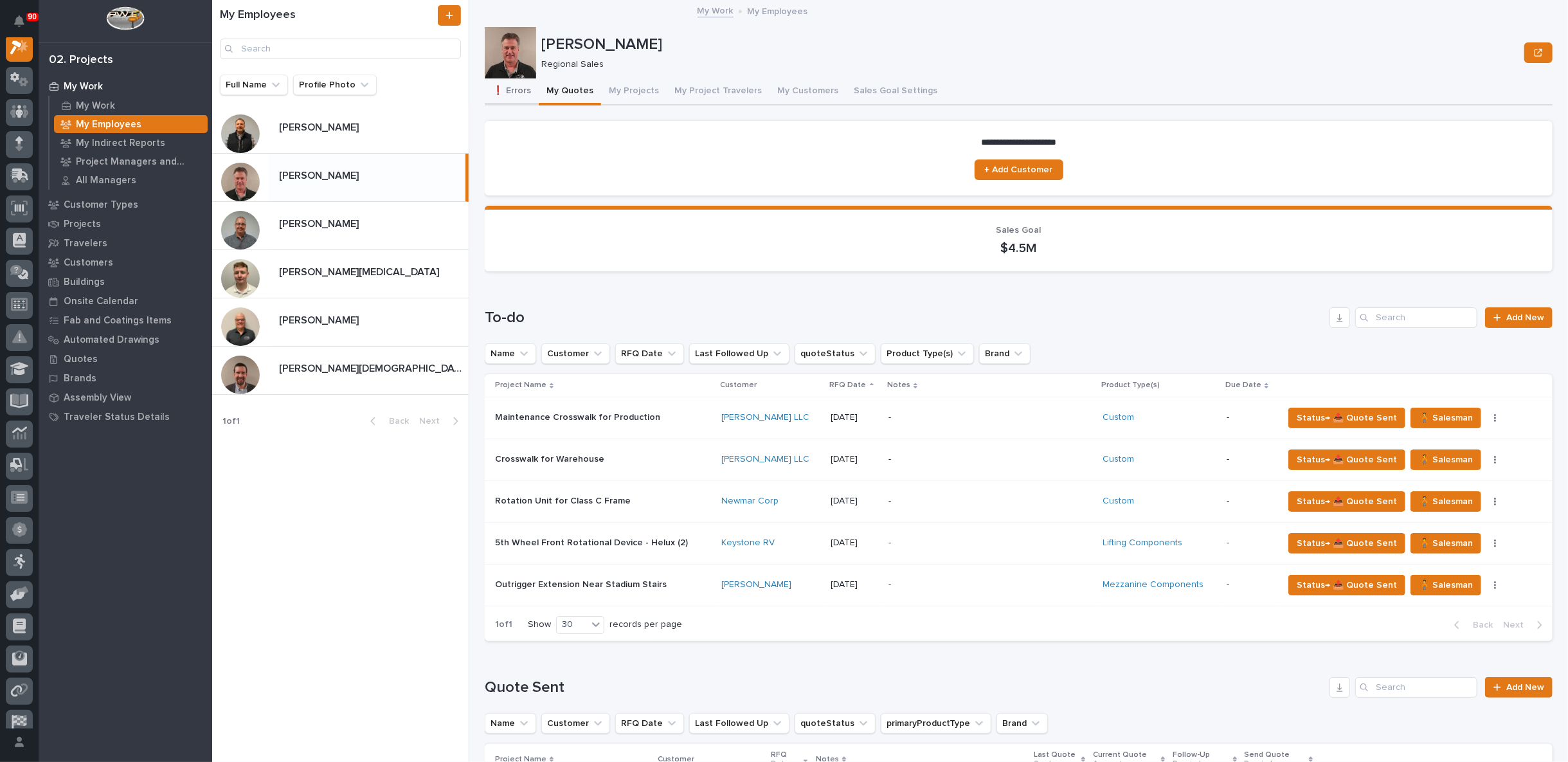
click at [518, 89] on button "❗ Errors" at bounding box center [511, 92] width 54 height 27
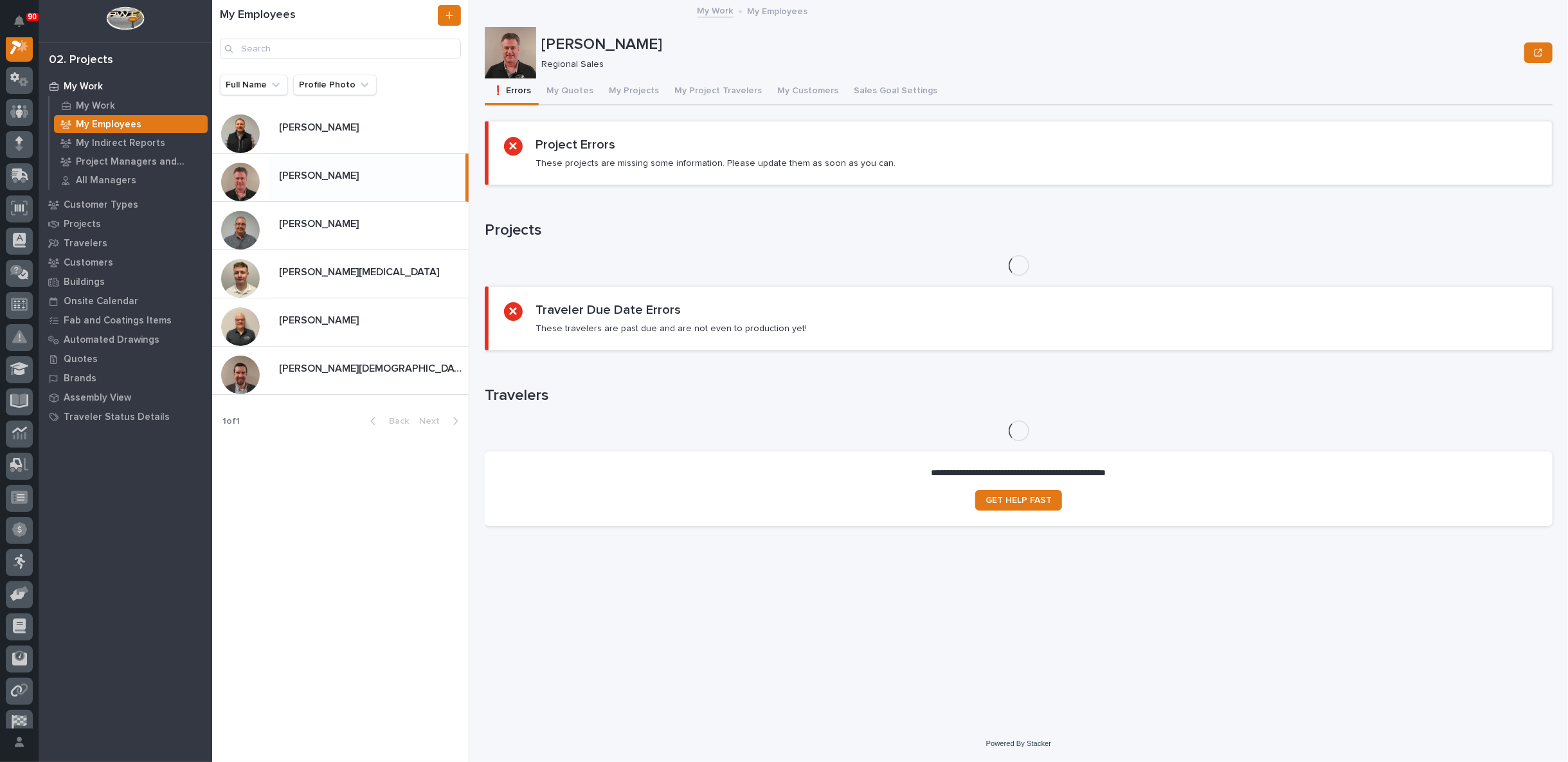
scroll to position [32, 0]
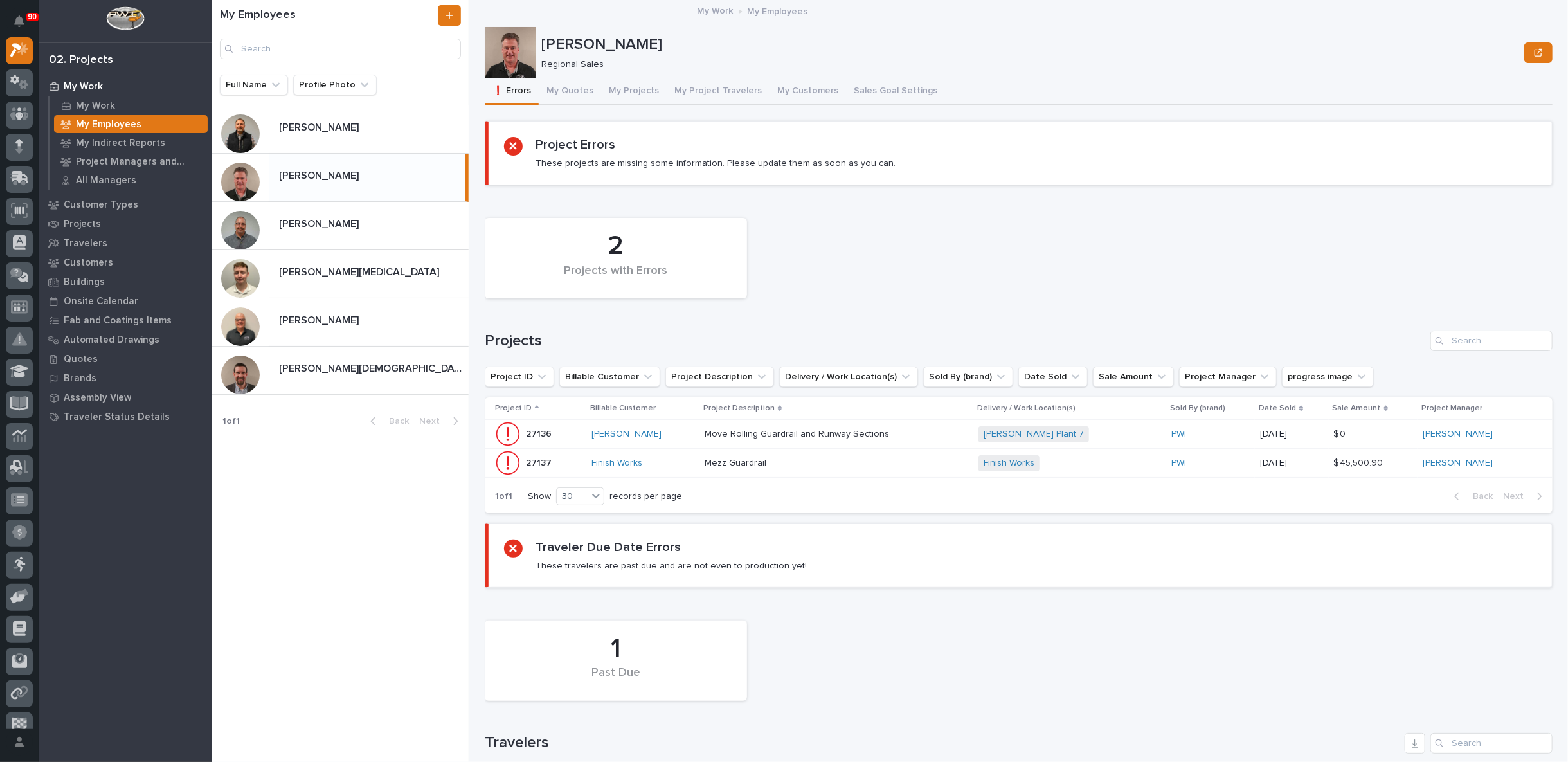
click at [938, 432] on div "Move Rolling Guardrail and Runway Sections Move Rolling Guardrail and Runway Se…" at bounding box center [837, 434] width 264 height 22
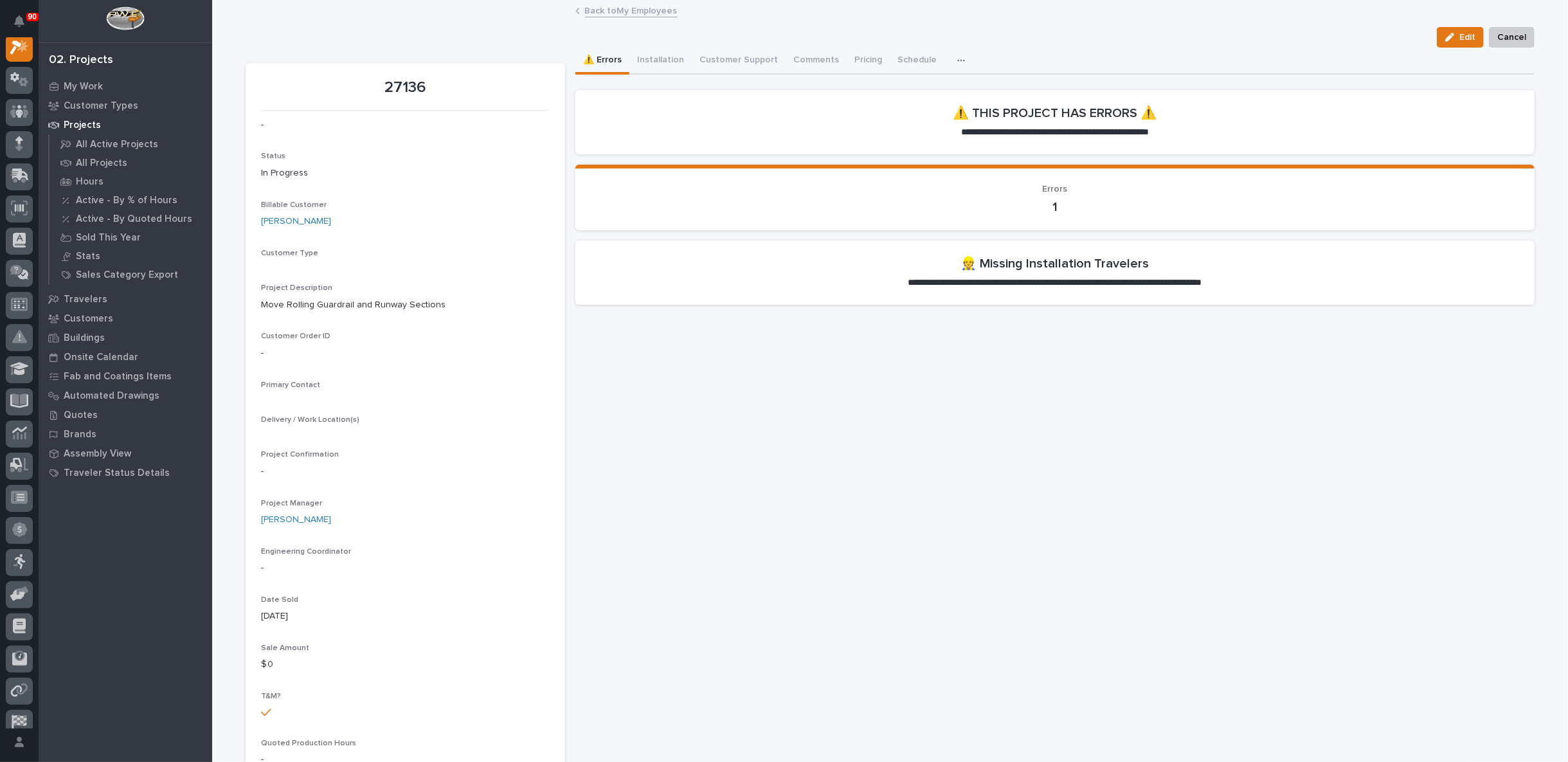
scroll to position [32, 0]
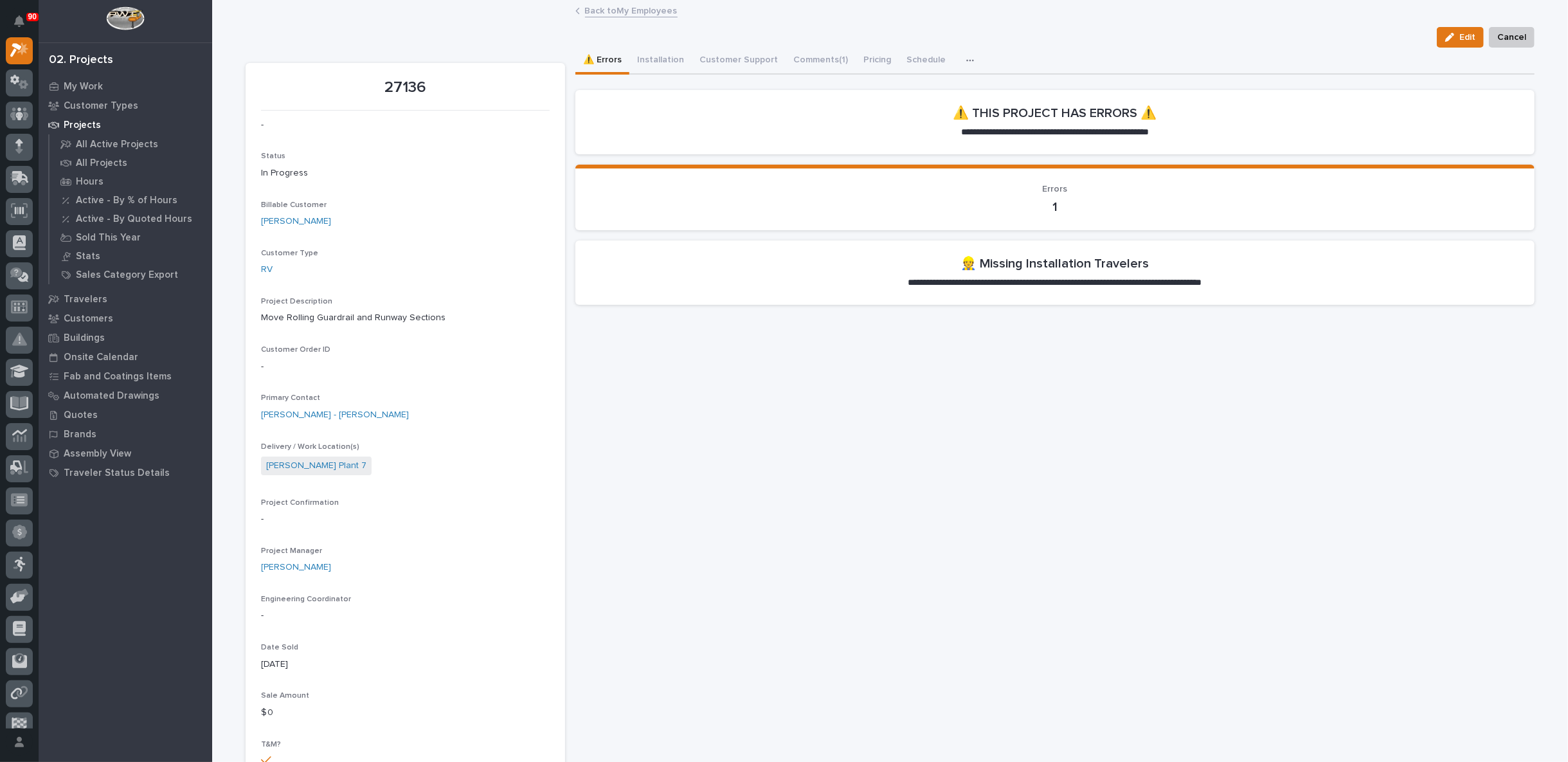
click at [621, 9] on link "Back to My Employees" at bounding box center [631, 10] width 93 height 14
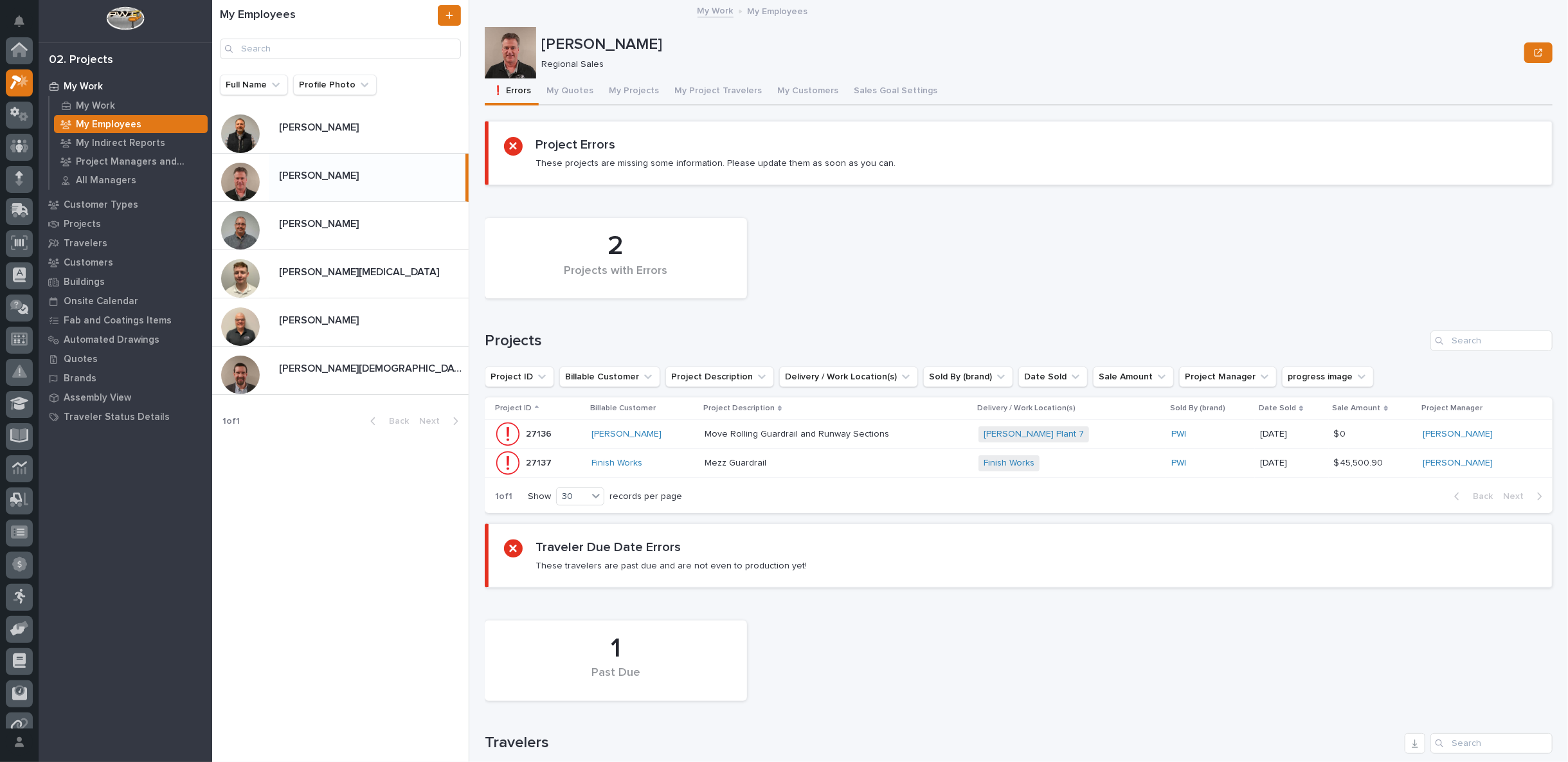
scroll to position [35, 0]
click at [577, 89] on button "My Quotes" at bounding box center [569, 92] width 62 height 27
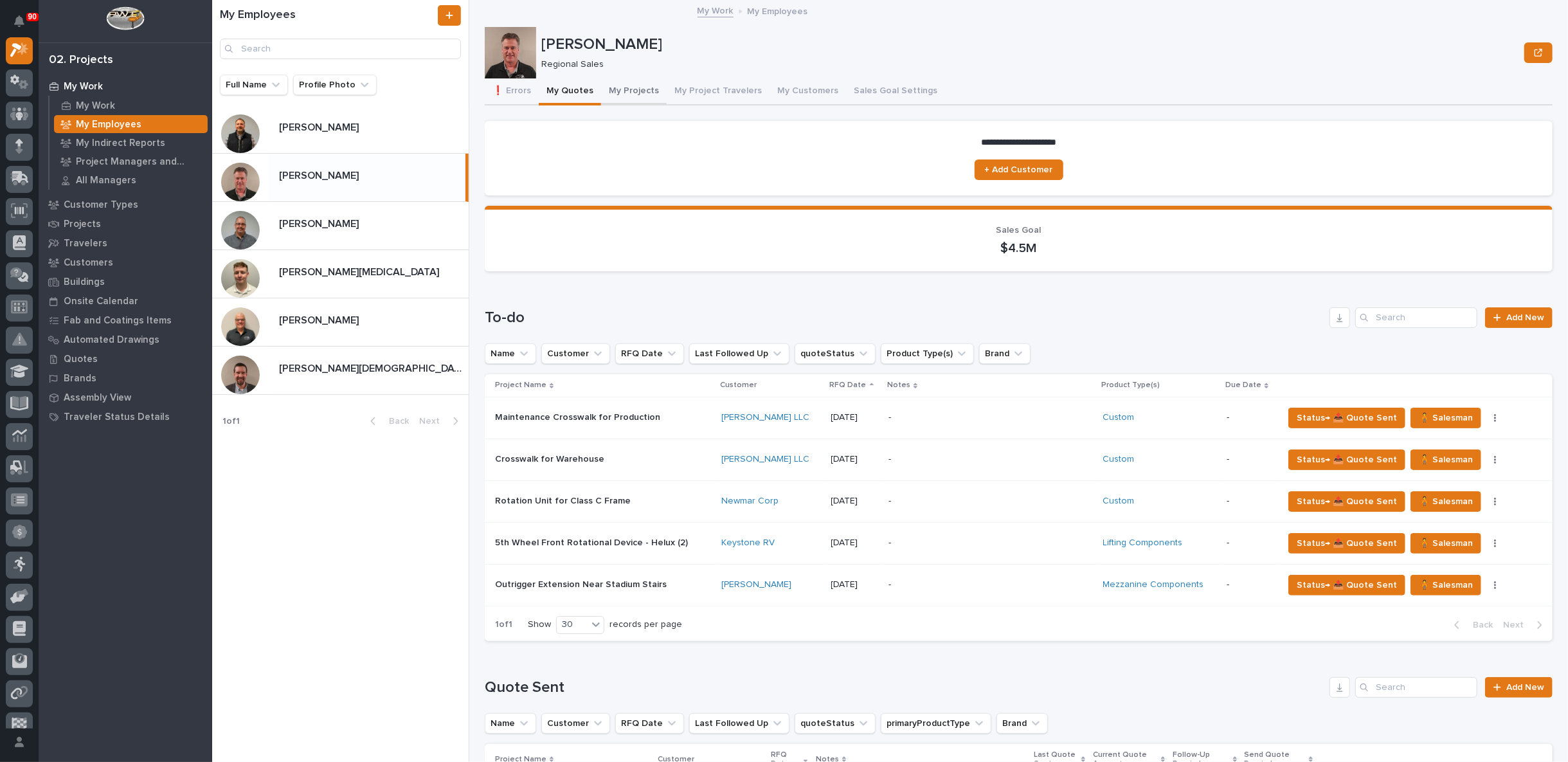
click at [633, 91] on button "My Projects" at bounding box center [633, 92] width 66 height 27
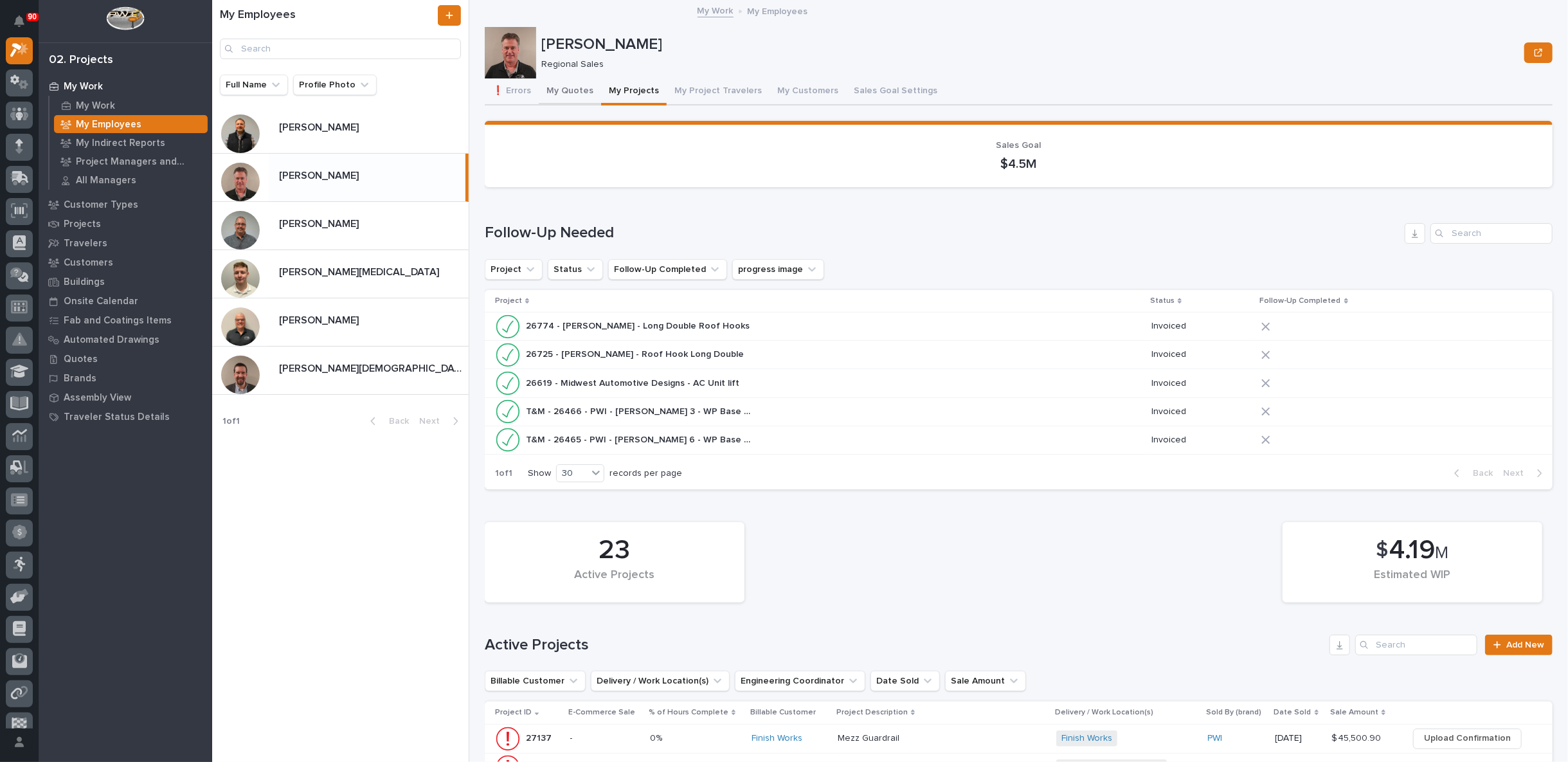
click at [574, 90] on button "My Quotes" at bounding box center [569, 92] width 62 height 27
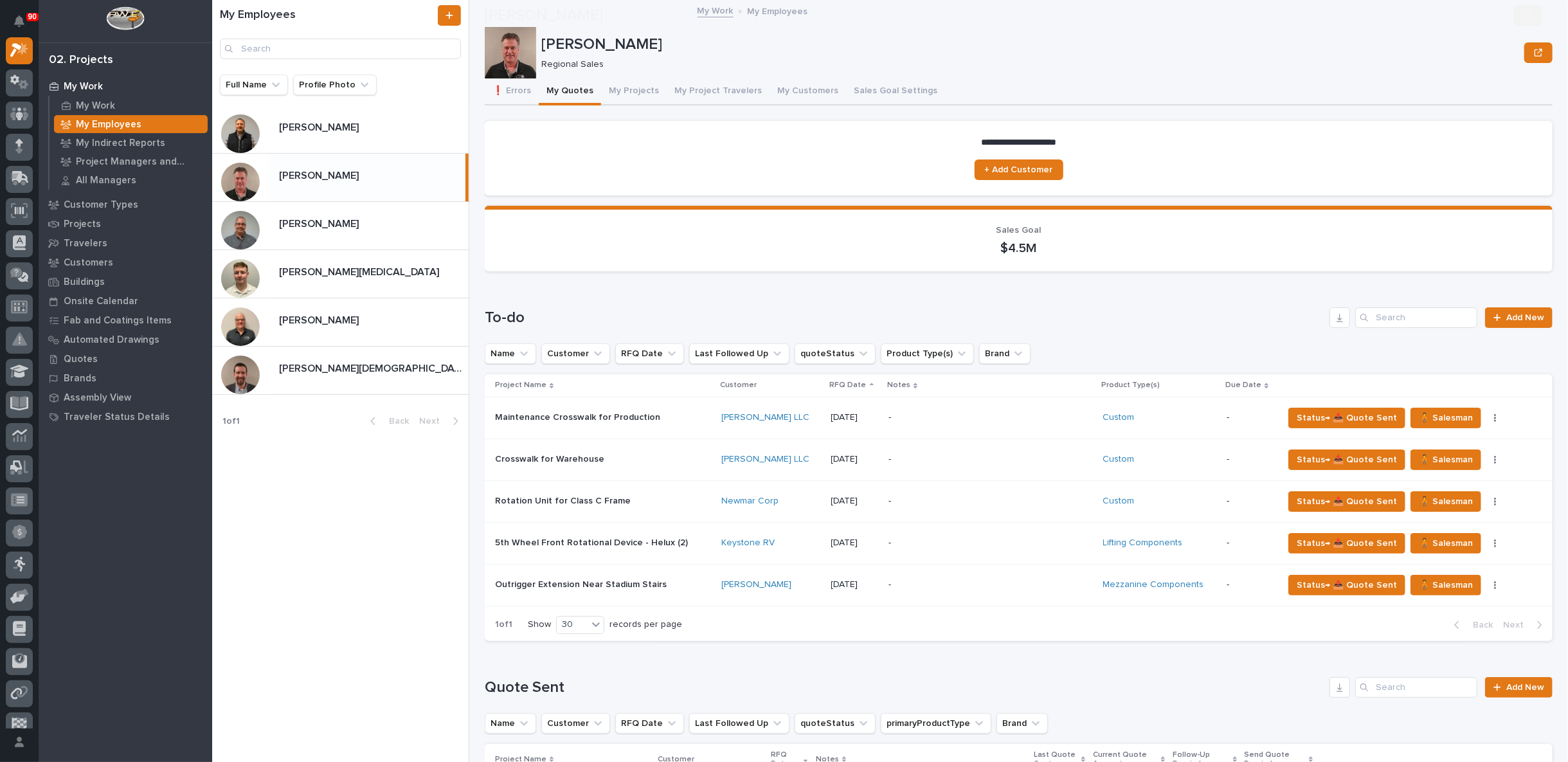
scroll to position [500, 0]
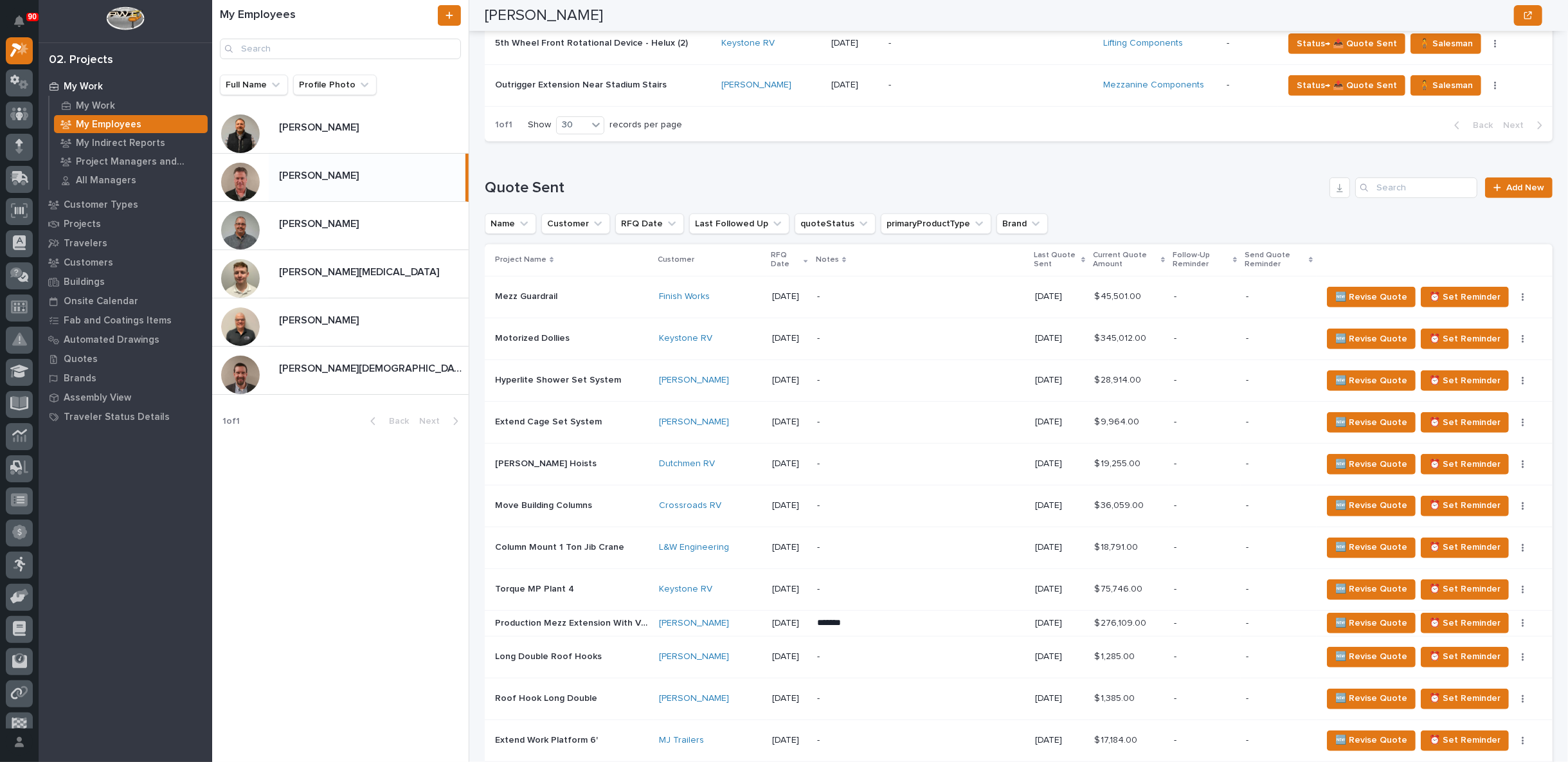
click at [920, 291] on p "-" at bounding box center [920, 297] width 208 height 11
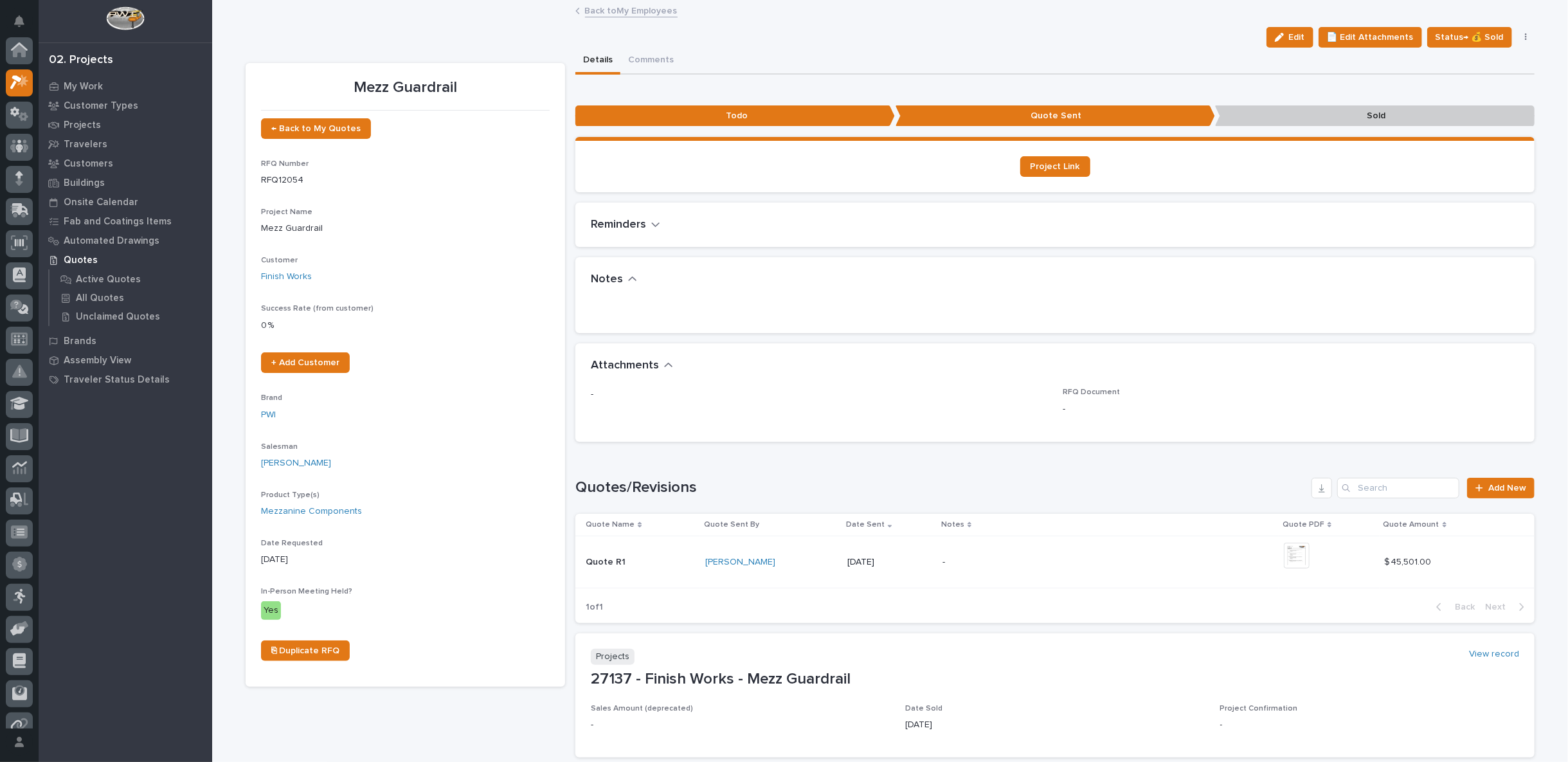
scroll to position [32, 0]
click at [629, 8] on link "Back to My Employees" at bounding box center [631, 10] width 93 height 14
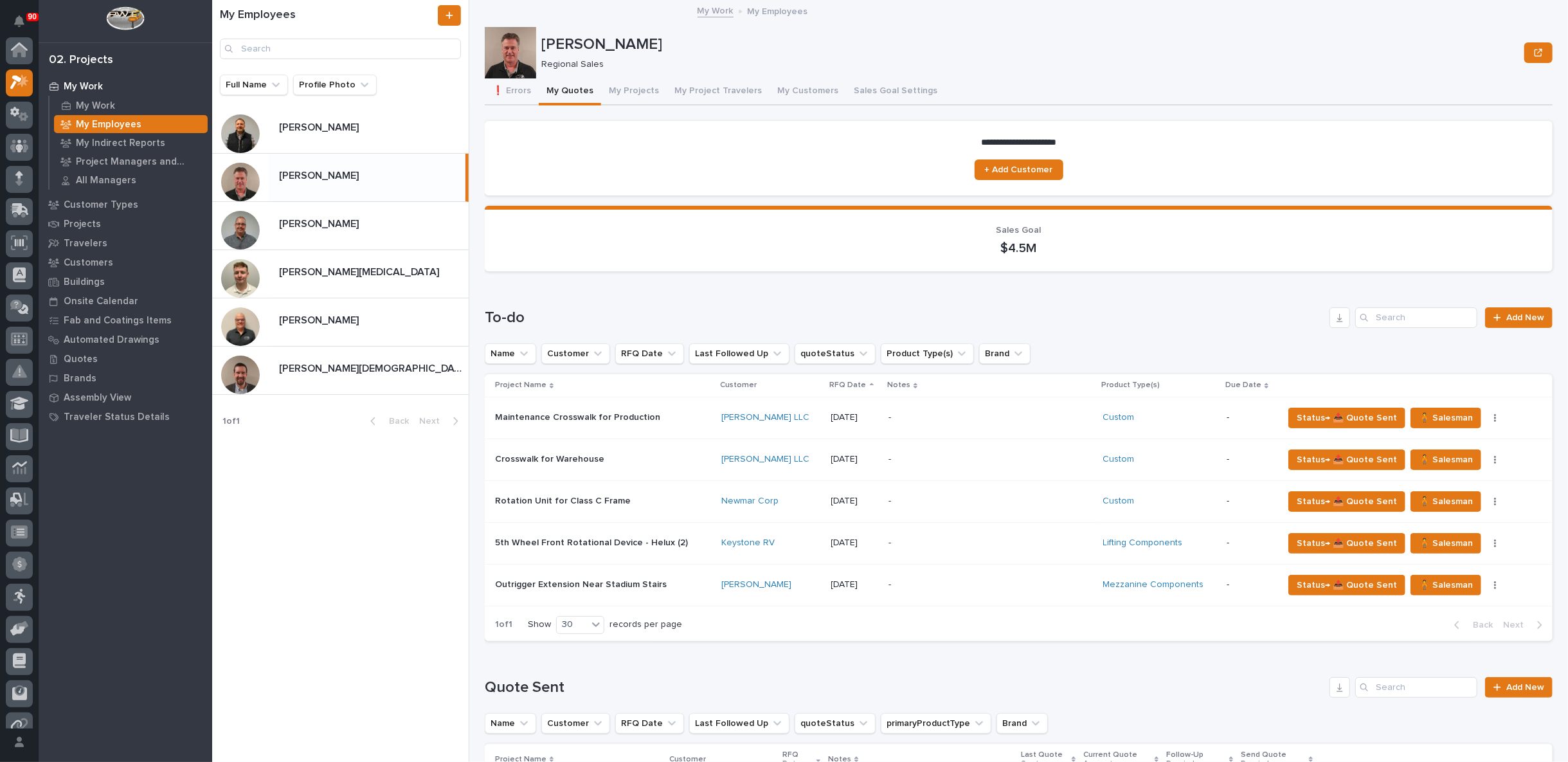
scroll to position [35, 0]
click at [512, 87] on button "❗ Errors" at bounding box center [511, 92] width 54 height 27
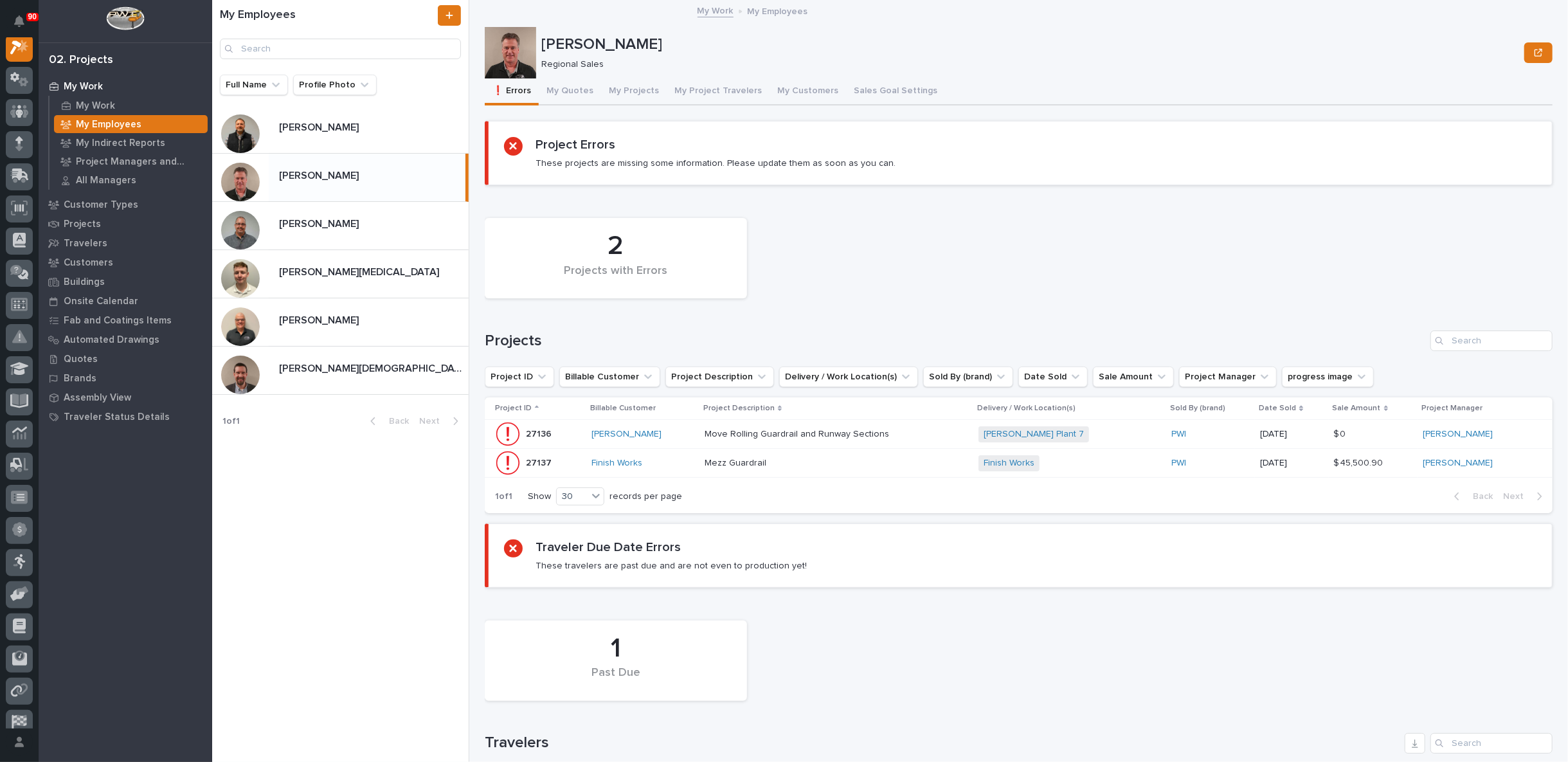
scroll to position [32, 0]
click at [828, 458] on p at bounding box center [817, 463] width 225 height 11
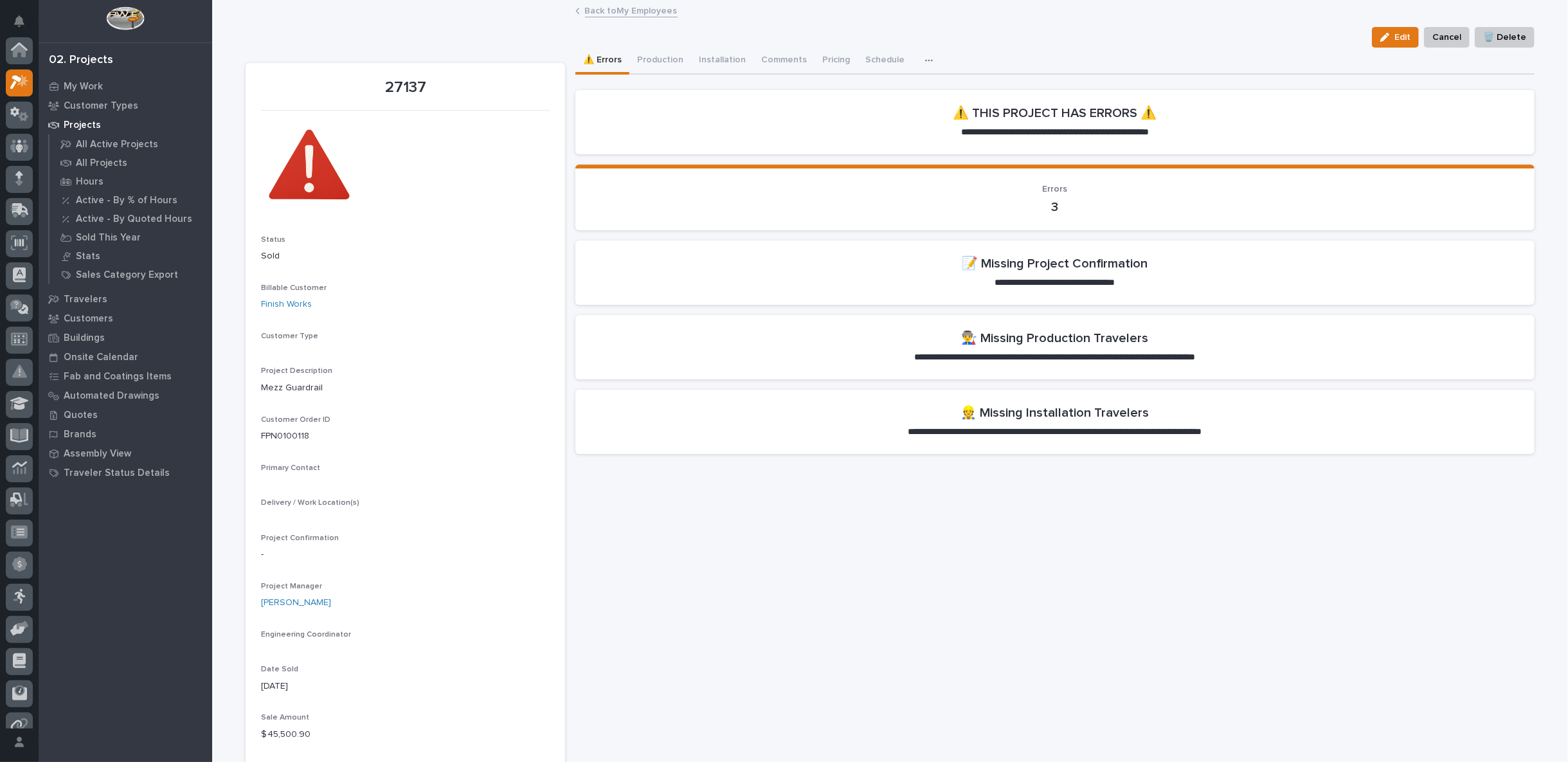
scroll to position [32, 0]
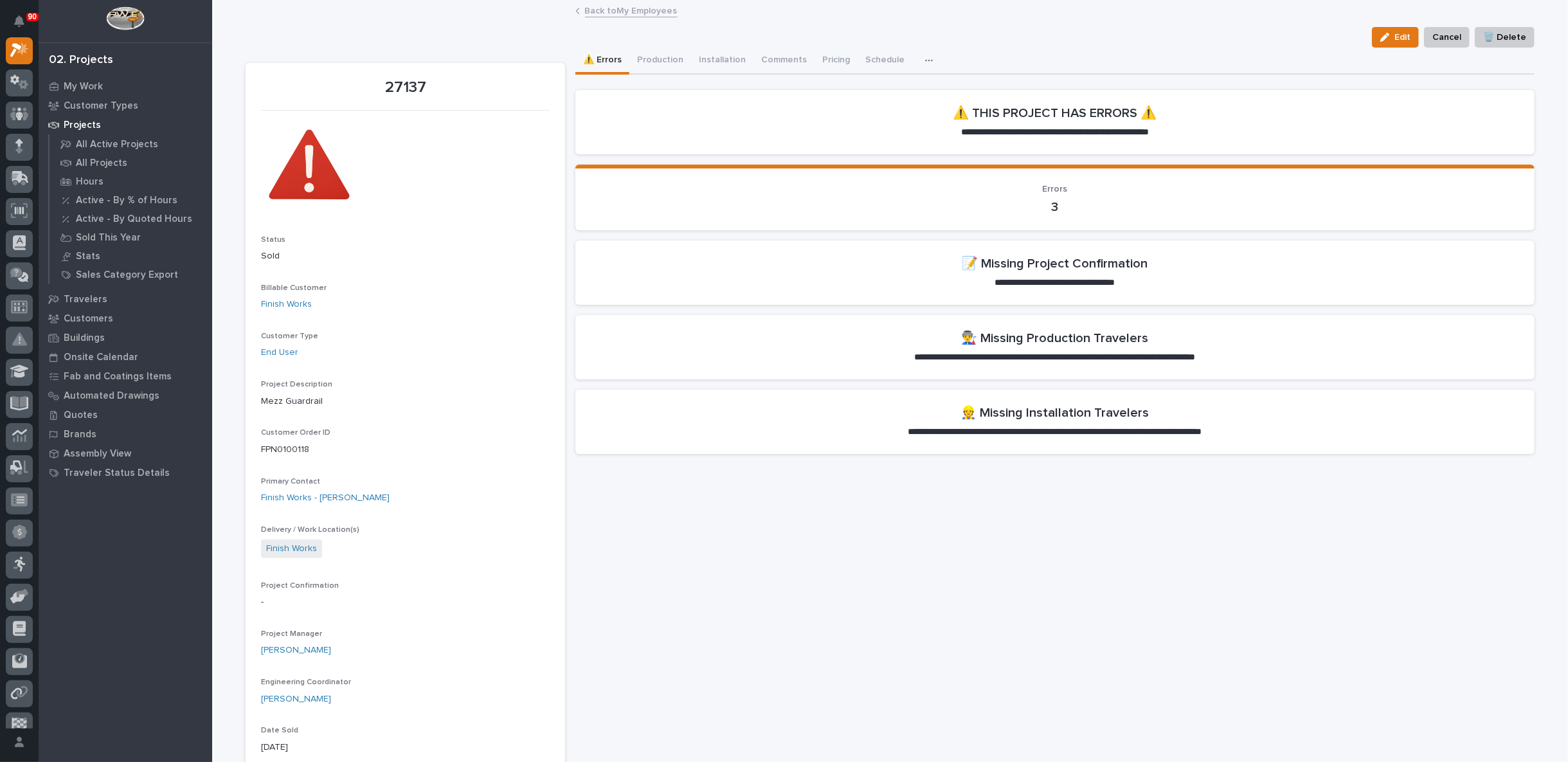
click at [618, 10] on link "Back to My Employees" at bounding box center [631, 10] width 93 height 14
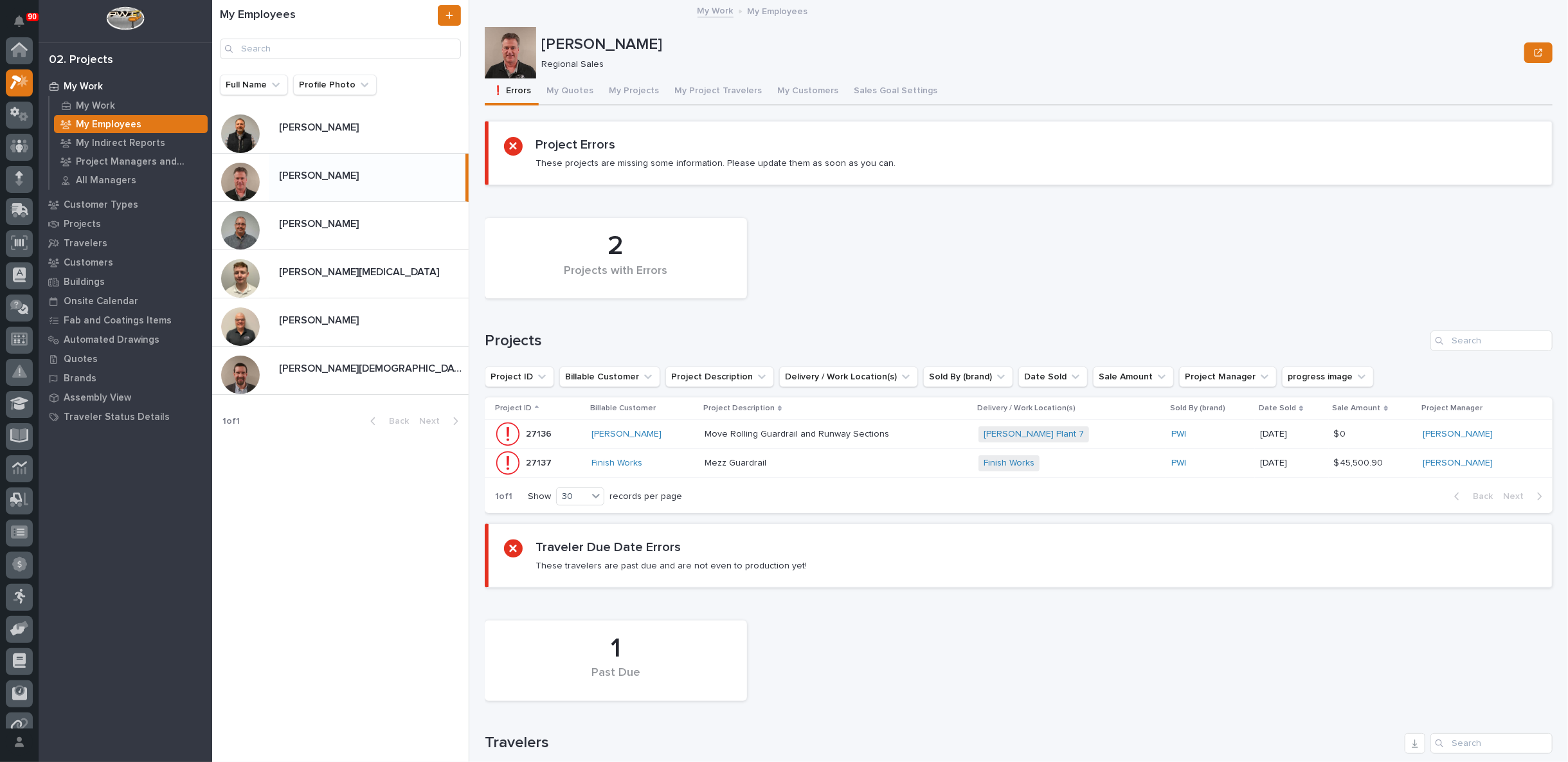
scroll to position [35, 0]
click at [573, 92] on button "My Quotes" at bounding box center [569, 92] width 62 height 27
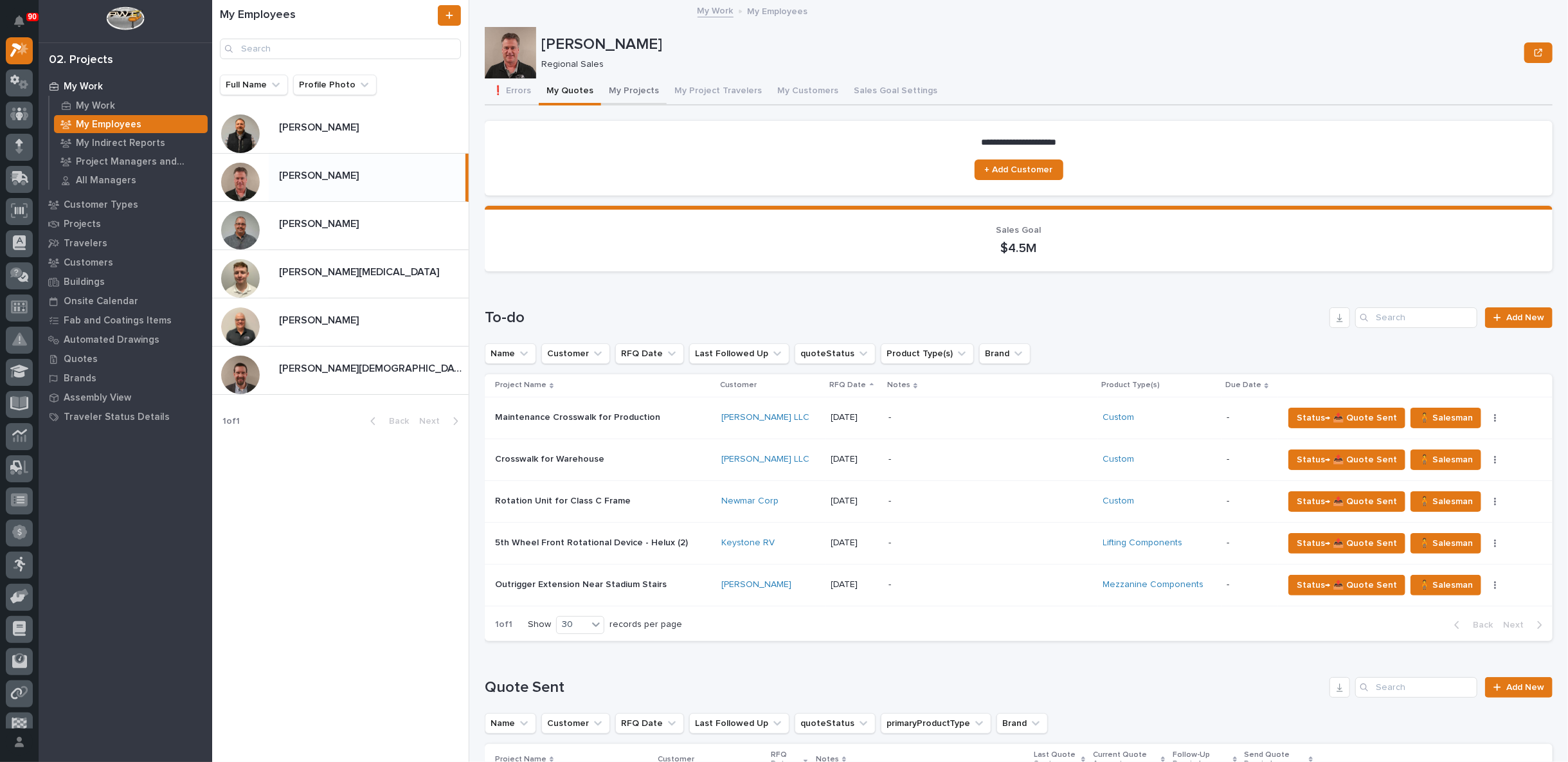
click at [634, 87] on button "My Projects" at bounding box center [633, 92] width 66 height 27
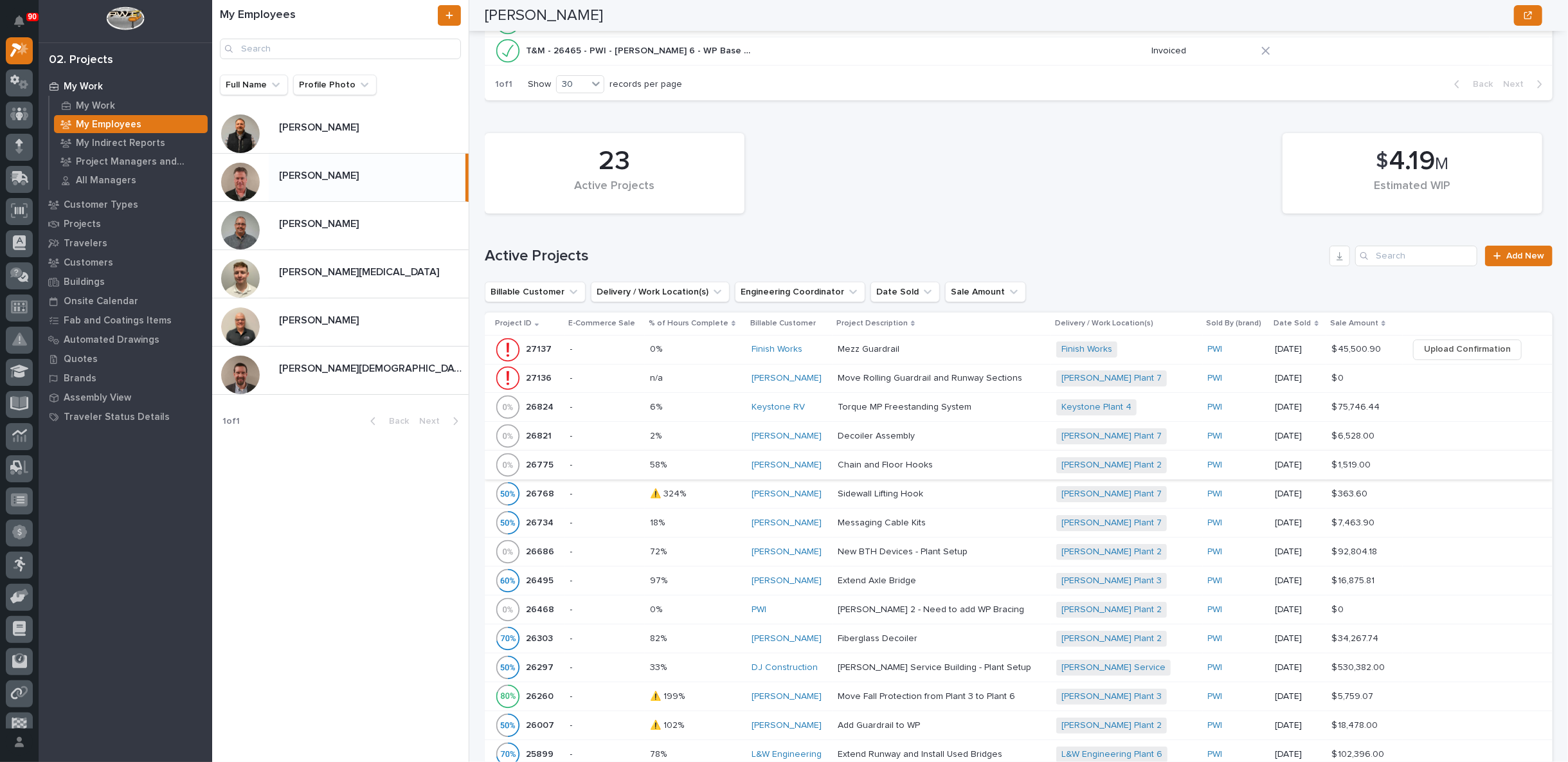
scroll to position [428, 0]
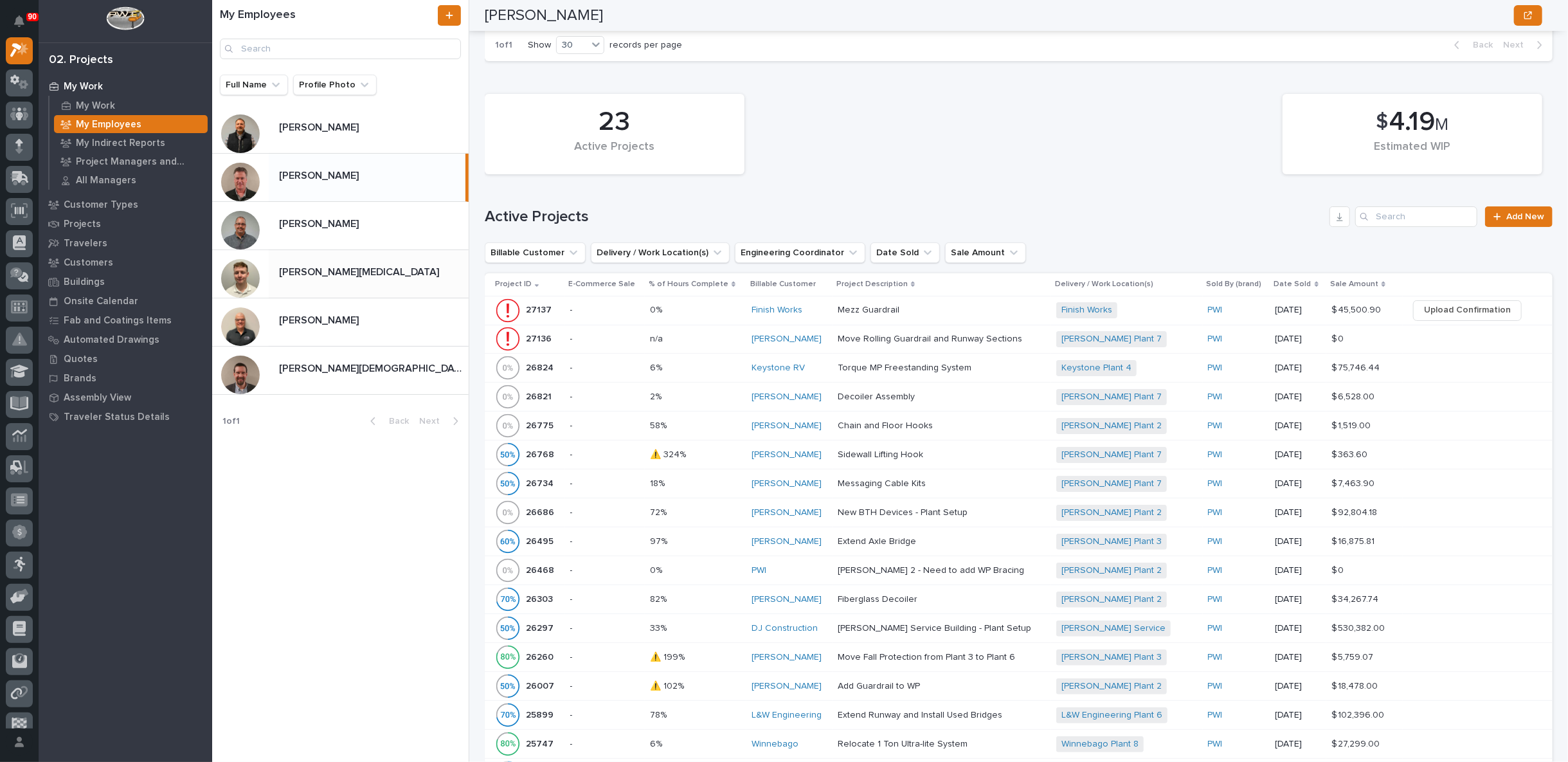
click at [392, 271] on p at bounding box center [370, 272] width 184 height 13
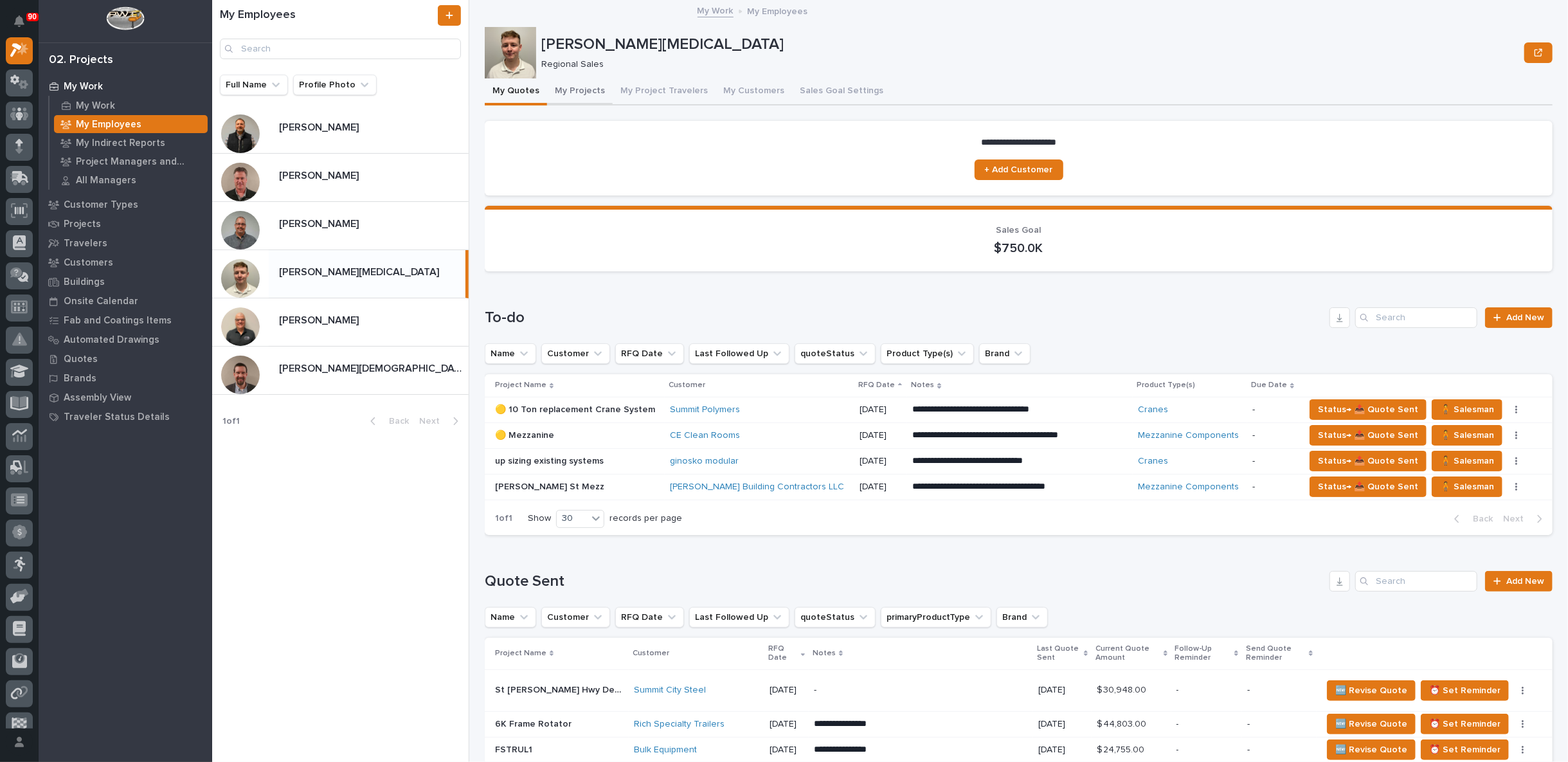
click at [574, 88] on button "My Projects" at bounding box center [580, 92] width 66 height 27
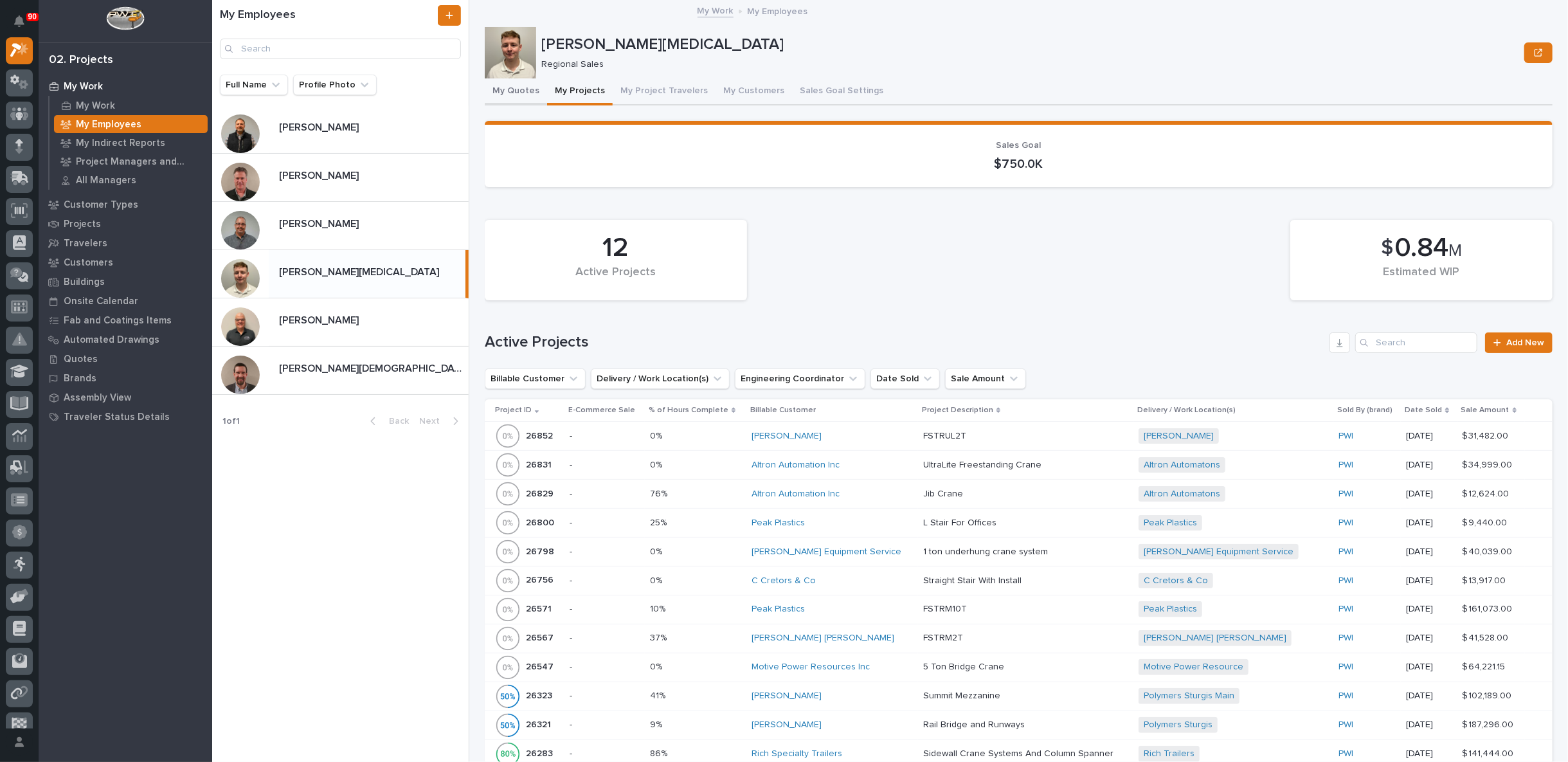
click at [518, 91] on button "My Quotes" at bounding box center [515, 92] width 62 height 27
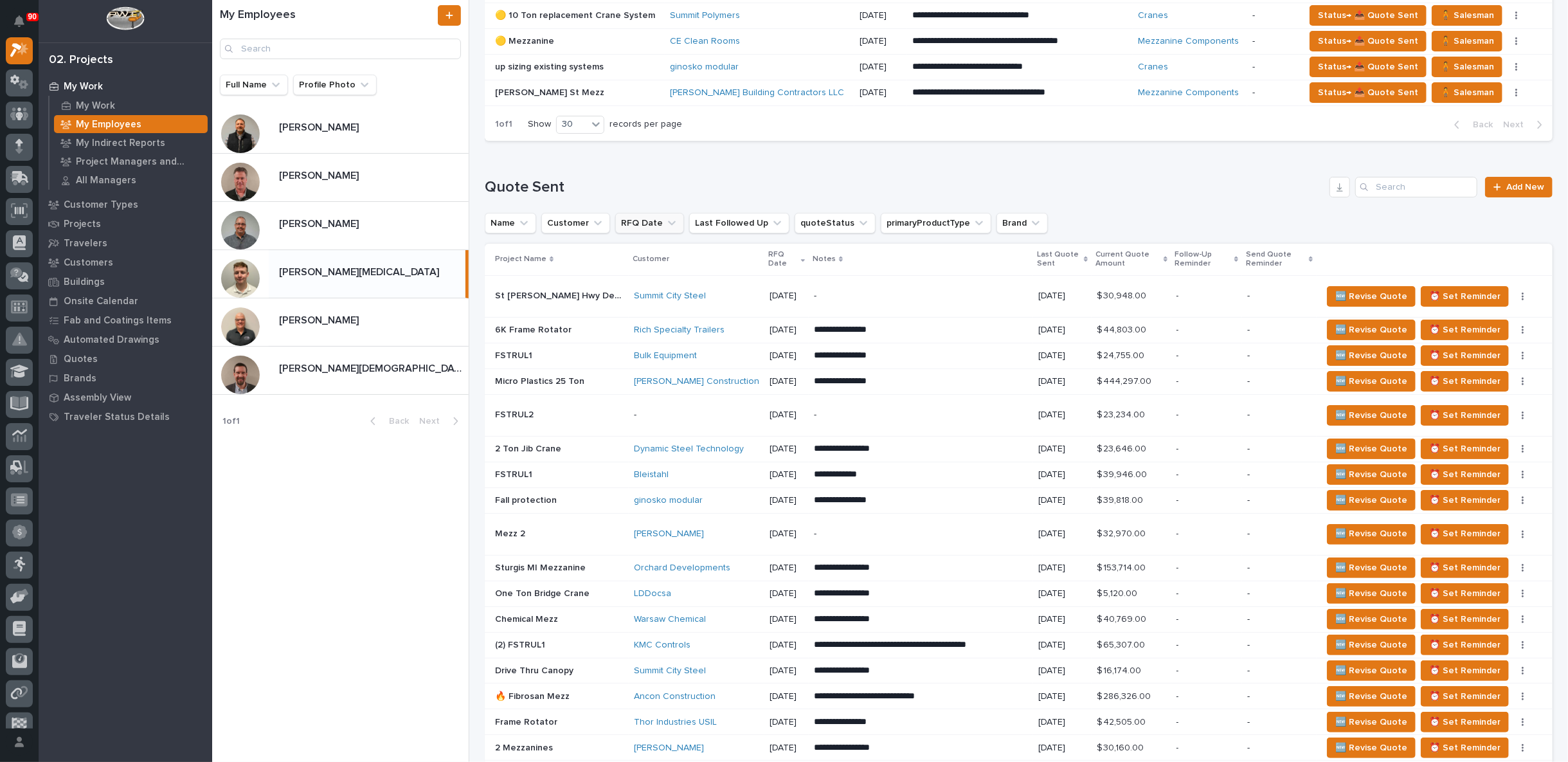
scroll to position [428, 0]
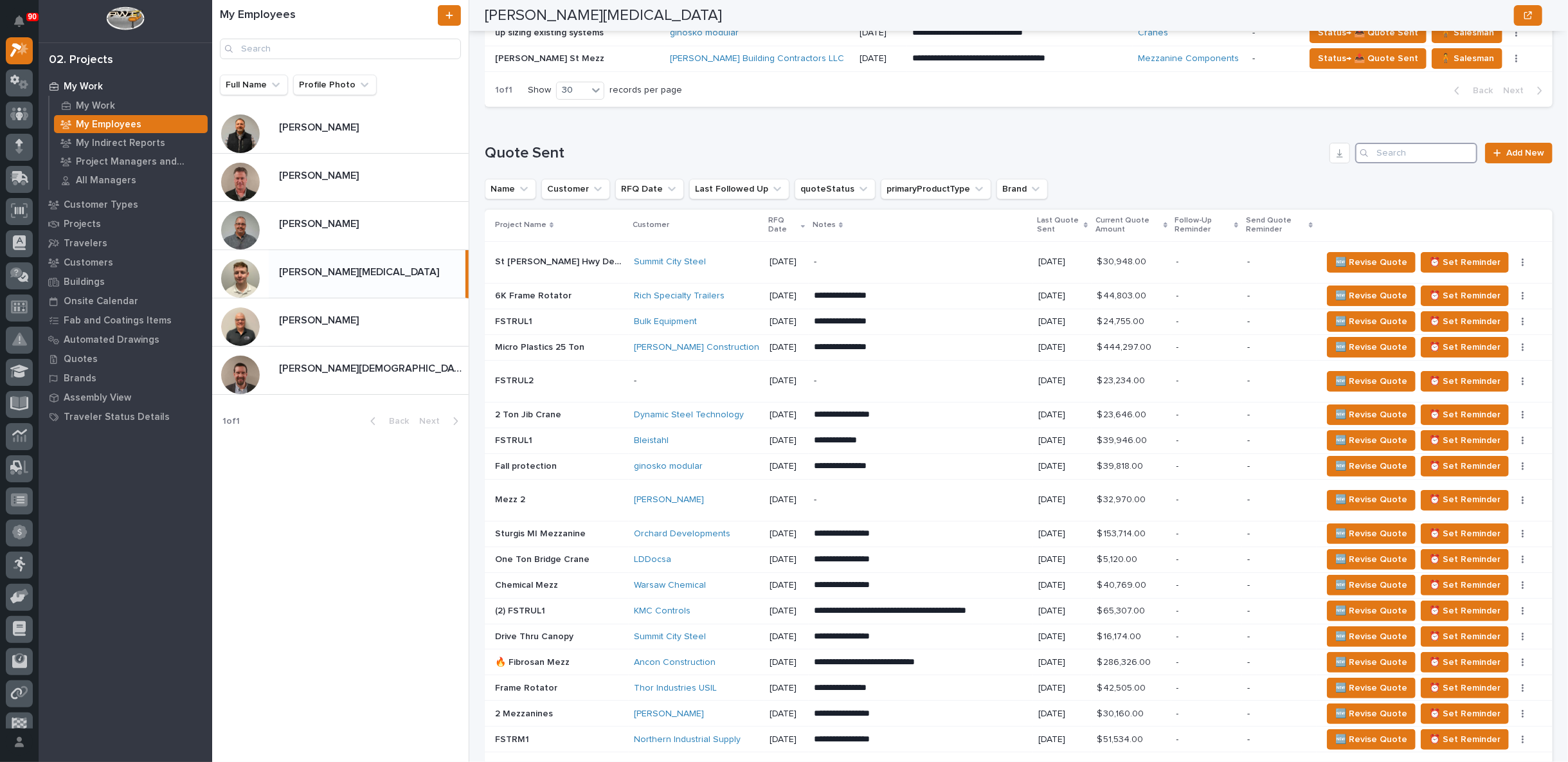
click at [1402, 153] on input "Search" at bounding box center [1416, 153] width 122 height 21
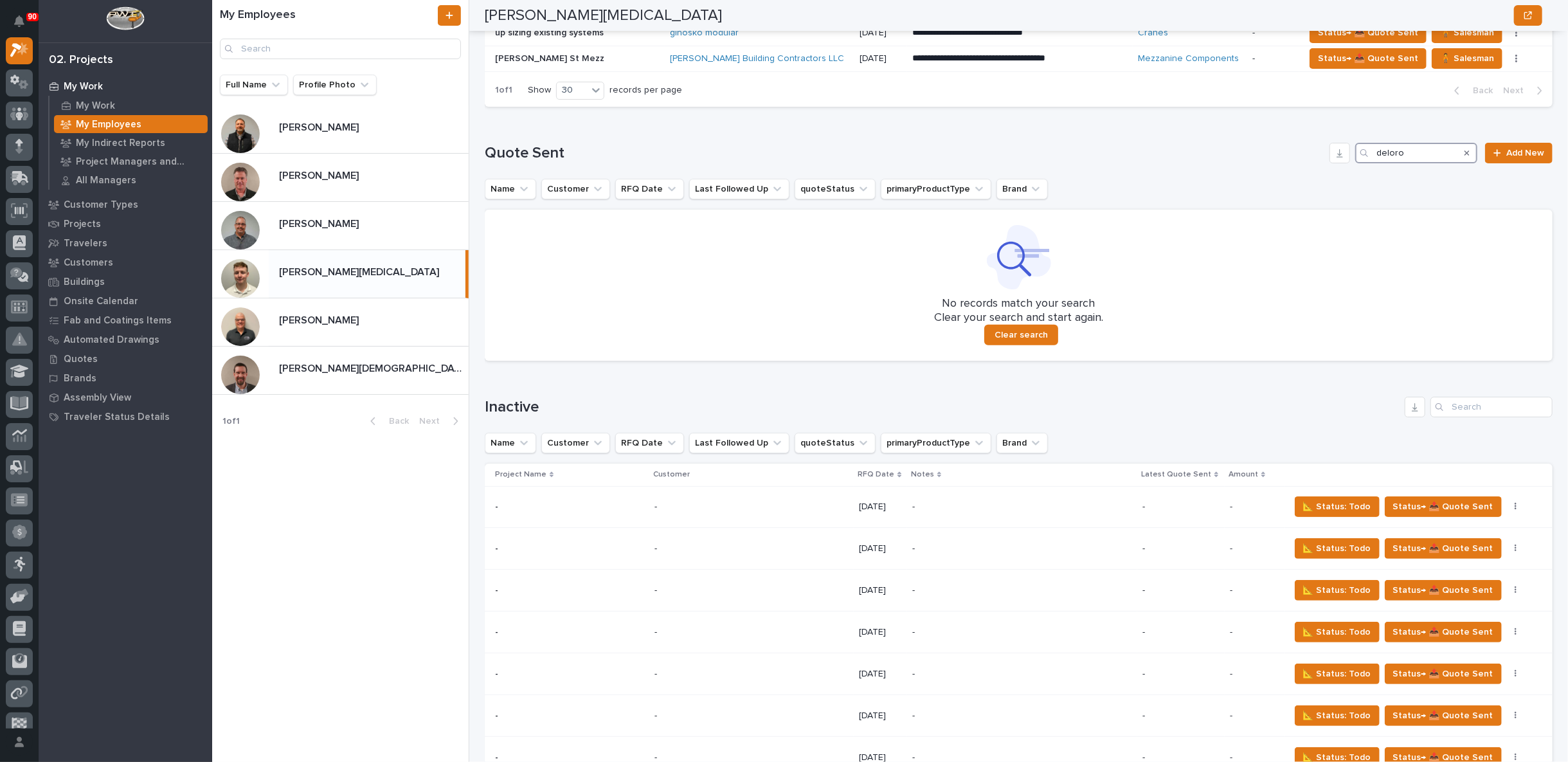
type input "deloro"
click at [1464, 151] on icon "Search" at bounding box center [1466, 153] width 5 height 8
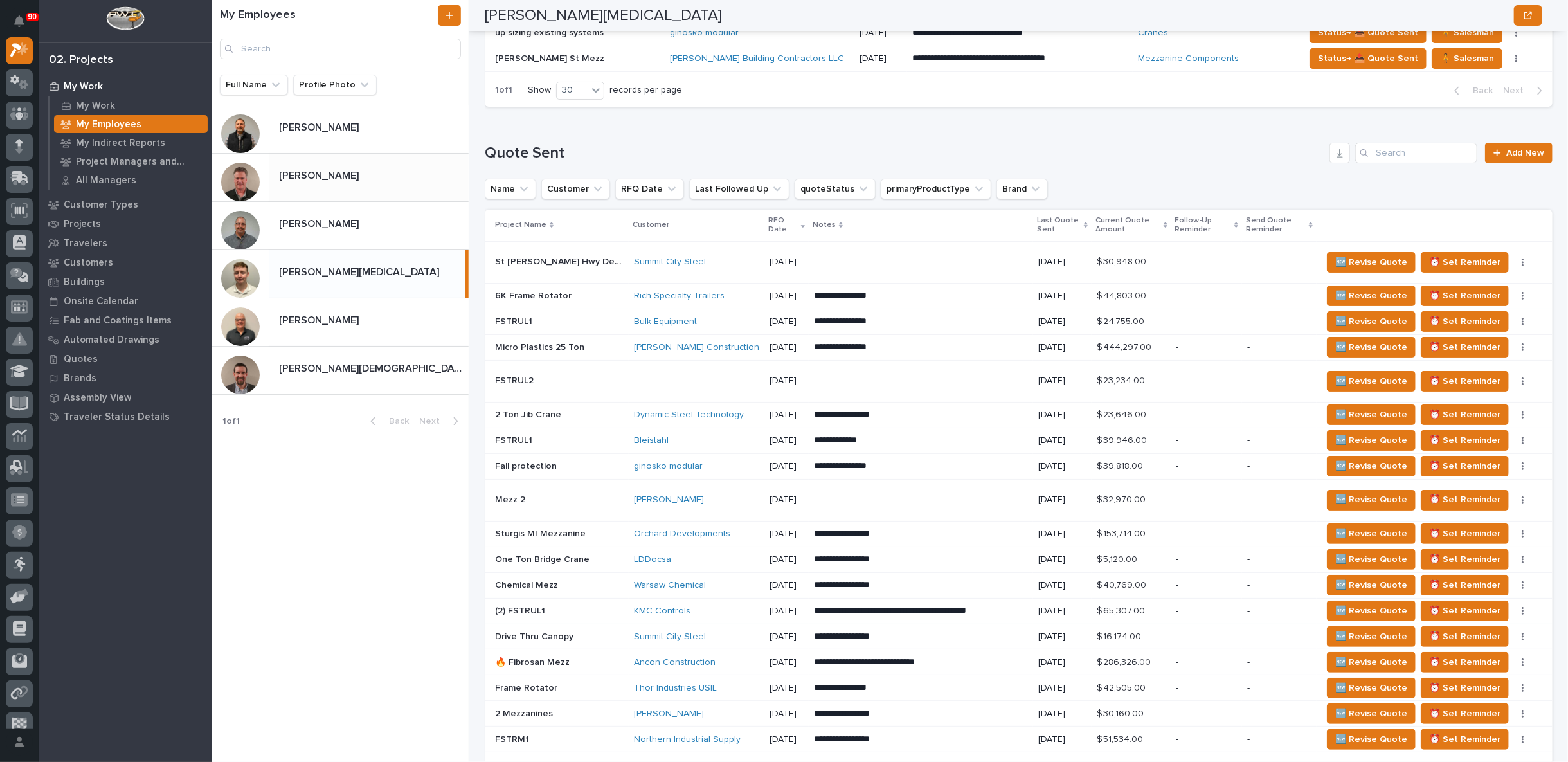
click at [336, 177] on p at bounding box center [370, 176] width 184 height 13
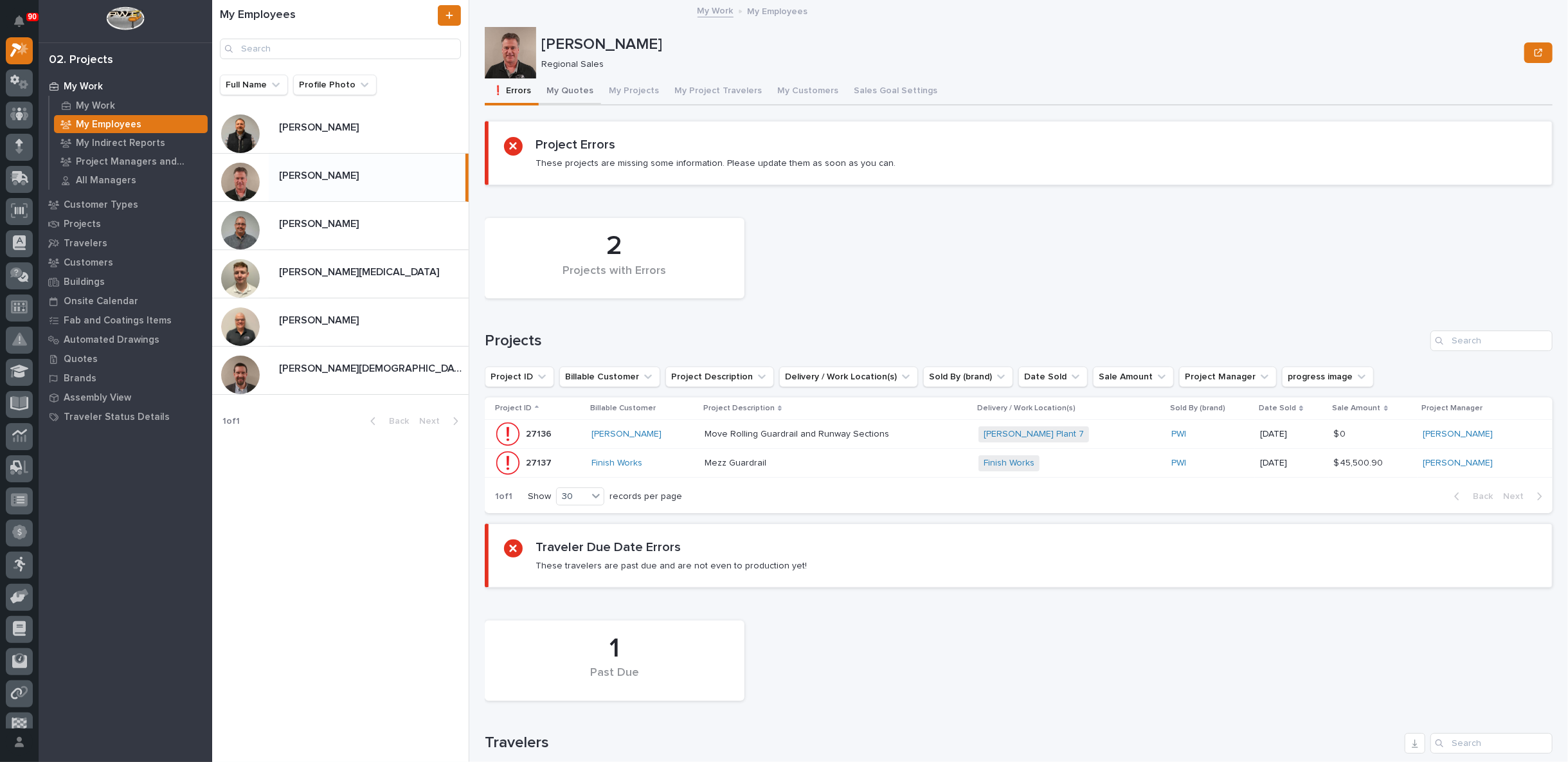
click at [569, 91] on button "My Quotes" at bounding box center [569, 92] width 62 height 27
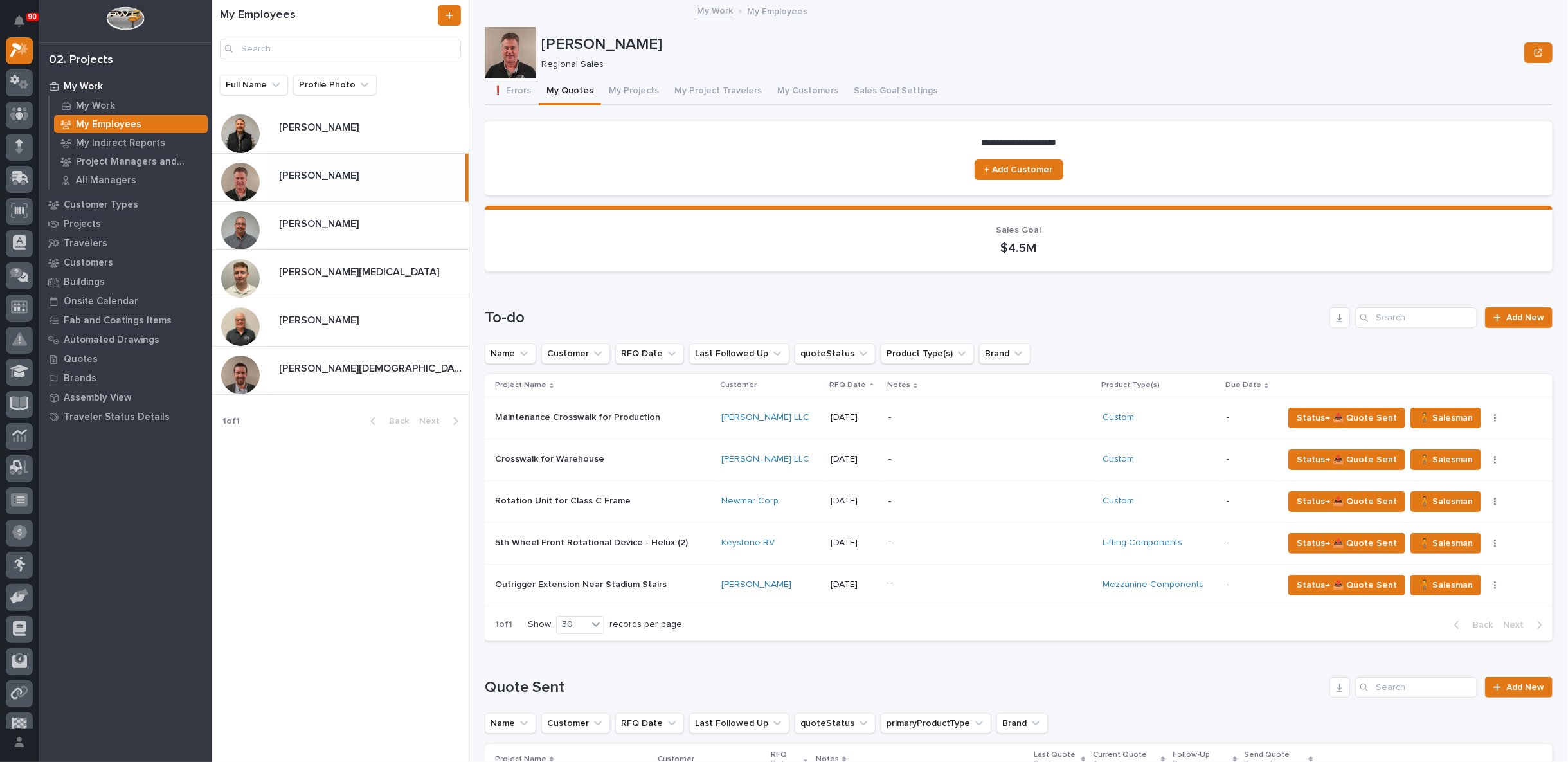
scroll to position [500, 0]
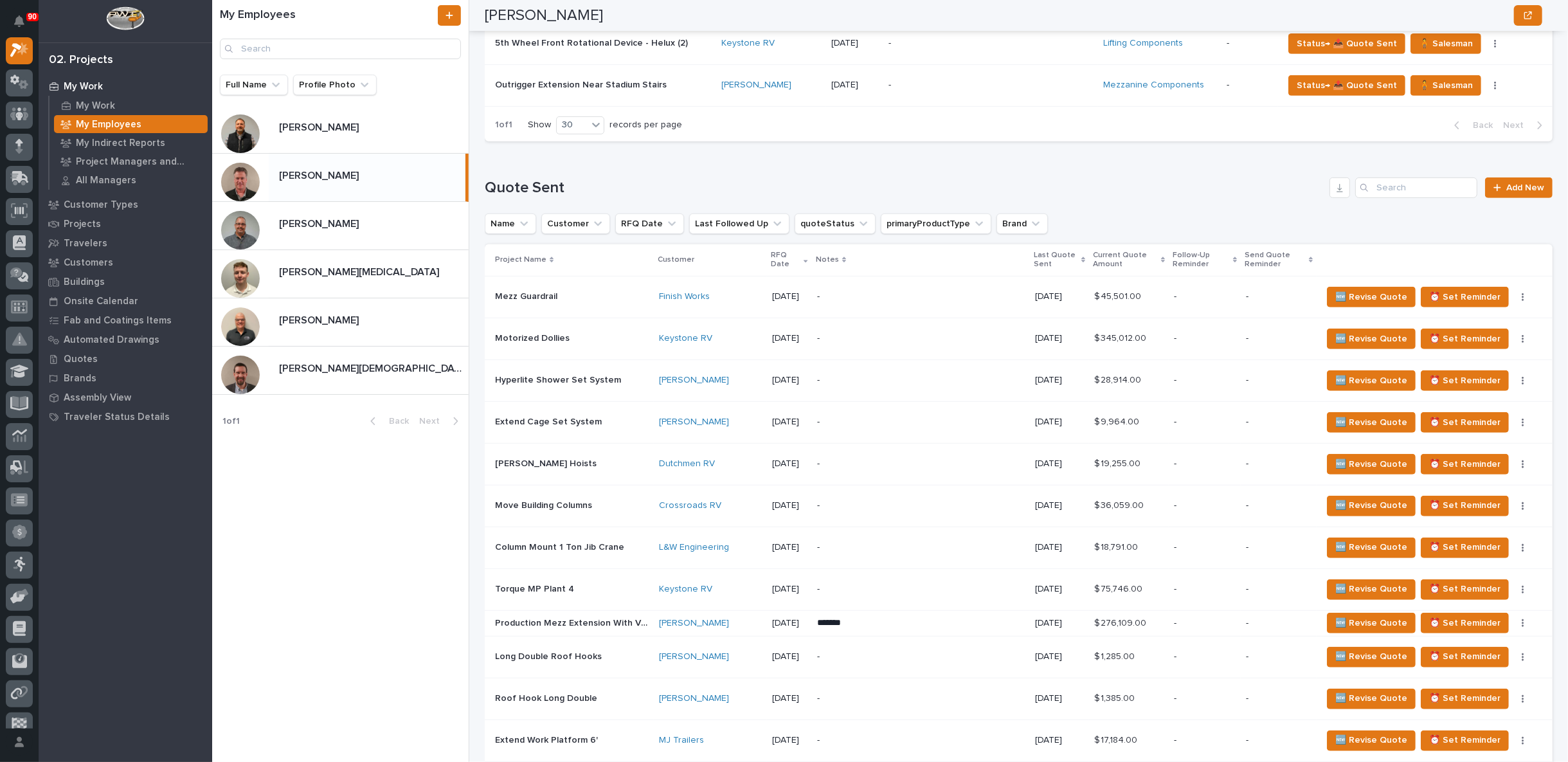
click at [872, 291] on p "-" at bounding box center [920, 297] width 208 height 11
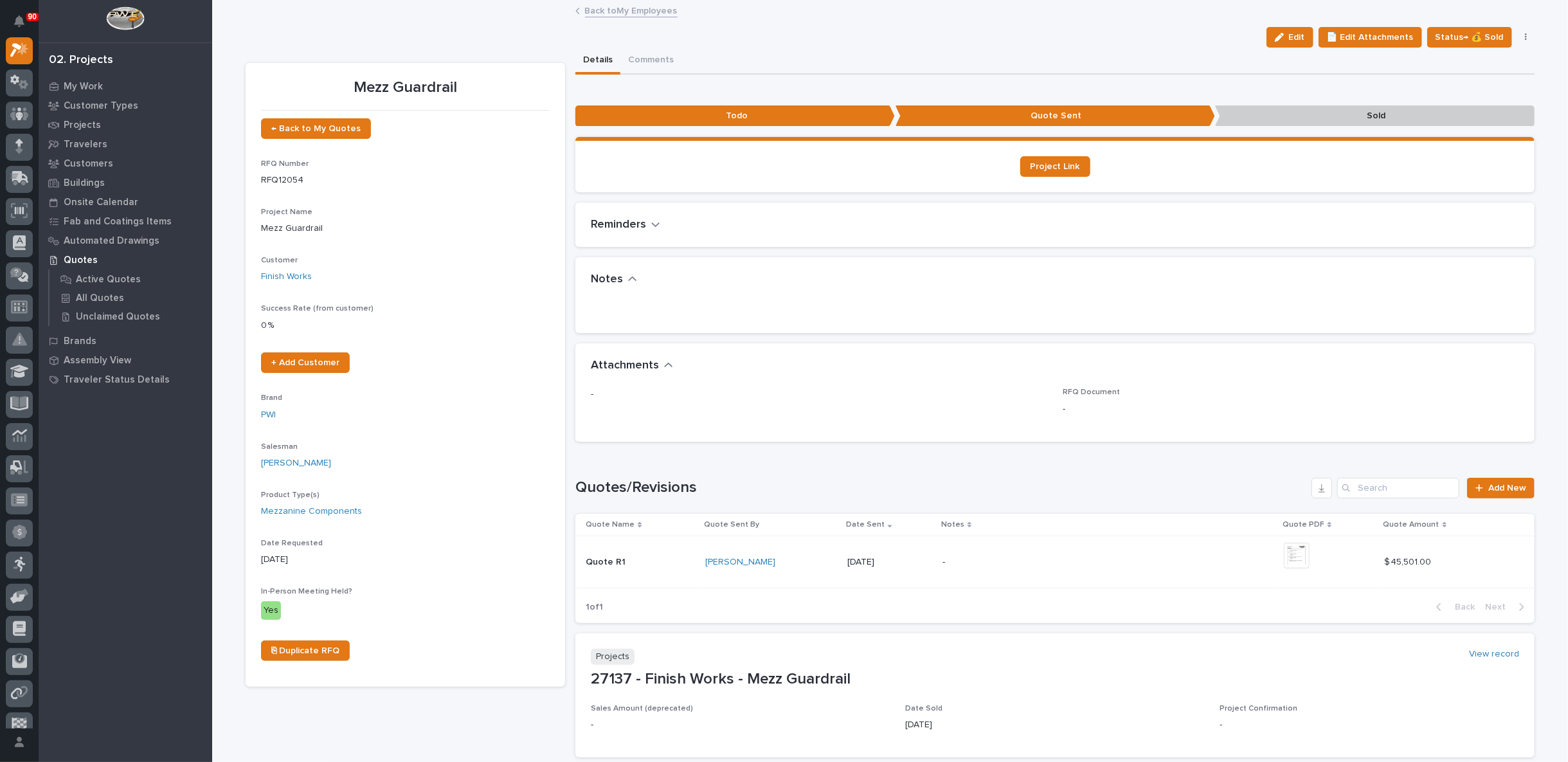
click at [638, 6] on link "Back to My Employees" at bounding box center [631, 10] width 93 height 14
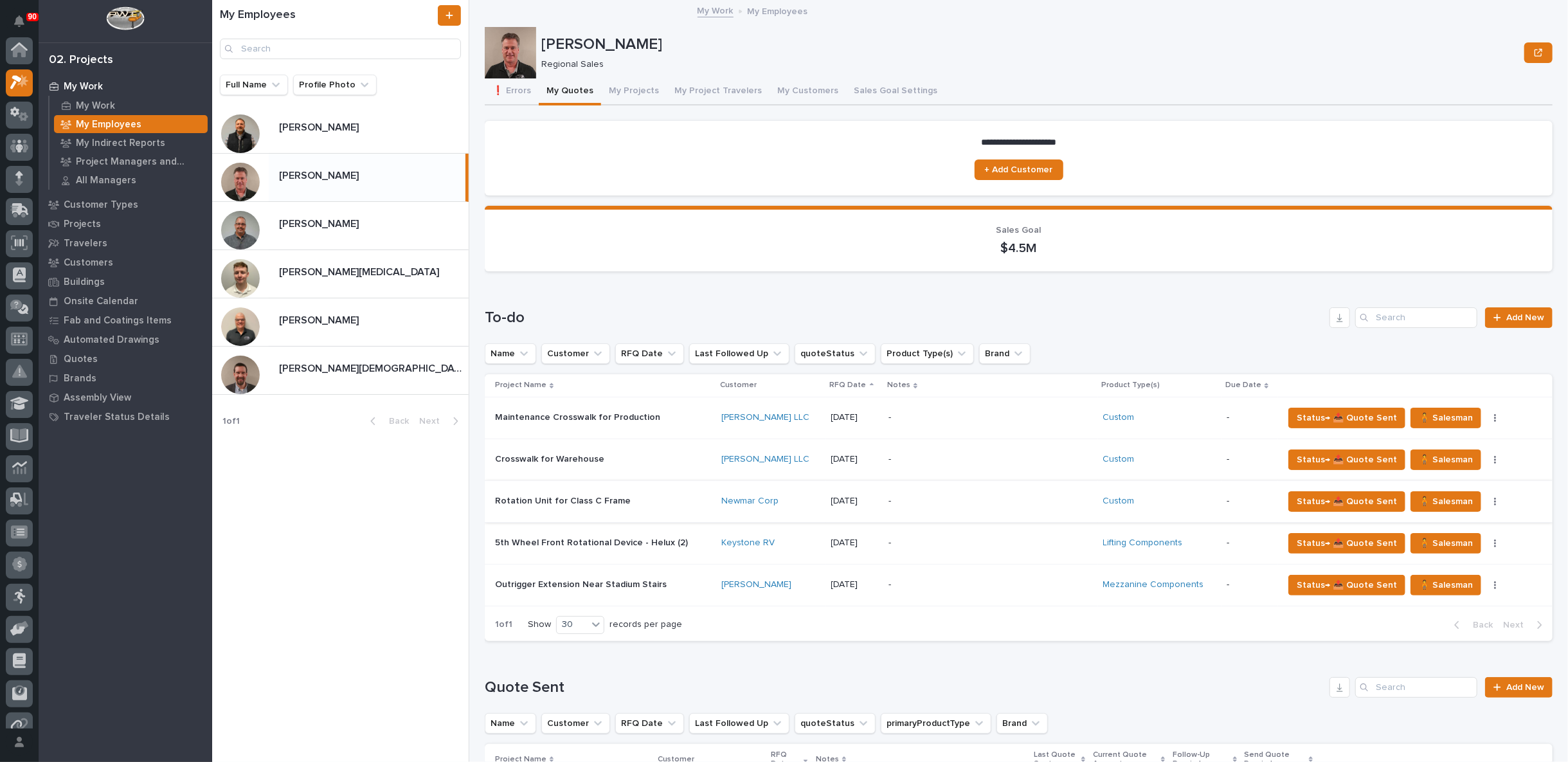
scroll to position [35, 0]
